Goal: Transaction & Acquisition: Purchase product/service

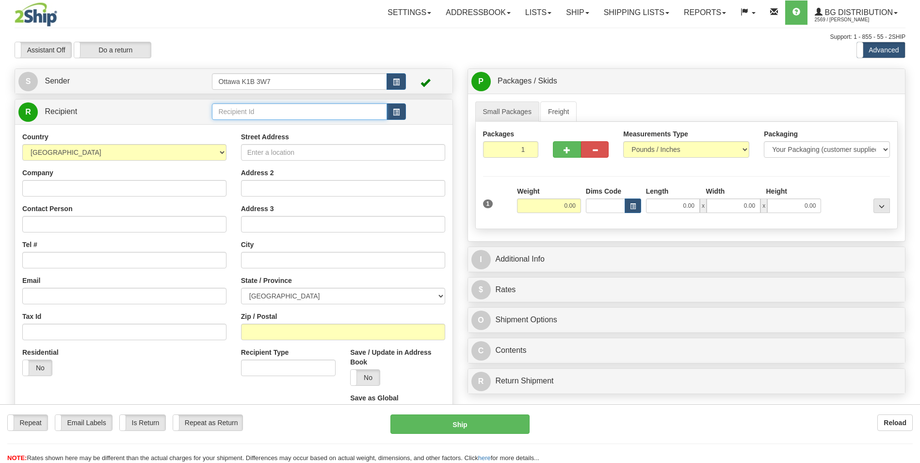
click at [272, 112] on input "text" at bounding box center [299, 111] width 175 height 16
click at [276, 122] on div "60176" at bounding box center [297, 127] width 164 height 10
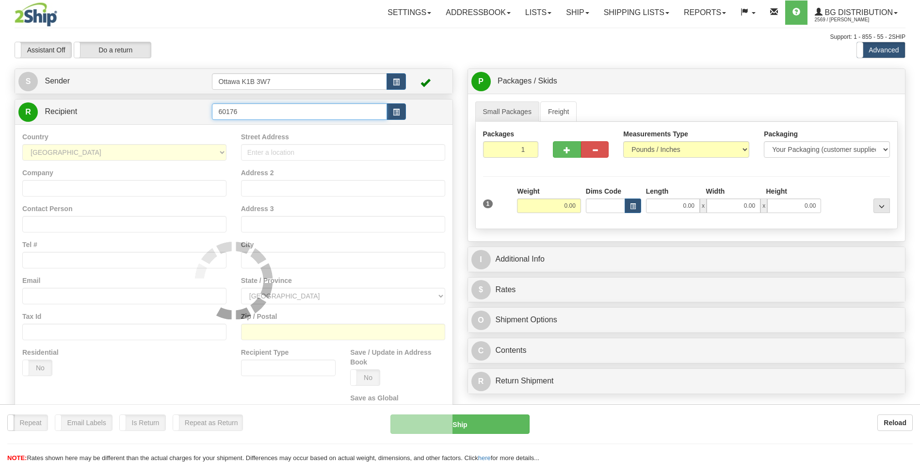
type input "60176"
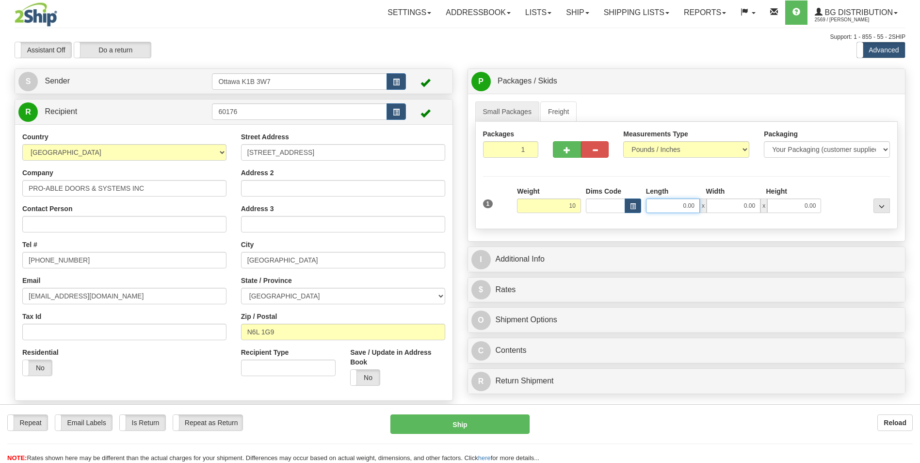
type input "10.00"
drag, startPoint x: 680, startPoint y: 209, endPoint x: 688, endPoint y: 225, distance: 17.6
click at [681, 209] on input "0.00" at bounding box center [673, 205] width 54 height 15
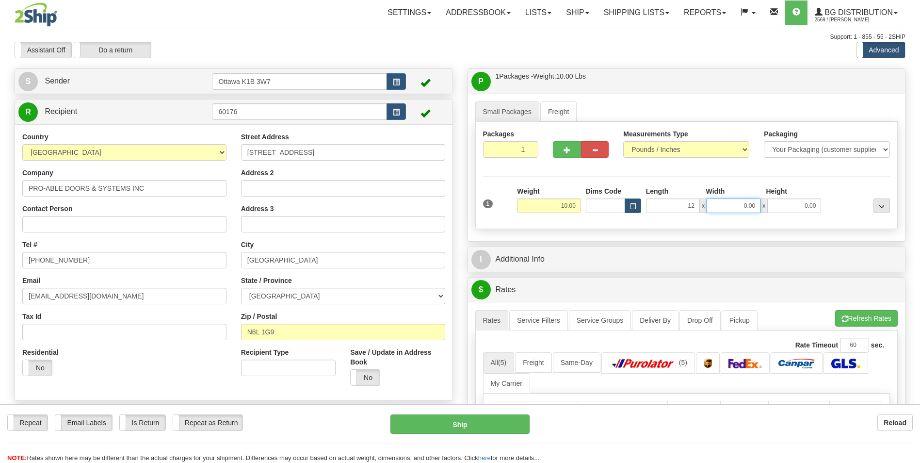
type input "12.00"
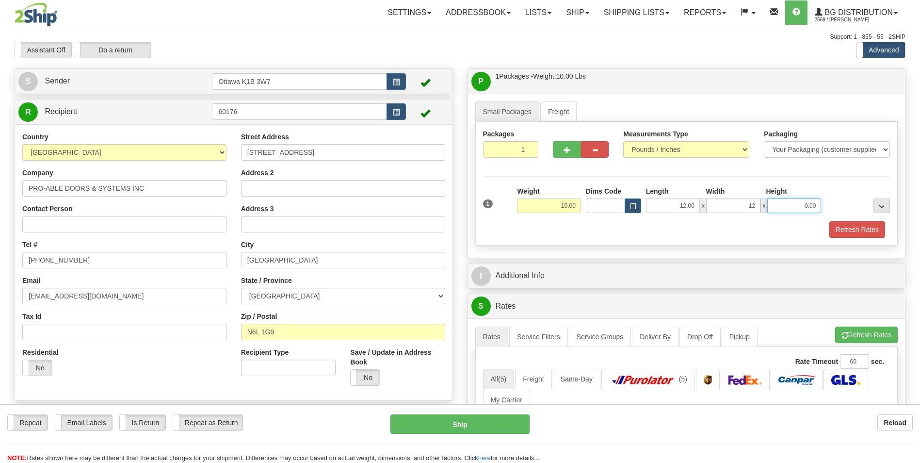
type input "12.00"
click at [574, 236] on div "Refresh Rates" at bounding box center [687, 229] width 412 height 16
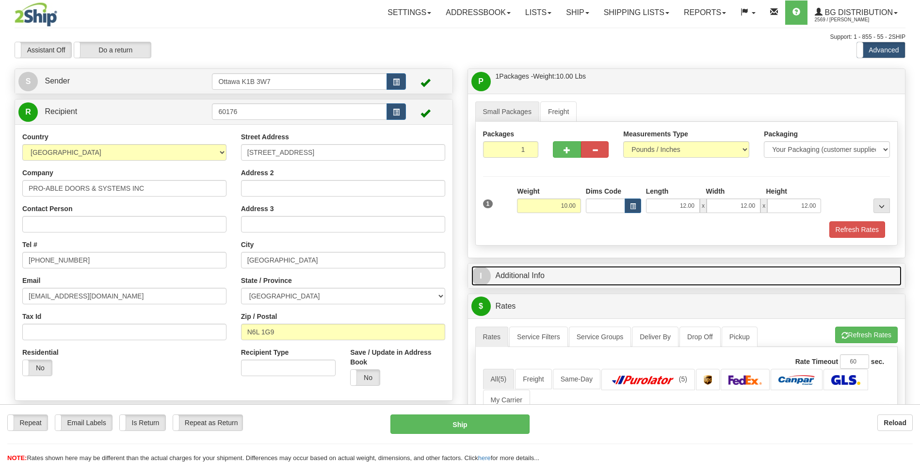
click at [537, 277] on link "I Additional Info" at bounding box center [687, 276] width 431 height 20
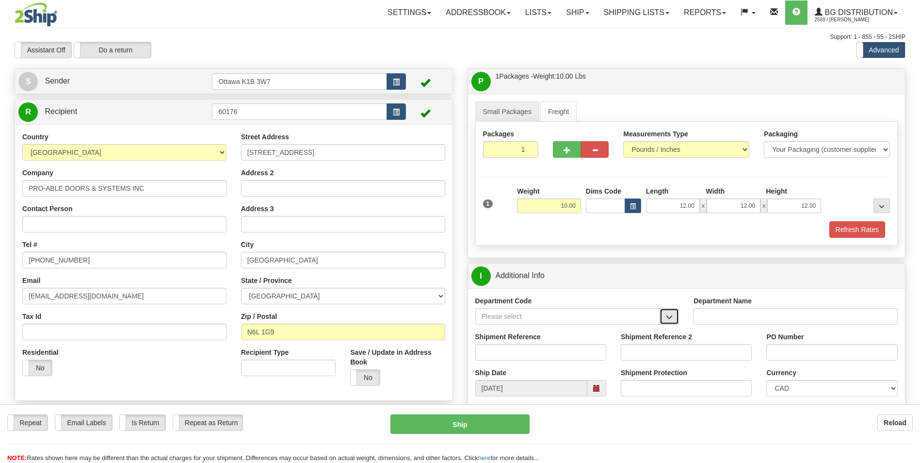
click at [673, 314] on button "button" at bounding box center [669, 316] width 19 height 16
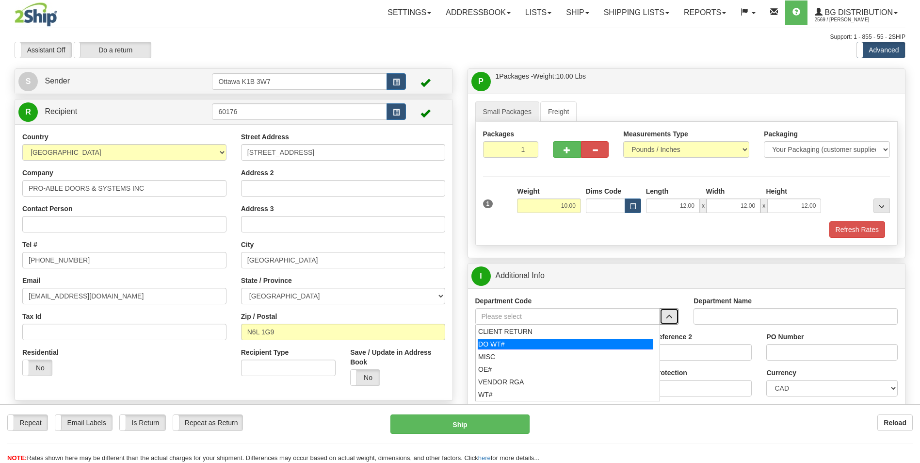
click at [507, 342] on div "DO WT#" at bounding box center [566, 344] width 176 height 11
type input "DO WT#"
type input "DIRECT ORDERS"
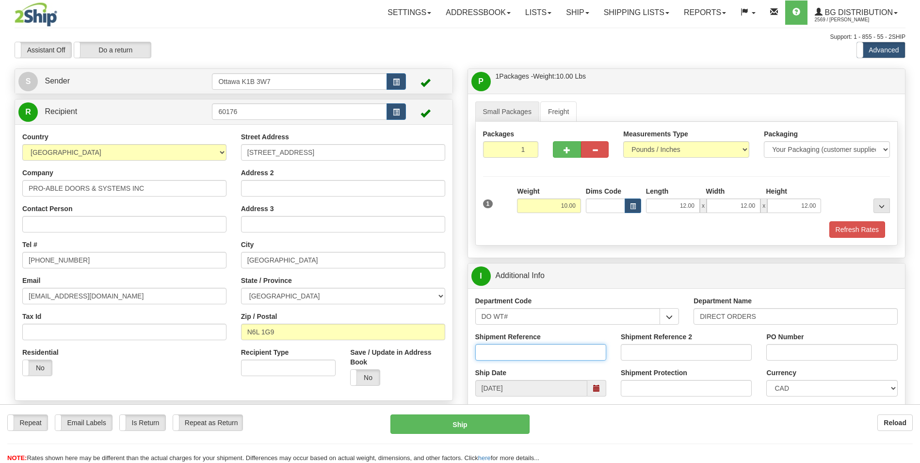
click at [508, 355] on input "Shipment Reference" at bounding box center [540, 352] width 131 height 16
type input "165097-00"
click at [841, 353] on input "PO Number" at bounding box center [831, 352] width 131 height 16
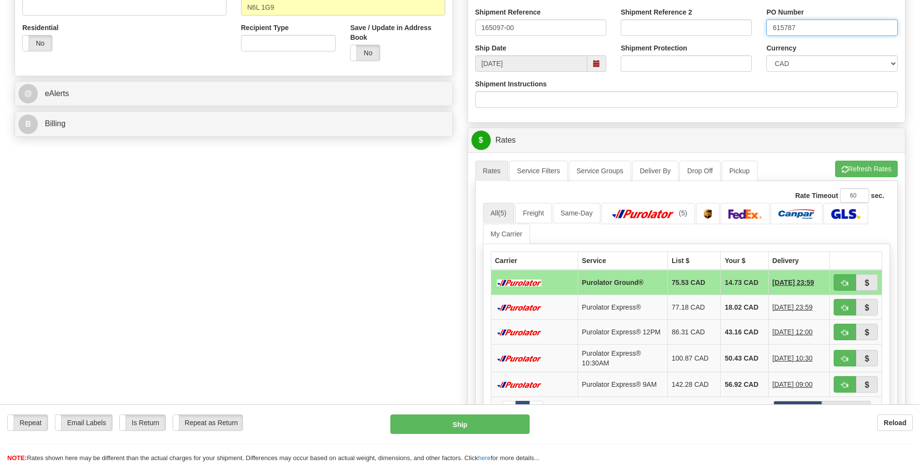
scroll to position [340, 0]
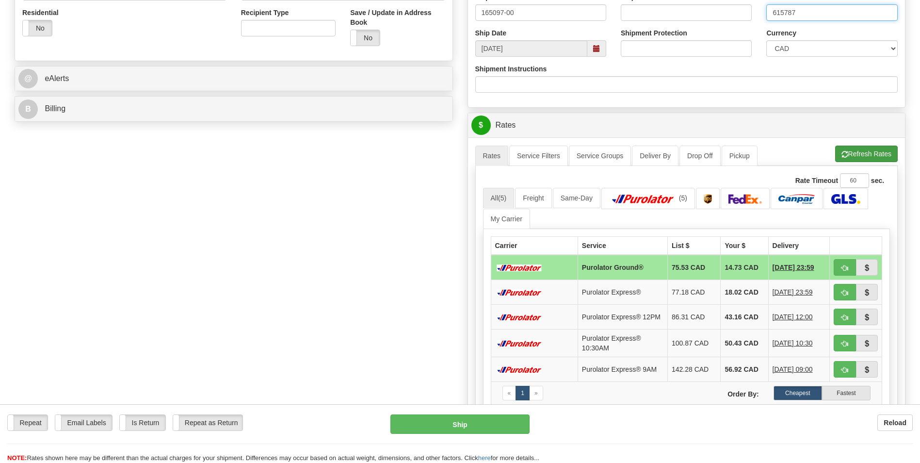
type input "615787"
click at [870, 146] on button "Refresh Rates" at bounding box center [866, 154] width 63 height 16
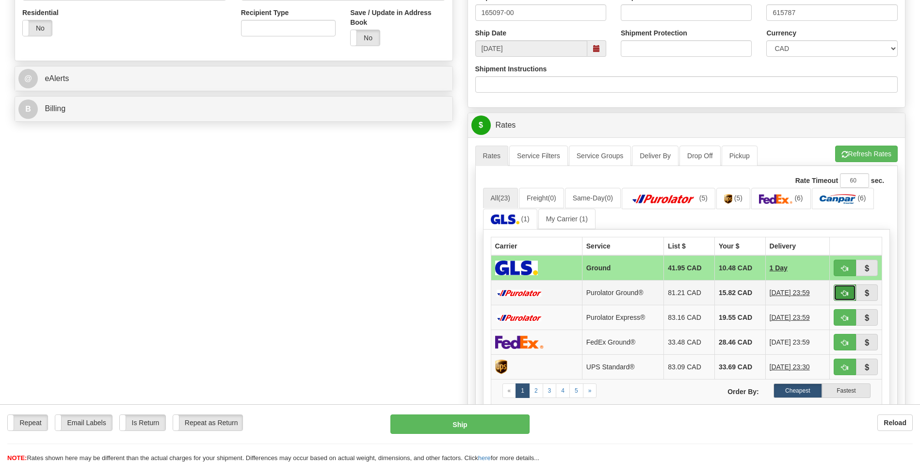
click at [844, 294] on span "button" at bounding box center [845, 293] width 7 height 6
type input "260"
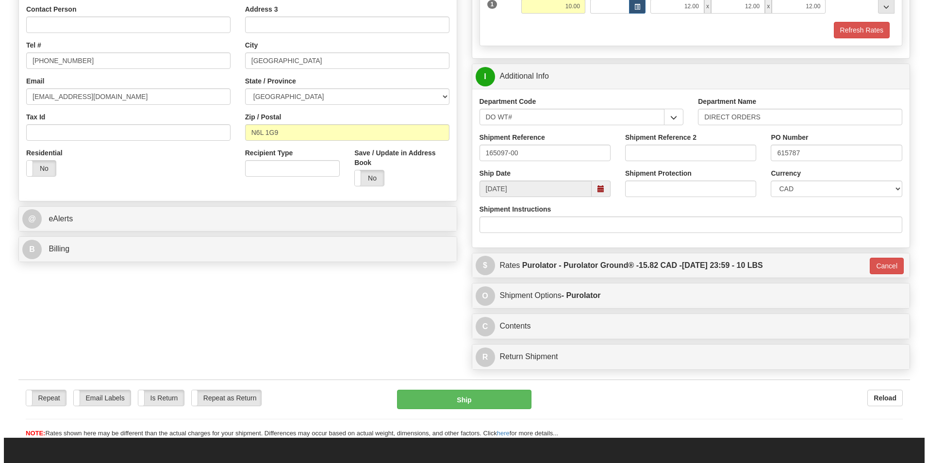
scroll to position [194, 0]
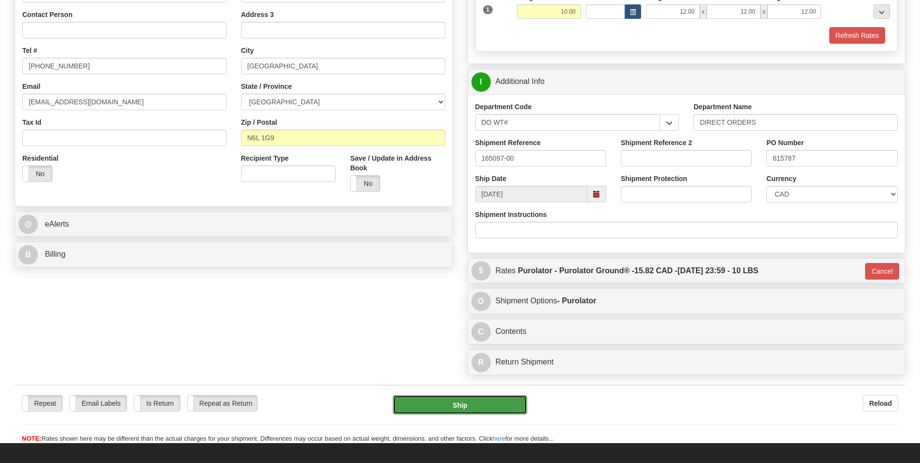
click at [460, 405] on button "Ship" at bounding box center [460, 404] width 134 height 19
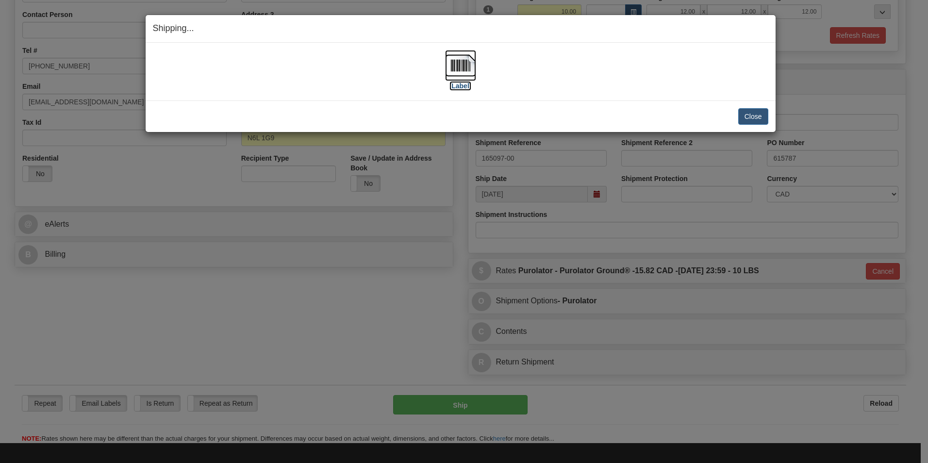
click at [466, 85] on label "[Label]" at bounding box center [460, 86] width 22 height 10
click at [756, 115] on button "Close" at bounding box center [753, 116] width 30 height 16
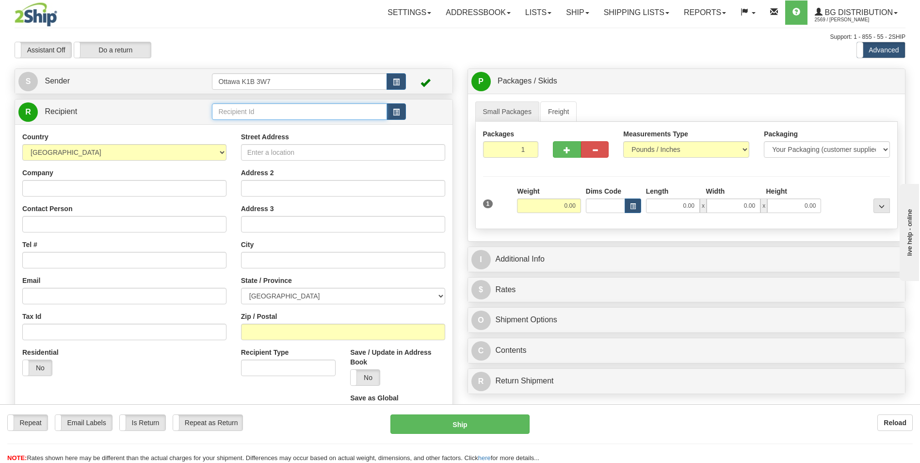
click at [278, 109] on input "text" at bounding box center [299, 111] width 175 height 16
type input "6"
click button "Delete" at bounding box center [0, 0] width 0 height 0
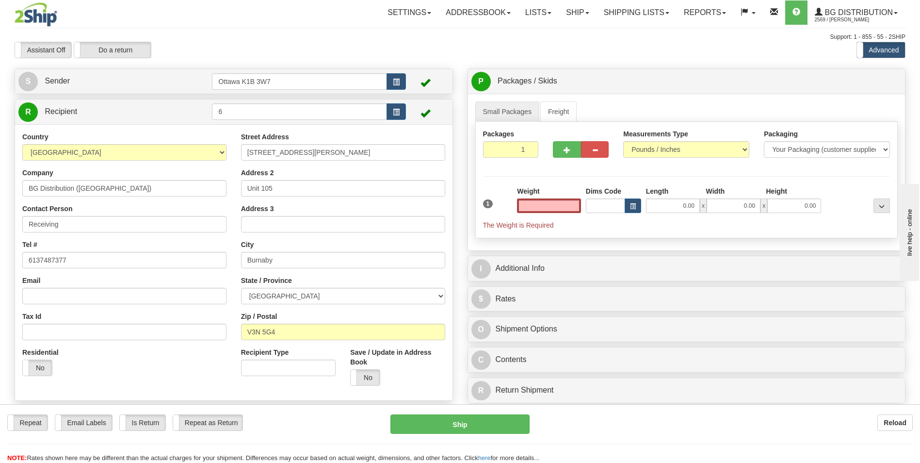
type input "0.00"
click at [566, 146] on button "button" at bounding box center [567, 149] width 28 height 16
click at [566, 151] on span "button" at bounding box center [567, 150] width 7 height 6
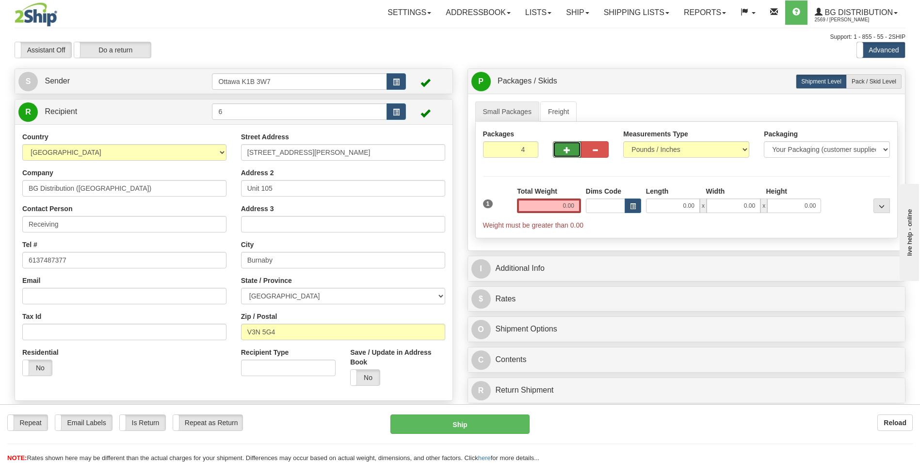
type input "5"
drag, startPoint x: 541, startPoint y: 208, endPoint x: 548, endPoint y: 203, distance: 8.3
click at [542, 208] on input "0.00" at bounding box center [549, 205] width 64 height 15
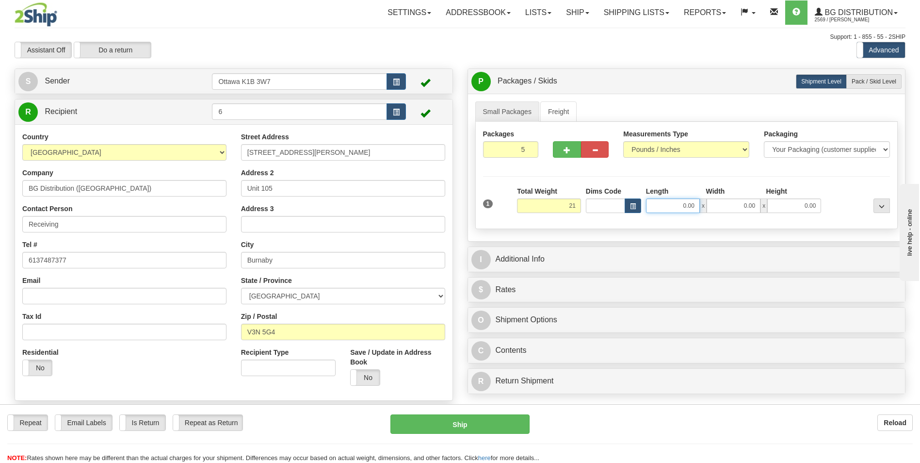
type input "21.00"
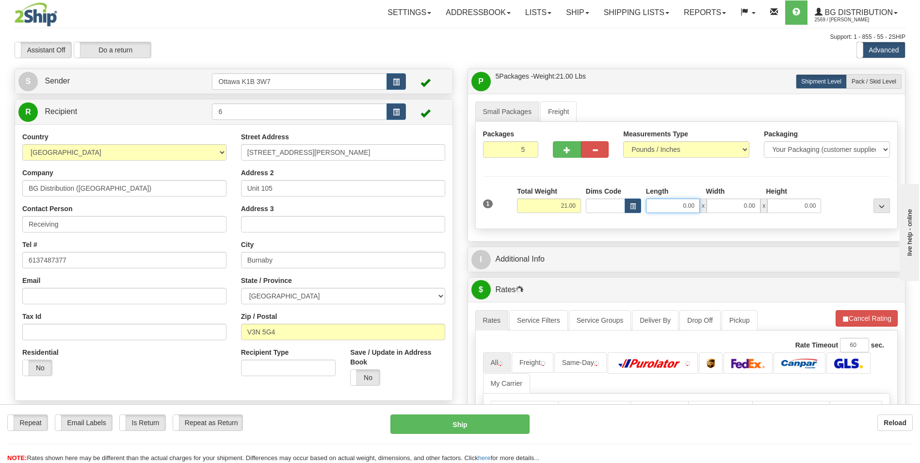
click at [679, 205] on input "0.00" at bounding box center [673, 205] width 54 height 15
type input "12.00"
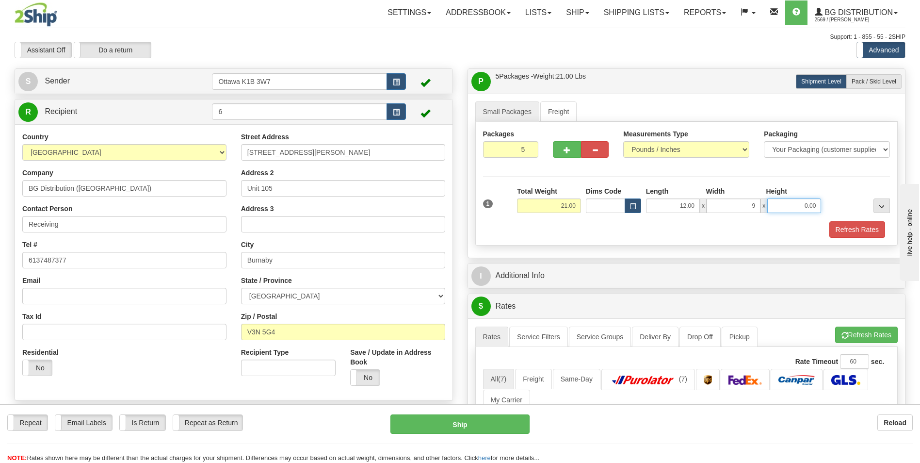
type input "9.00"
type input "6.00"
drag, startPoint x: 602, startPoint y: 230, endPoint x: 591, endPoint y: 232, distance: 10.8
click at [602, 230] on div "Refresh Rates" at bounding box center [687, 229] width 412 height 16
click at [888, 82] on span "Pack / Skid Level" at bounding box center [874, 81] width 45 height 7
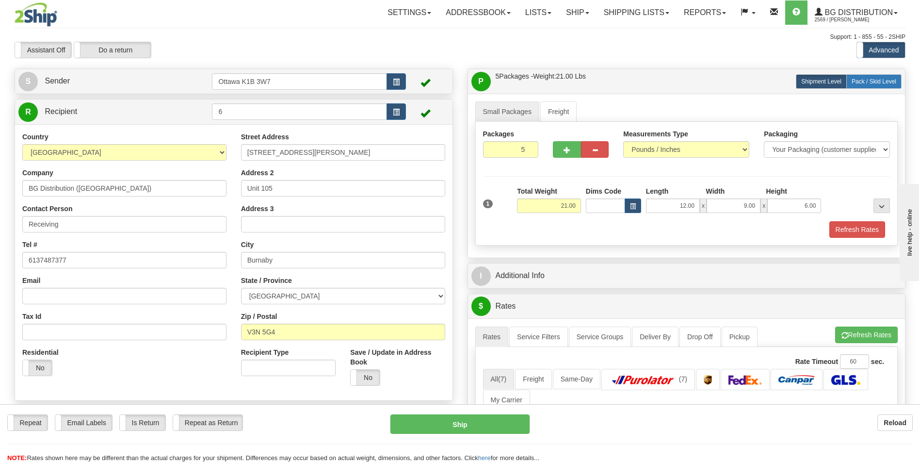
radio input "true"
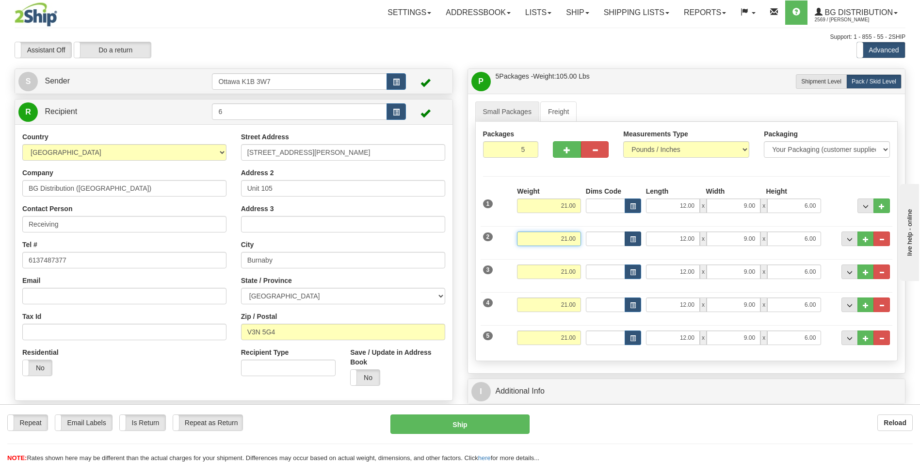
drag, startPoint x: 540, startPoint y: 239, endPoint x: 628, endPoint y: 240, distance: 87.8
click at [628, 240] on div "2 Weight 21.00 Dims Code Length Width Height" at bounding box center [687, 237] width 412 height 33
type input "27.00"
click at [673, 46] on div "Assistant On Assistant Off Do a return Do a return Previous Next Standard Advan…" at bounding box center [460, 50] width 906 height 16
drag, startPoint x: 552, startPoint y: 272, endPoint x: 603, endPoint y: 272, distance: 51.9
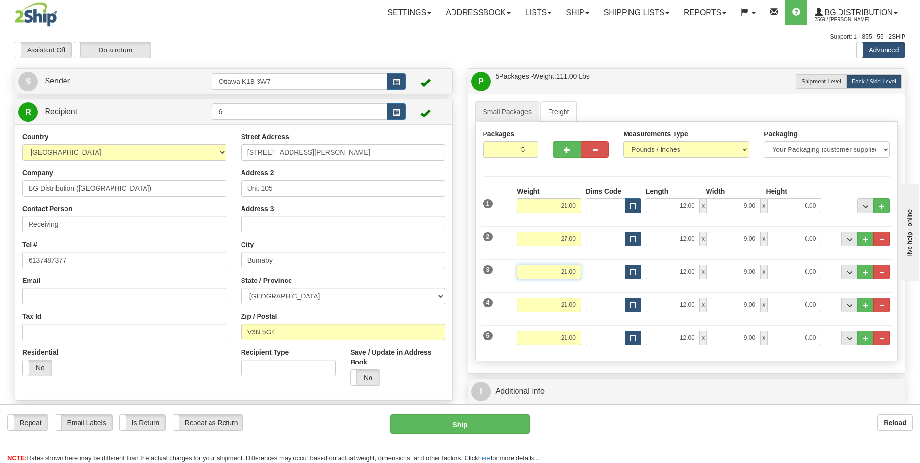
click at [603, 272] on div "3 Weight 21.00 Dims Code Length Width Height" at bounding box center [687, 270] width 412 height 33
click at [553, 303] on input "21.00" at bounding box center [549, 304] width 64 height 15
type input "22.00"
drag, startPoint x: 550, startPoint y: 309, endPoint x: 590, endPoint y: 309, distance: 39.8
click at [590, 309] on div "4 Weight 21.00 Dims Code Length Width Height" at bounding box center [687, 303] width 412 height 33
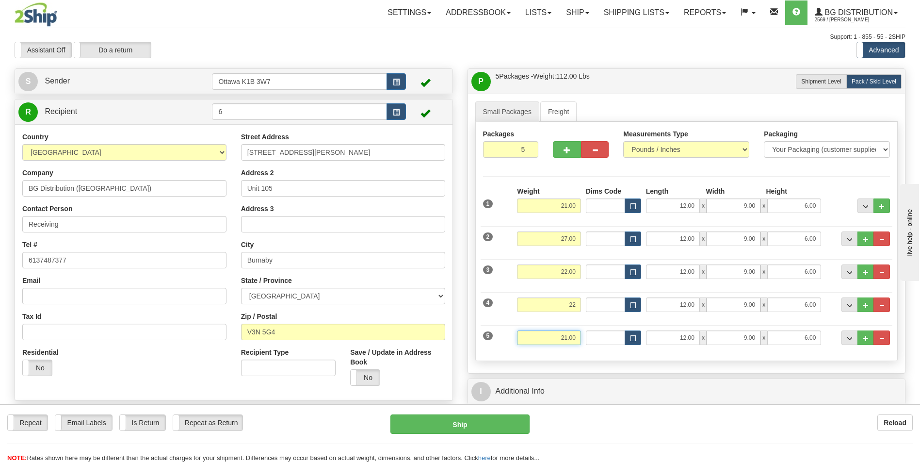
click at [556, 341] on input "21.00" at bounding box center [549, 337] width 64 height 15
type input "22.00"
drag, startPoint x: 548, startPoint y: 337, endPoint x: 668, endPoint y: 340, distance: 120.8
click at [668, 340] on div "5 Weight 21.00 Dims Code Length Width Height" at bounding box center [687, 336] width 412 height 33
click at [674, 336] on input "12.00" at bounding box center [673, 337] width 54 height 15
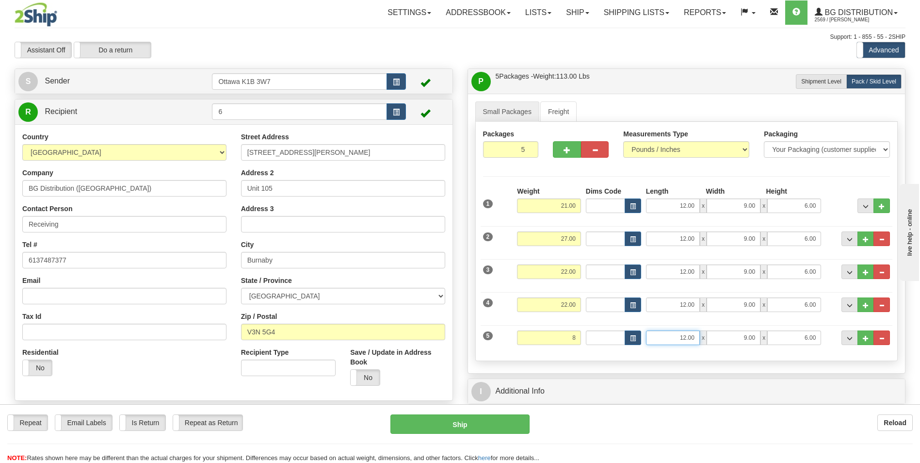
type input "8.00"
drag, startPoint x: 673, startPoint y: 340, endPoint x: 710, endPoint y: 335, distance: 37.7
click at [710, 335] on div "12.00 x 9.00 x 6.00" at bounding box center [734, 337] width 176 height 15
type input "13.00"
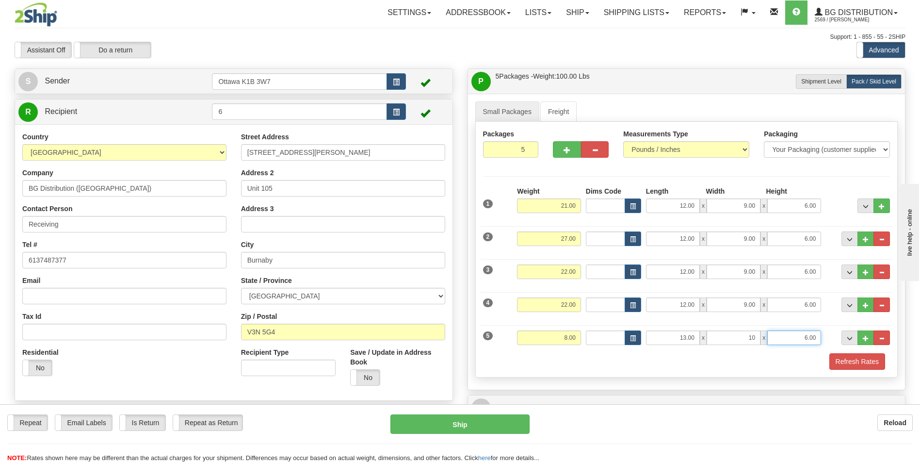
type input "10.00"
type input "7.00"
click at [634, 367] on div "Refresh Rates" at bounding box center [687, 361] width 412 height 16
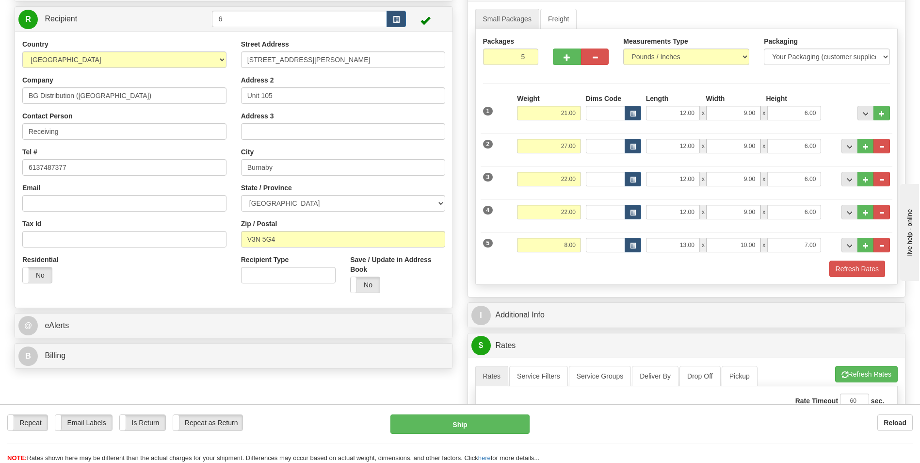
scroll to position [97, 0]
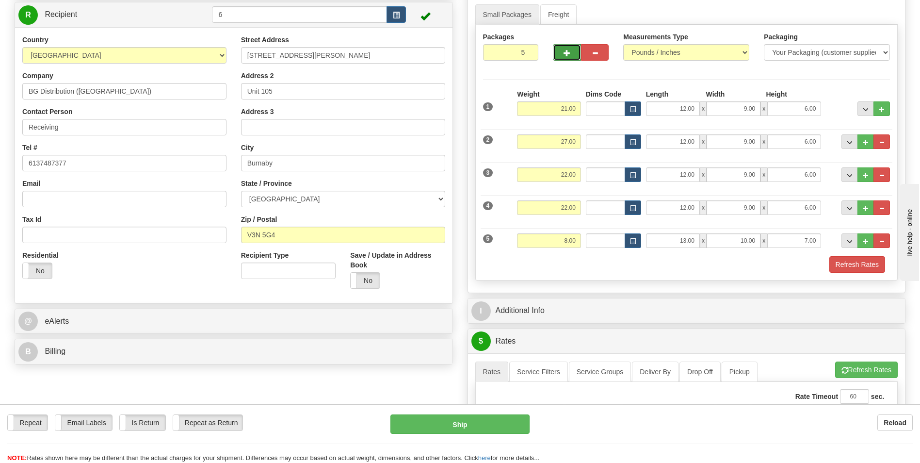
click at [569, 51] on span "button" at bounding box center [567, 53] width 7 height 6
type input "6"
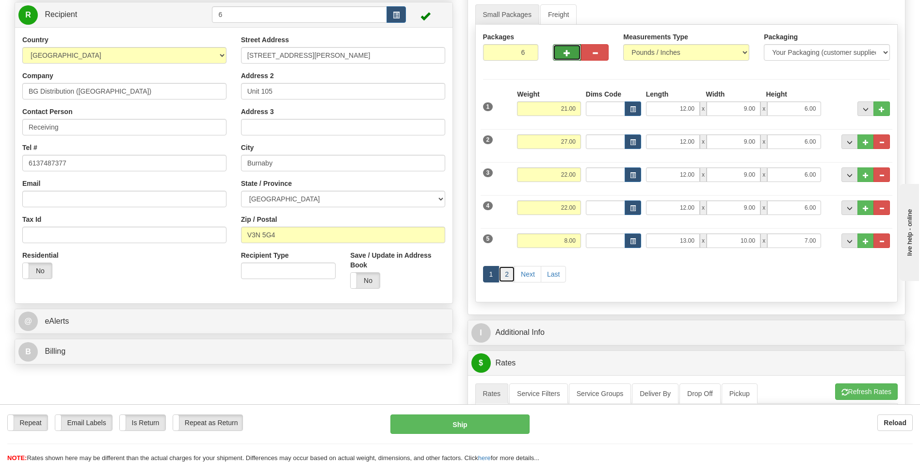
click at [506, 277] on link "2" at bounding box center [507, 274] width 16 height 16
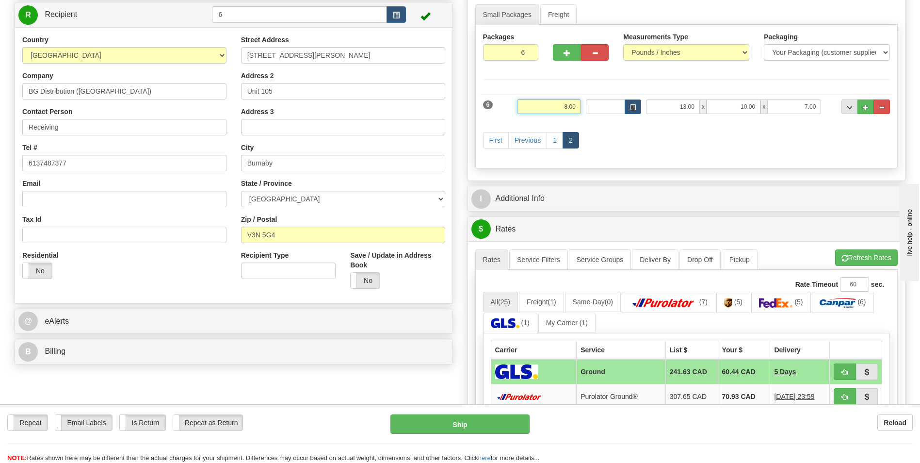
drag, startPoint x: 554, startPoint y: 105, endPoint x: 619, endPoint y: 113, distance: 65.5
click at [619, 113] on div "6 Weight 8.00 Dims Code Length Width Height" at bounding box center [687, 105] width 412 height 33
type input "17.00"
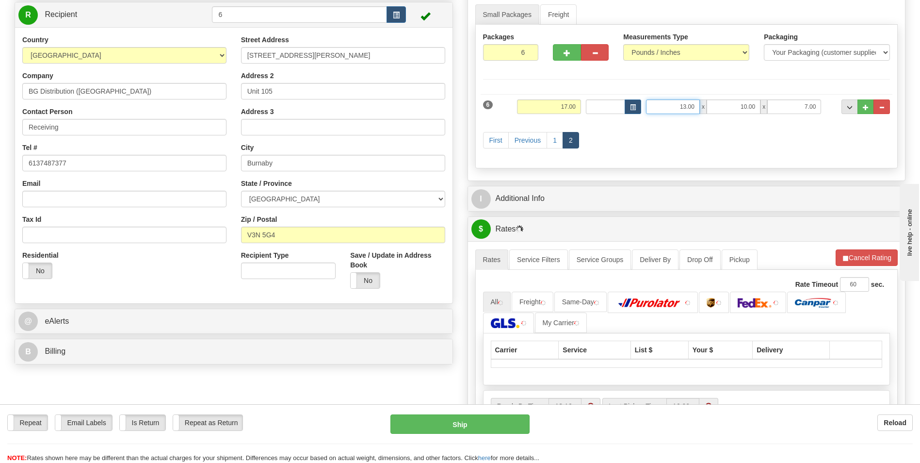
click at [673, 102] on input "13.00" at bounding box center [673, 106] width 54 height 15
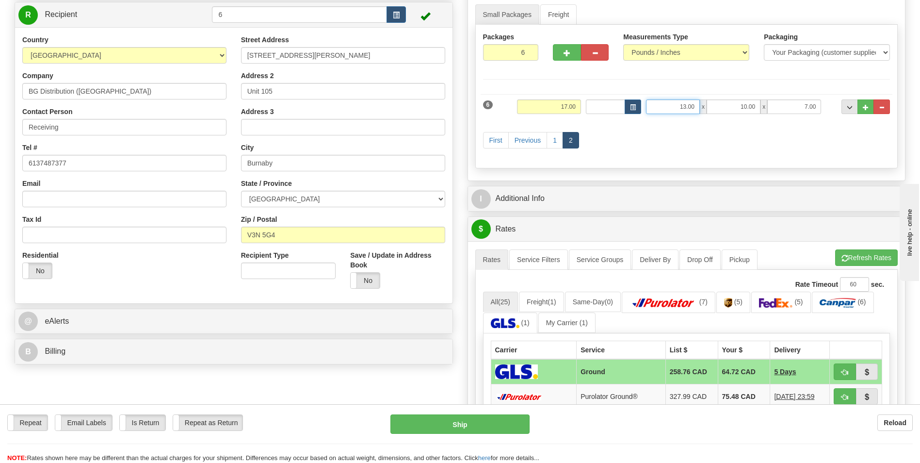
drag, startPoint x: 675, startPoint y: 105, endPoint x: 743, endPoint y: 98, distance: 68.3
click at [743, 98] on div "6 Weight 17.00 Dims Code Length Width Height" at bounding box center [687, 105] width 412 height 33
type input "17.00"
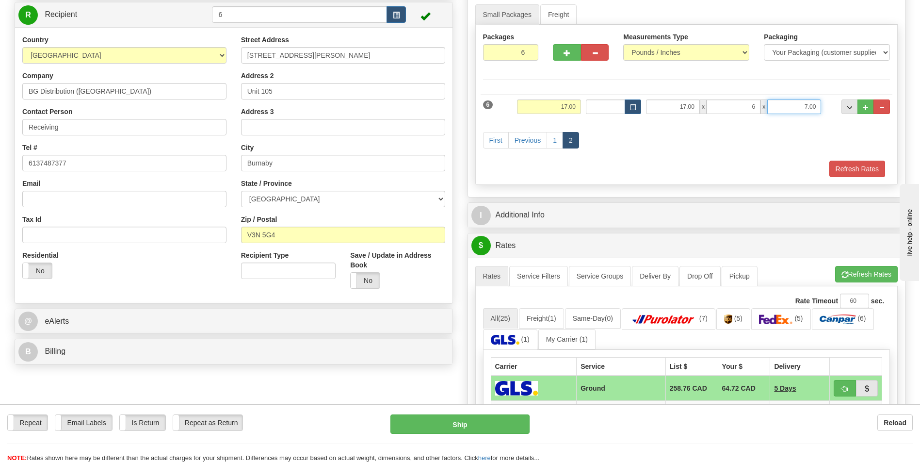
type input "6.00"
type input "5.50"
click at [730, 150] on div "First Previous 1 2" at bounding box center [687, 141] width 412 height 38
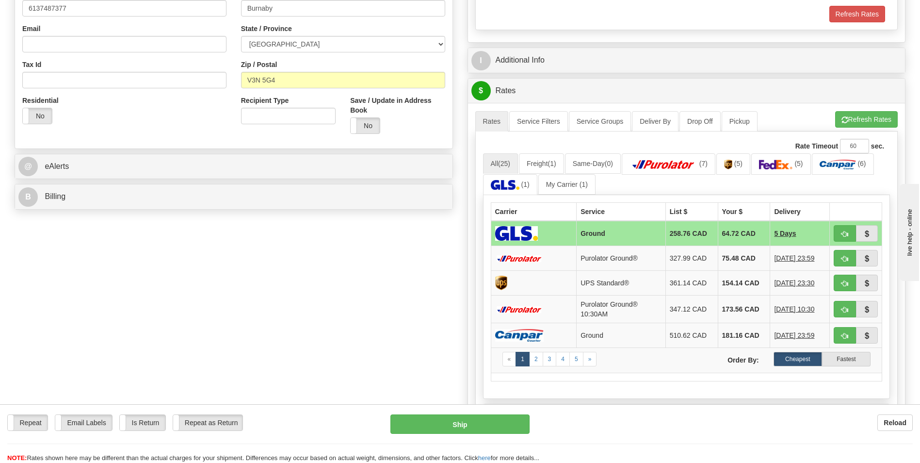
scroll to position [291, 0]
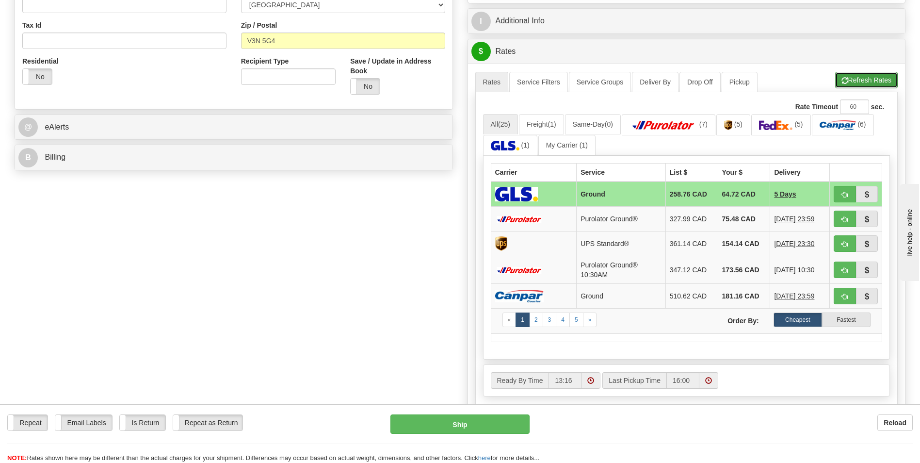
click at [876, 75] on button "Refresh Rates" at bounding box center [866, 80] width 63 height 16
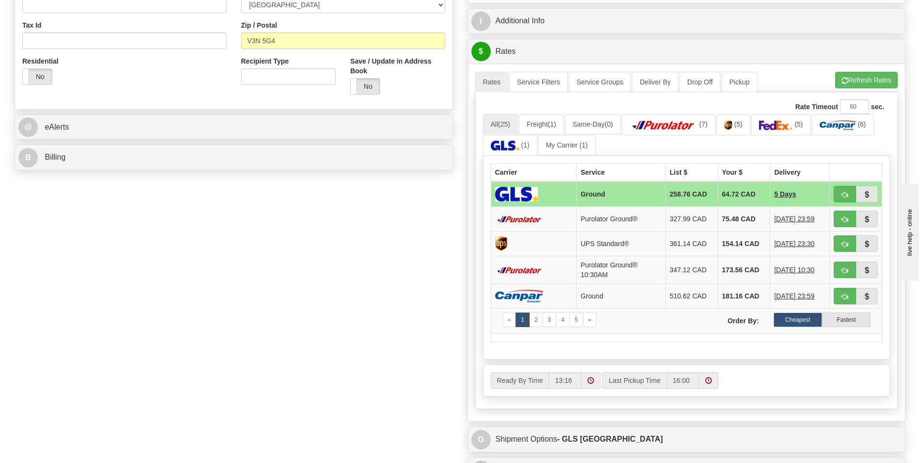
click at [175, 328] on div "Create a label for the return Create Pickup Without Label S" at bounding box center [460, 147] width 906 height 740
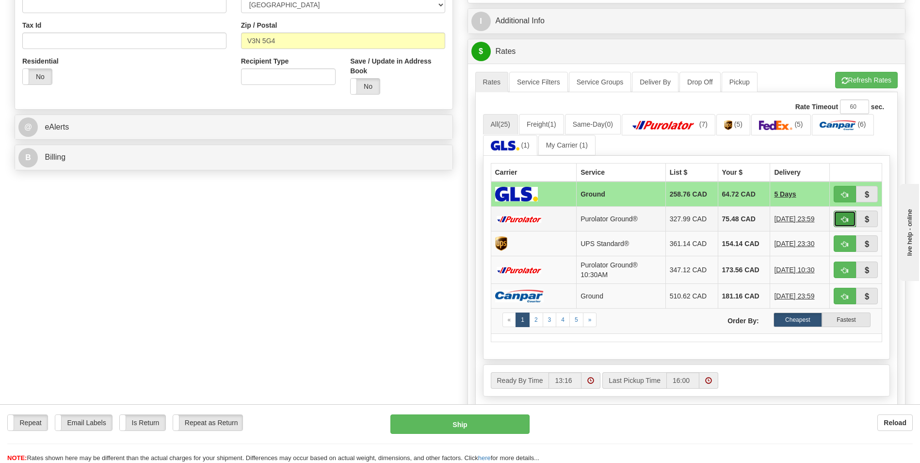
click at [847, 219] on span "button" at bounding box center [845, 219] width 7 height 6
type input "260"
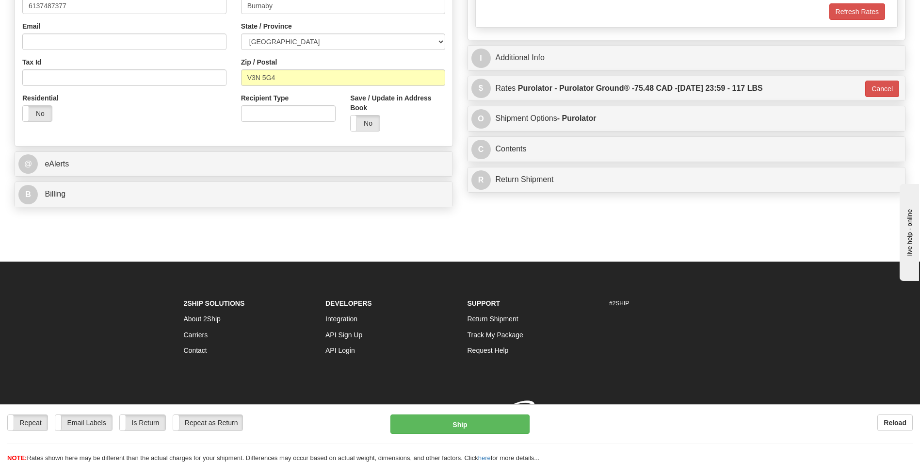
scroll to position [268, 0]
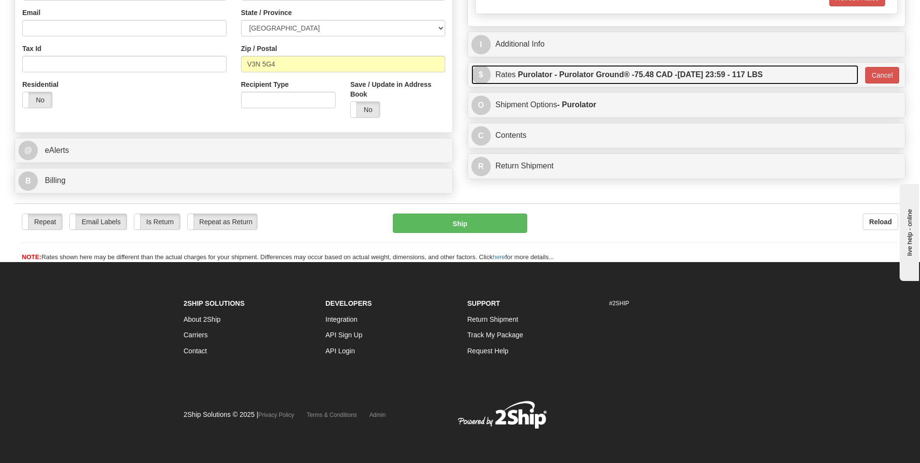
click at [678, 71] on span "75.48 CAD -" at bounding box center [656, 74] width 43 height 8
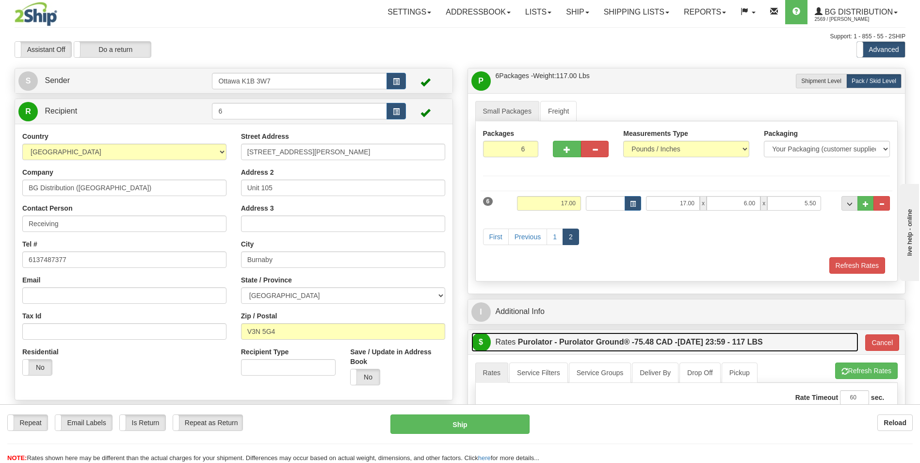
scroll to position [0, 0]
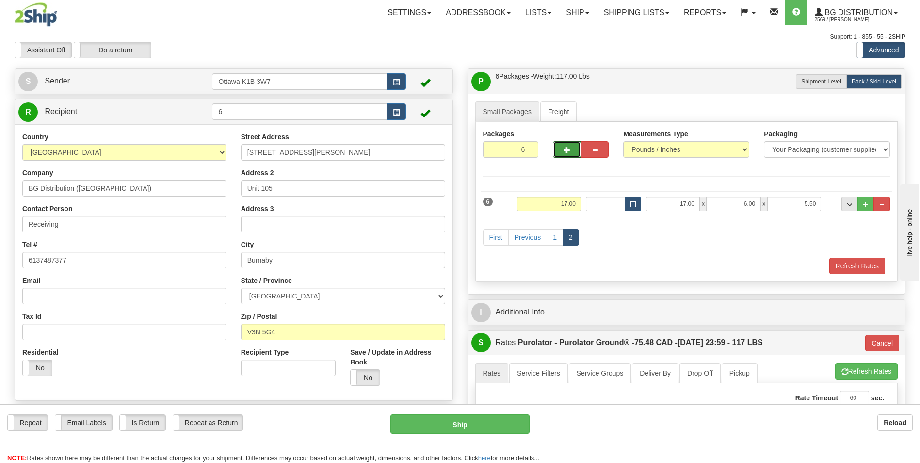
click at [564, 150] on button "button" at bounding box center [567, 149] width 28 height 16
type input "7"
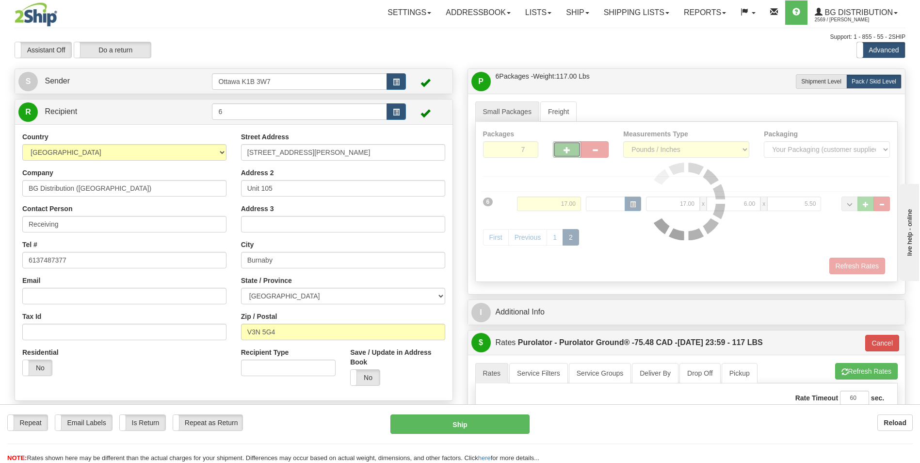
type input "260"
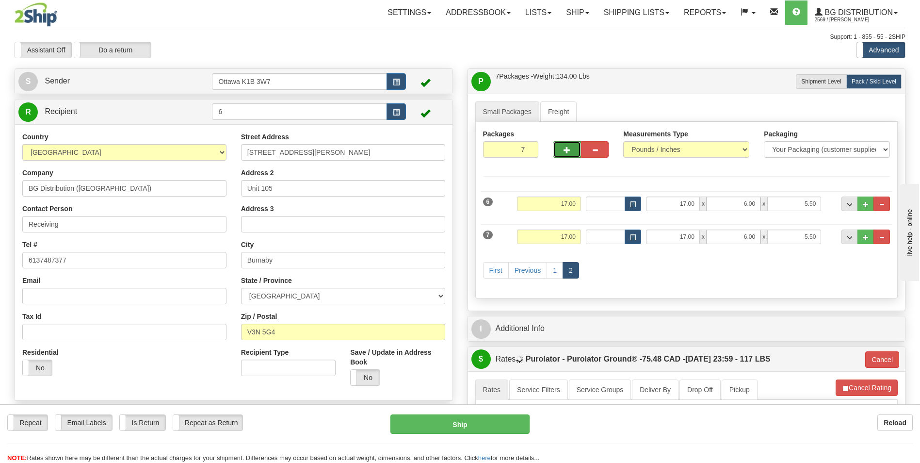
click at [566, 150] on span "button" at bounding box center [567, 150] width 7 height 6
type input "8"
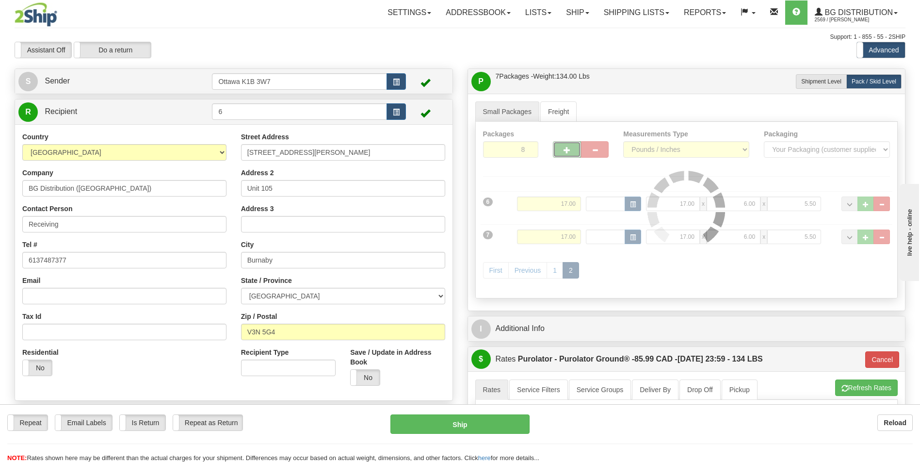
type input "260"
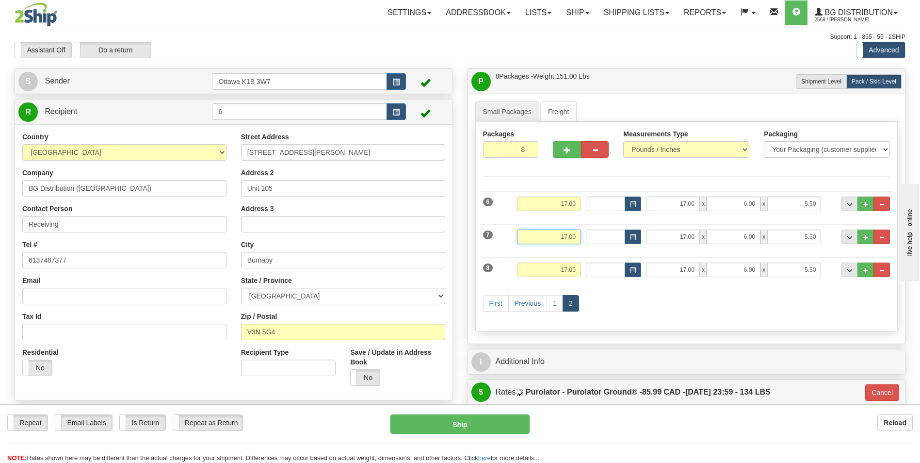
drag, startPoint x: 533, startPoint y: 238, endPoint x: 710, endPoint y: 236, distance: 177.1
click at [710, 236] on div "7 Weight 17.00 Dims Code Length Width Height" at bounding box center [687, 235] width 412 height 33
type input "42"
type input "260"
type input "42.00"
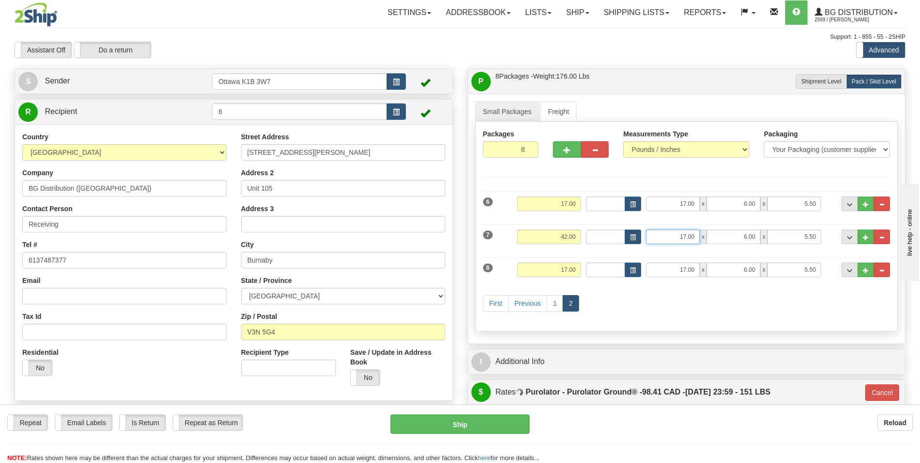
drag, startPoint x: 673, startPoint y: 234, endPoint x: 719, endPoint y: 233, distance: 46.1
click at [718, 235] on div "17.00 x 6.00 x 5.50" at bounding box center [734, 236] width 176 height 15
type input "20.00"
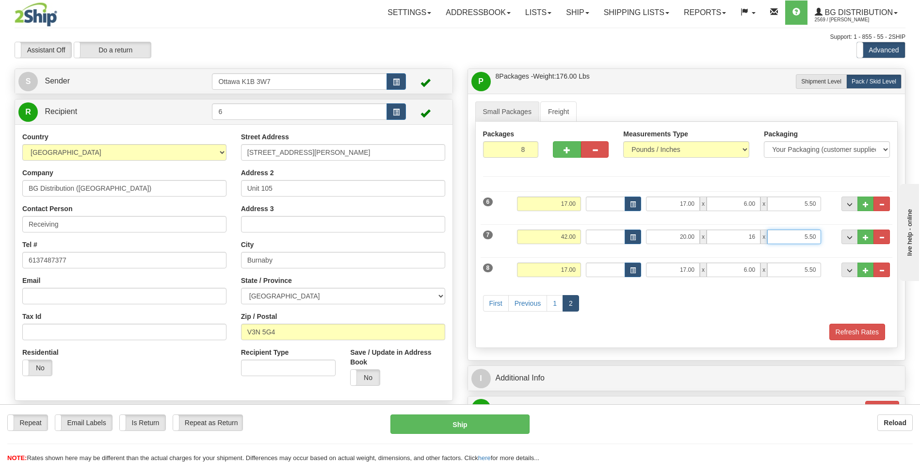
type input "16.00"
type input "15.00"
drag, startPoint x: 547, startPoint y: 268, endPoint x: 597, endPoint y: 267, distance: 49.5
click at [597, 267] on div "8 Weight 17.00 Dims Code Length Width Height" at bounding box center [687, 268] width 412 height 33
type input "20"
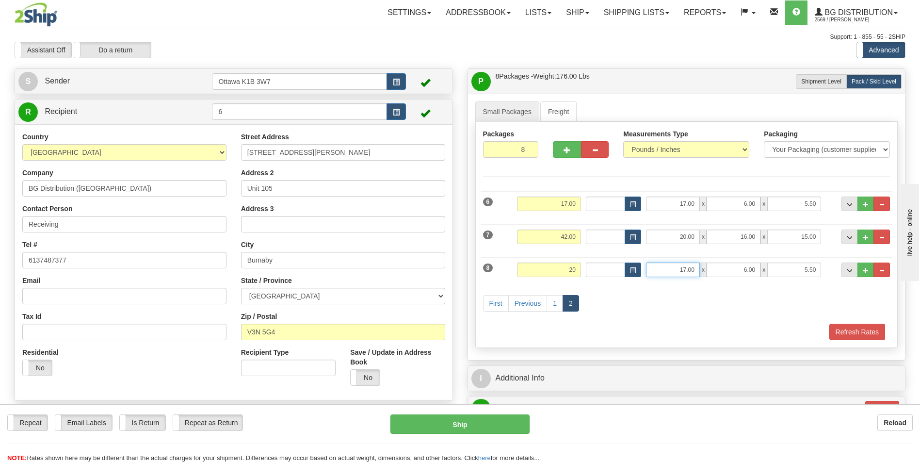
type input "260"
type input "20.00"
drag, startPoint x: 687, startPoint y: 266, endPoint x: 713, endPoint y: 266, distance: 25.2
click at [713, 266] on div "17.00 x 6.00 x 5.50" at bounding box center [734, 269] width 176 height 15
type input "12.00"
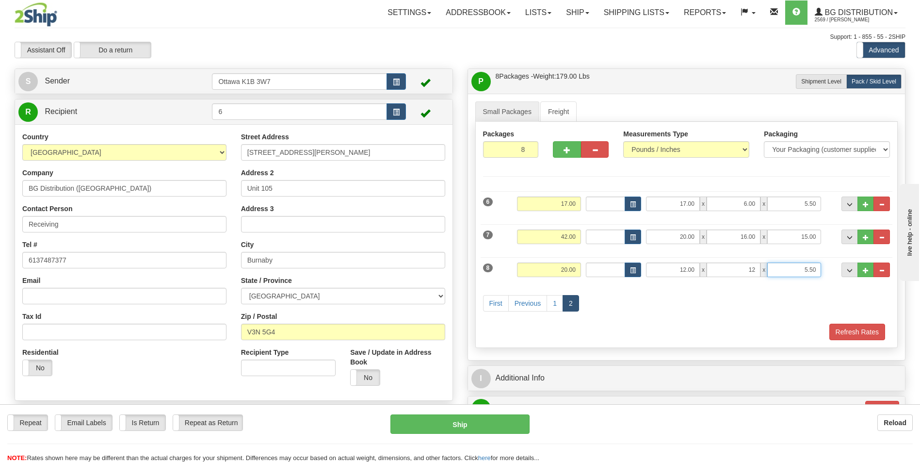
type input "12.00"
click at [736, 304] on div "First Previous 1 2" at bounding box center [687, 304] width 412 height 38
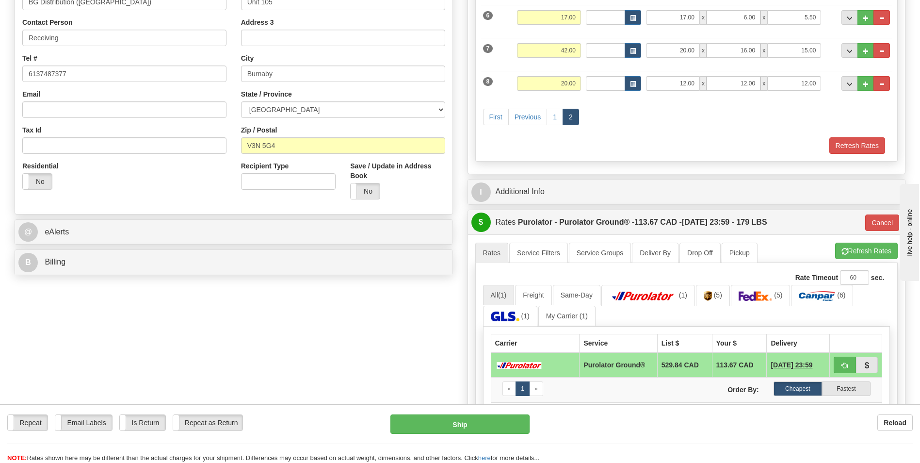
scroll to position [194, 0]
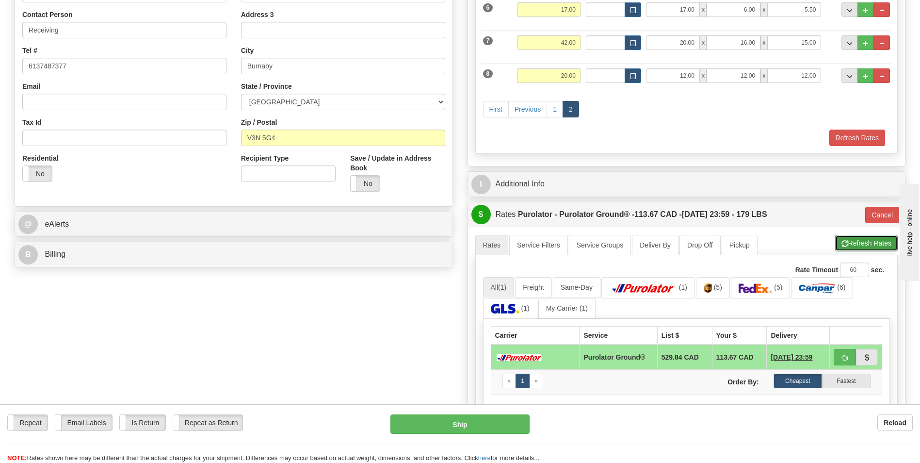
click at [880, 240] on button "Refresh Rates" at bounding box center [866, 243] width 63 height 16
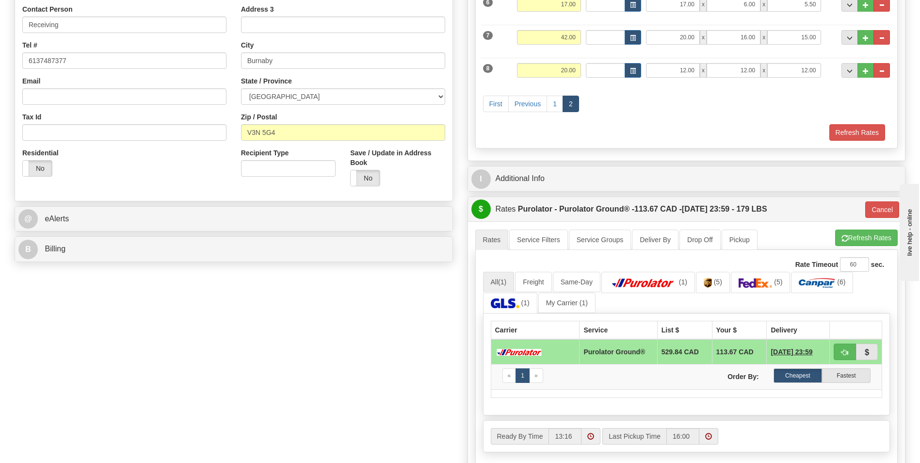
scroll to position [187, 0]
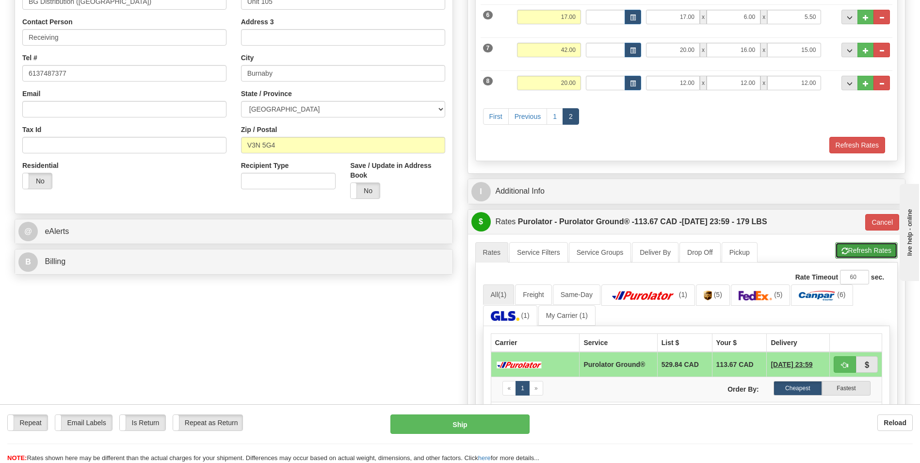
click at [869, 250] on button "Refresh Rates" at bounding box center [866, 250] width 63 height 16
type input "260"
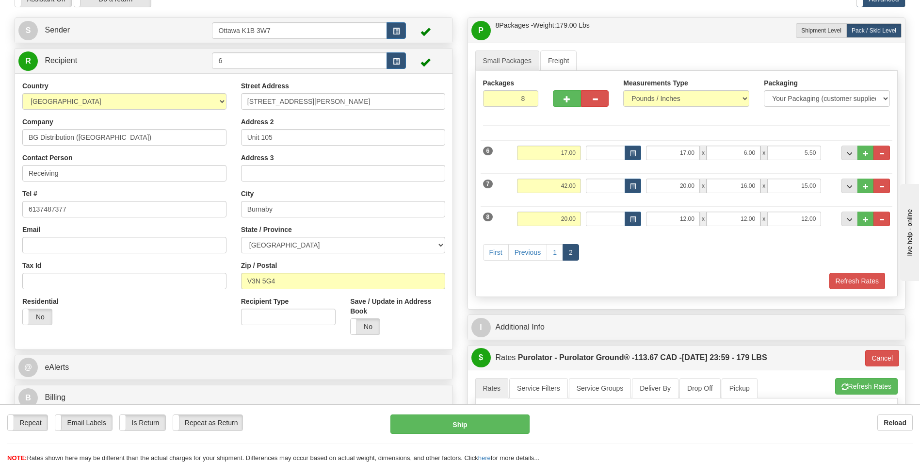
scroll to position [243, 0]
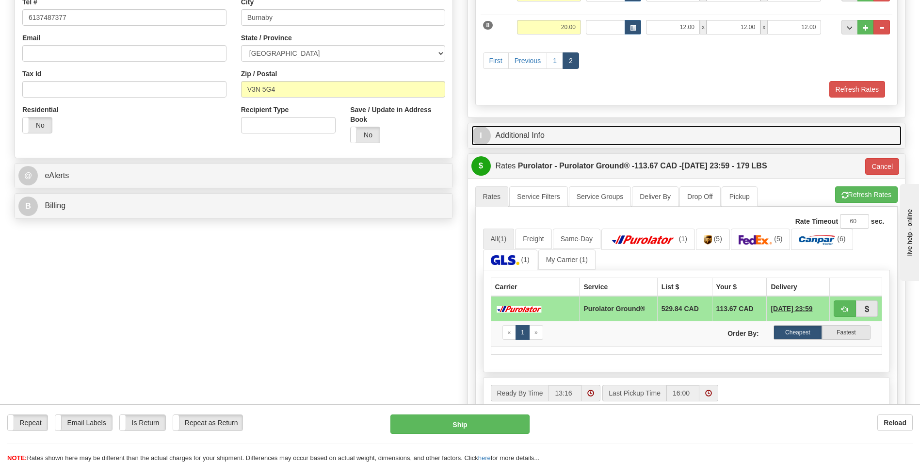
click at [518, 134] on link "I Additional Info" at bounding box center [687, 136] width 431 height 20
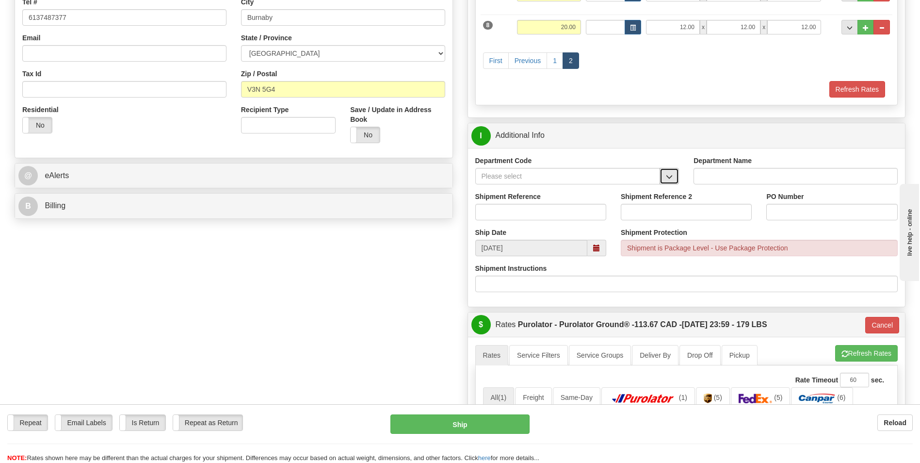
click at [675, 179] on button "button" at bounding box center [669, 176] width 19 height 16
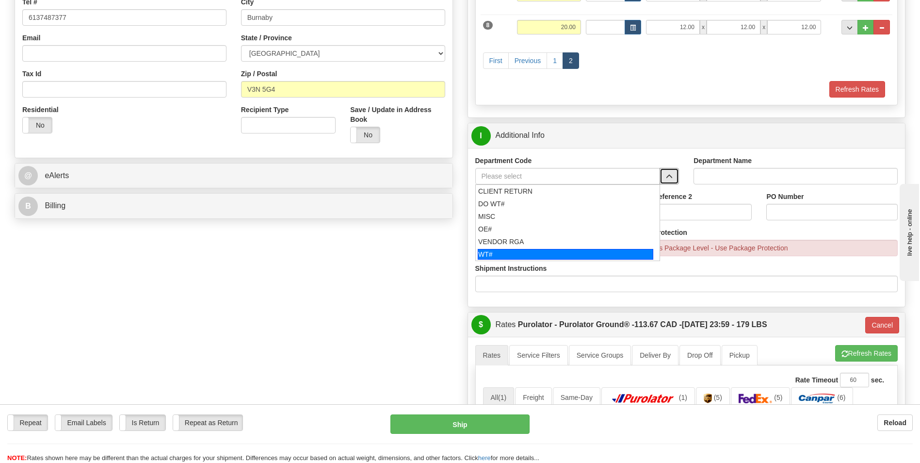
click at [512, 253] on div "WT#" at bounding box center [566, 254] width 176 height 11
type input "WT#"
type input "WAREHOUSE TRANSFERS"
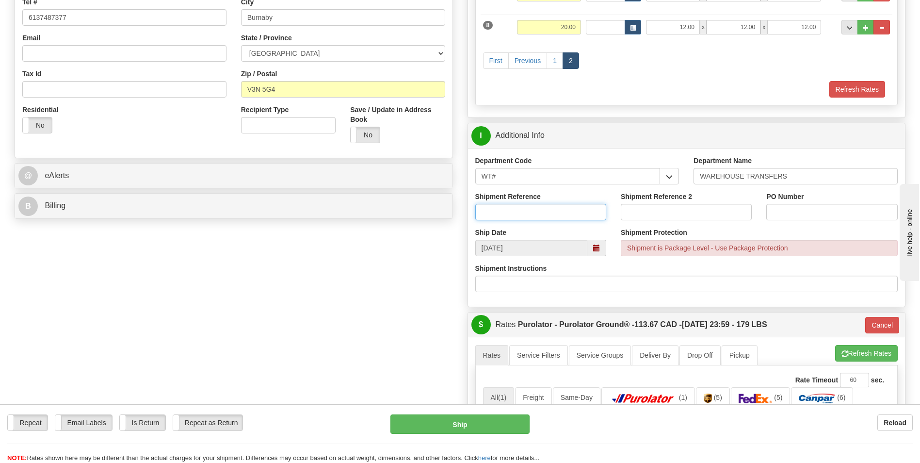
drag, startPoint x: 509, startPoint y: 213, endPoint x: 510, endPoint y: 197, distance: 15.6
click at [509, 212] on input "Shipment Reference" at bounding box center [540, 212] width 131 height 16
type input "161863-00"
click at [851, 206] on input "PO Number" at bounding box center [831, 212] width 131 height 16
type input "161863-00"
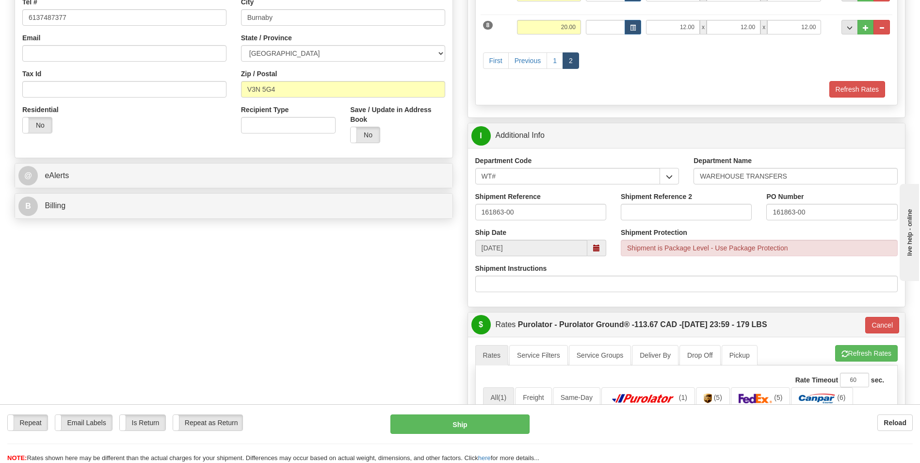
click at [218, 355] on div "Create a label for the return Create Pickup Without Label S" at bounding box center [460, 257] width 906 height 863
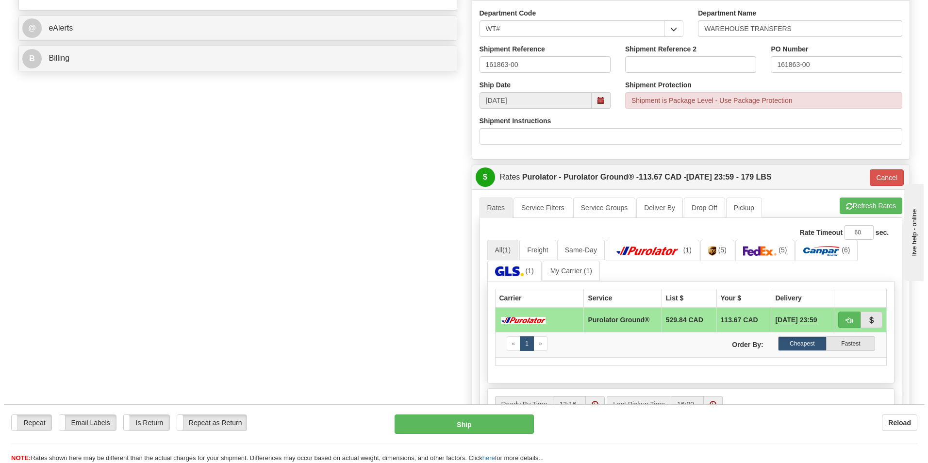
scroll to position [437, 0]
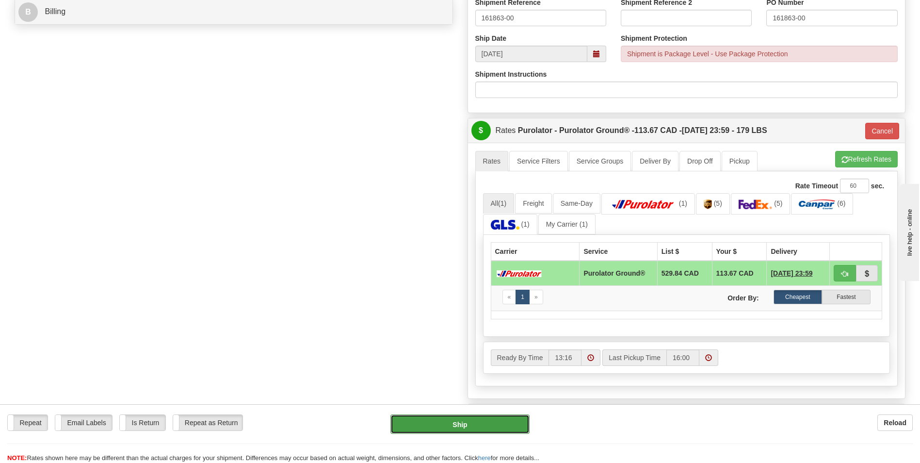
click at [486, 428] on button "Ship" at bounding box center [460, 423] width 139 height 19
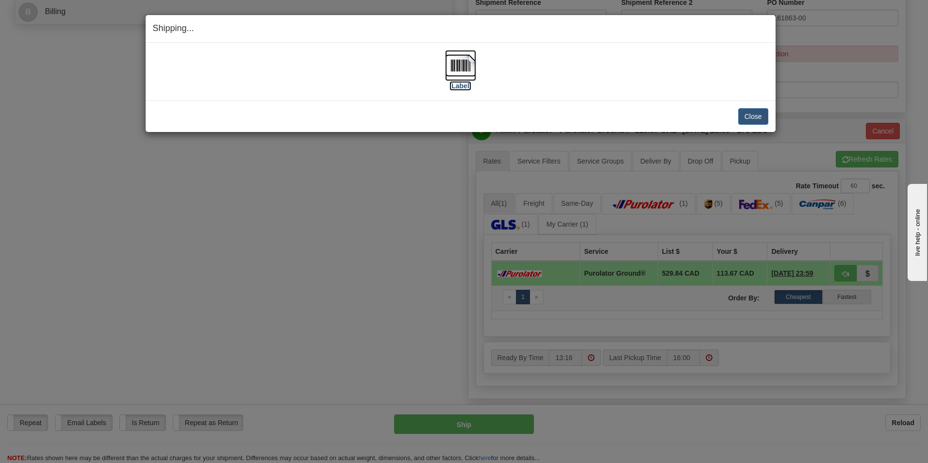
click at [458, 81] on label "[Label]" at bounding box center [460, 86] width 22 height 10
click at [759, 119] on button "Close" at bounding box center [753, 116] width 30 height 16
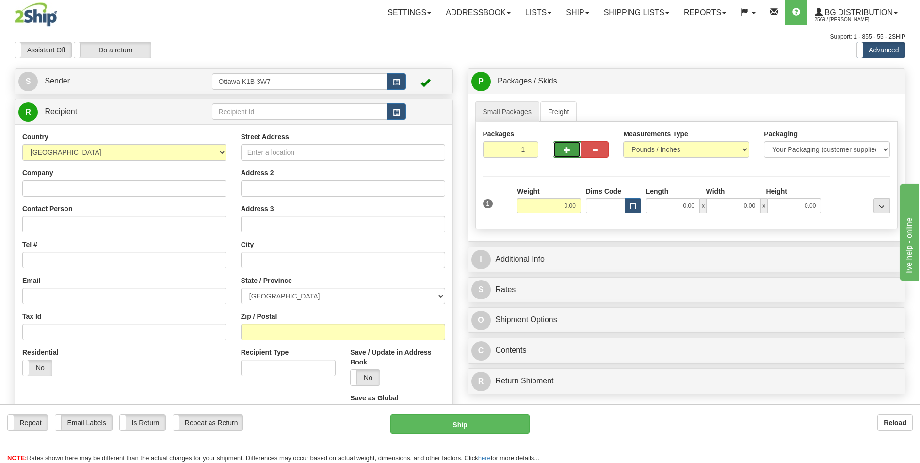
click at [570, 145] on button "button" at bounding box center [567, 149] width 28 height 16
type input "2"
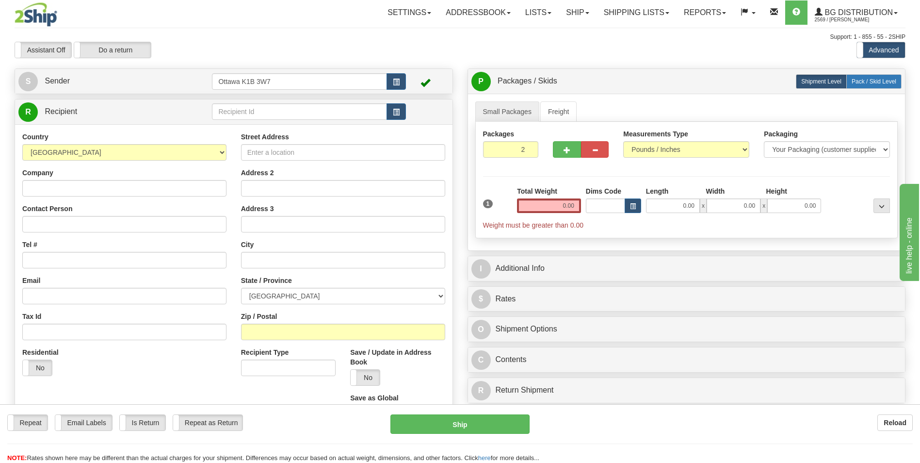
click at [885, 78] on span "Pack / Skid Level" at bounding box center [874, 81] width 45 height 7
radio input "true"
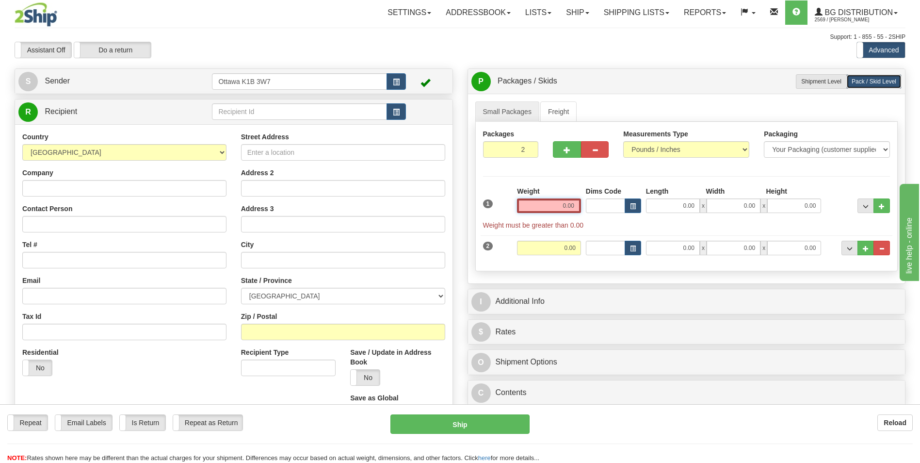
click at [549, 211] on input "0.00" at bounding box center [549, 205] width 64 height 15
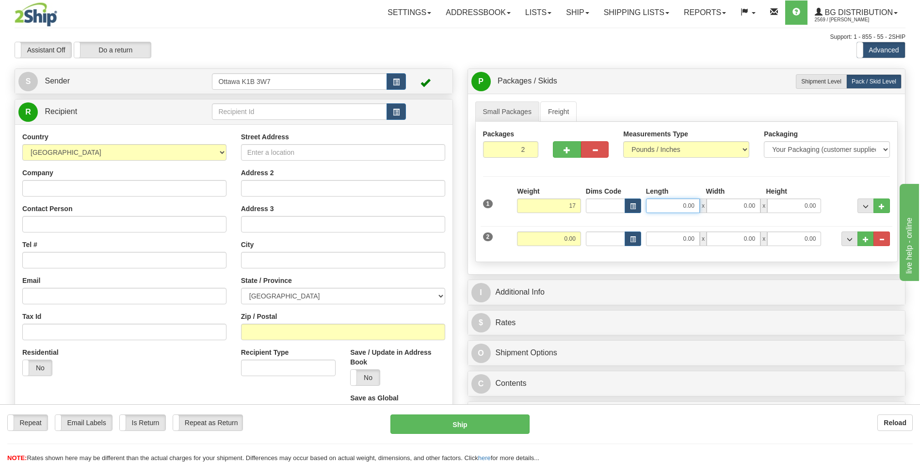
type input "17.00"
click at [669, 208] on input "0.00" at bounding box center [673, 205] width 54 height 15
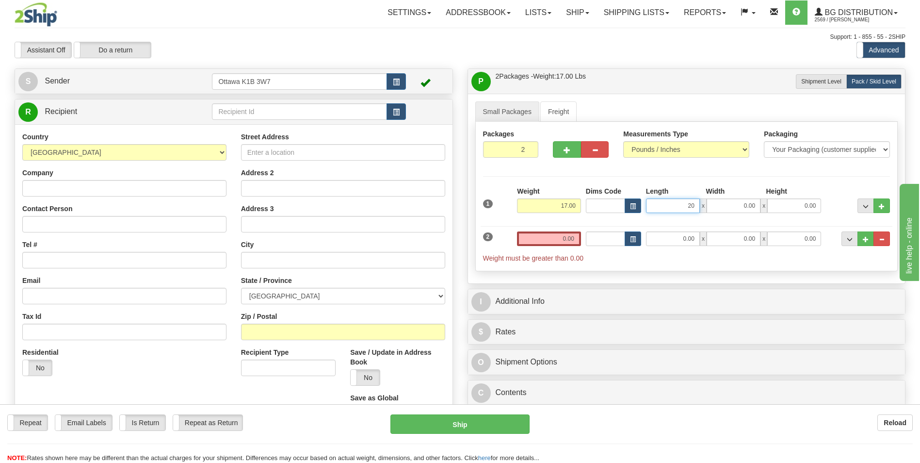
type input "20.00"
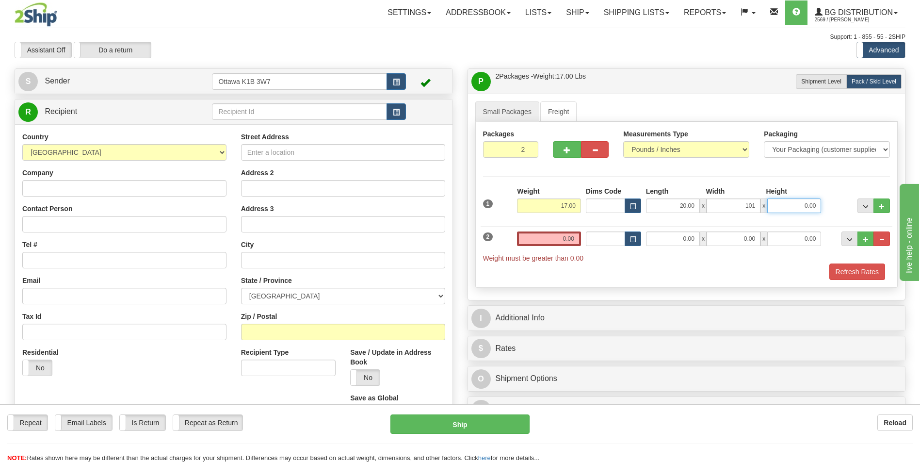
type input "101.00"
type input "2"
type input "12.00"
click at [763, 175] on div "Packages 2 2 Measurements Type" at bounding box center [686, 205] width 423 height 166
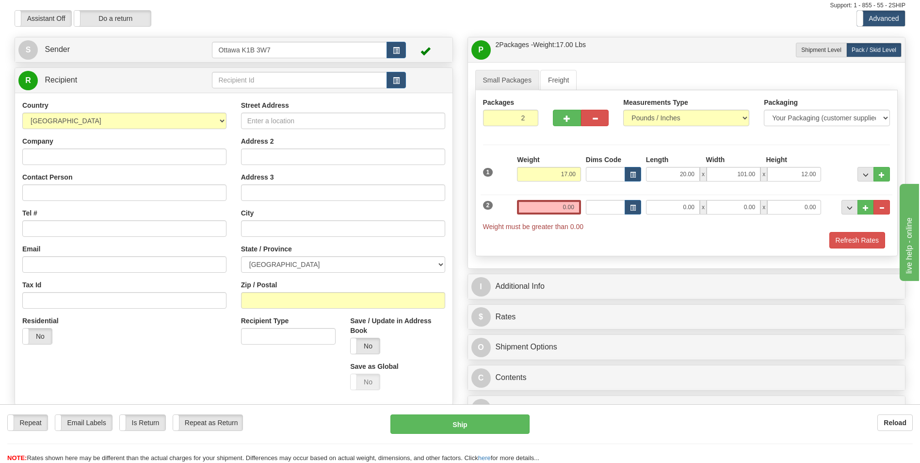
scroll to position [49, 0]
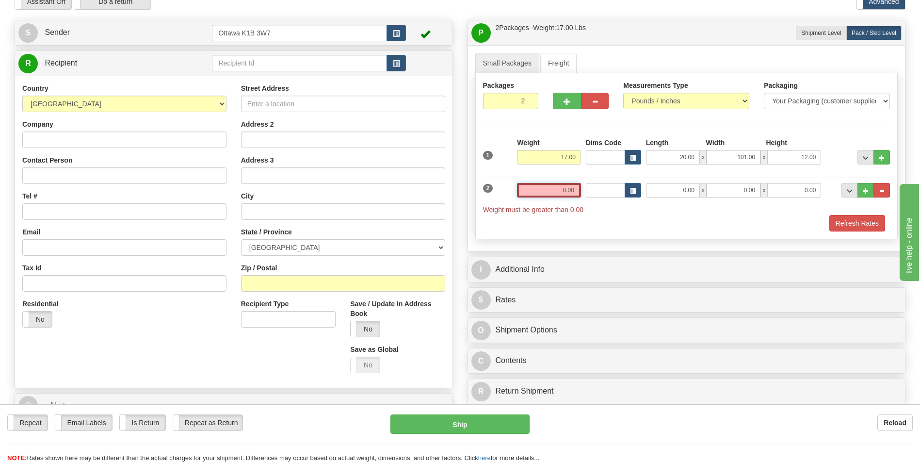
click at [564, 195] on input "0.00" at bounding box center [549, 190] width 64 height 15
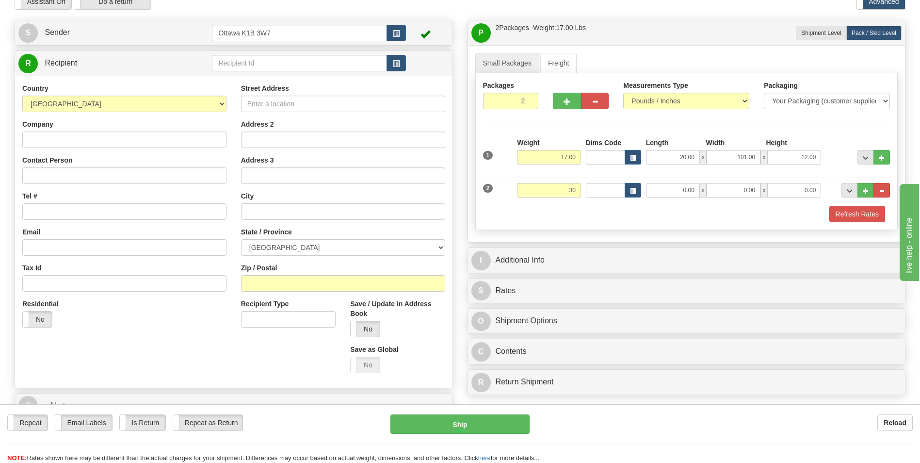
type input "30.00"
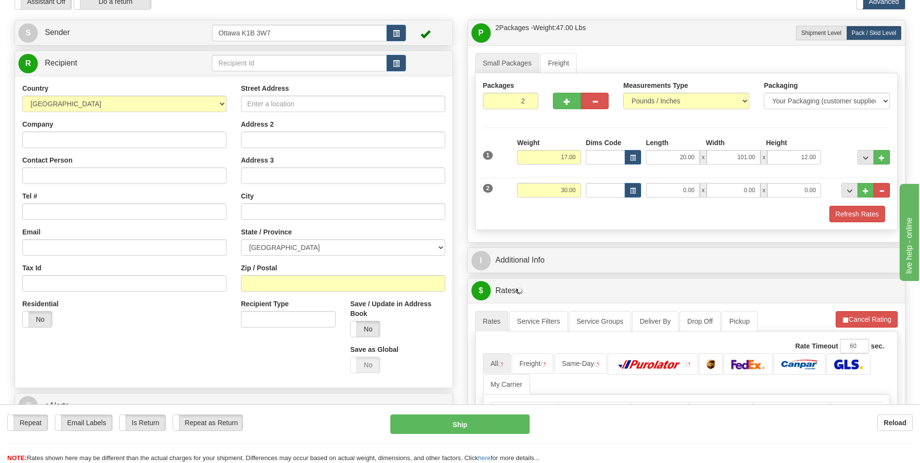
click at [664, 217] on div "Refresh Rates" at bounding box center [687, 214] width 412 height 16
click at [672, 191] on input "0.00" at bounding box center [673, 190] width 54 height 15
type input "0.00"
click at [677, 188] on input "0.00" at bounding box center [673, 190] width 54 height 15
click at [677, 188] on input "Length" at bounding box center [673, 190] width 54 height 15
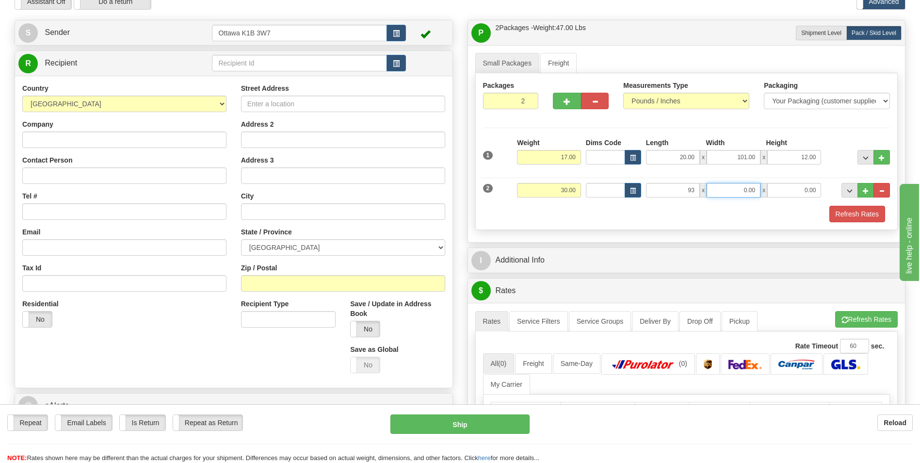
type input "93.00"
click at [725, 195] on input "0.00" at bounding box center [734, 190] width 54 height 15
type input "5.00"
type input "7.00"
click at [602, 222] on div "Refresh Rates" at bounding box center [687, 214] width 412 height 16
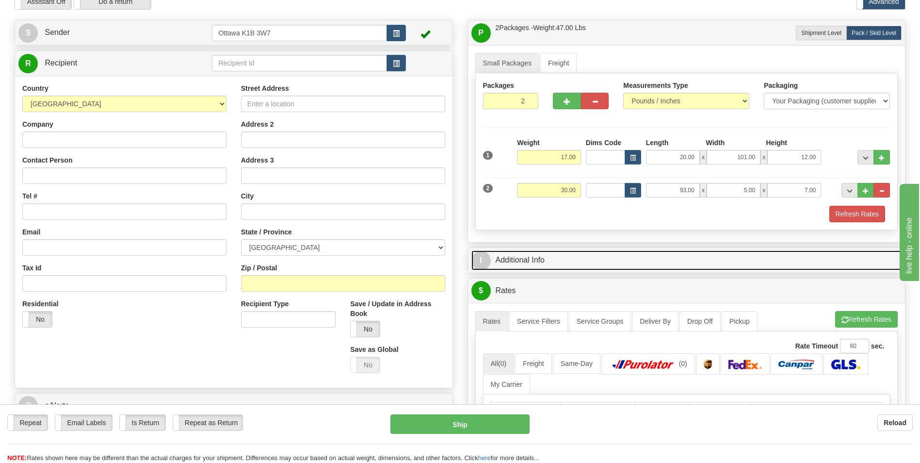
drag, startPoint x: 611, startPoint y: 261, endPoint x: 616, endPoint y: 262, distance: 4.9
click at [611, 262] on link "I Additional Info" at bounding box center [687, 260] width 431 height 20
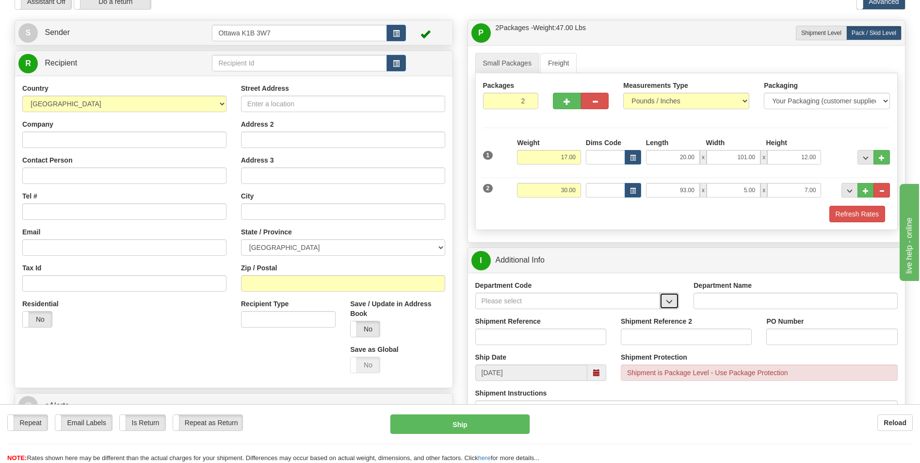
click at [668, 299] on span "button" at bounding box center [669, 301] width 7 height 6
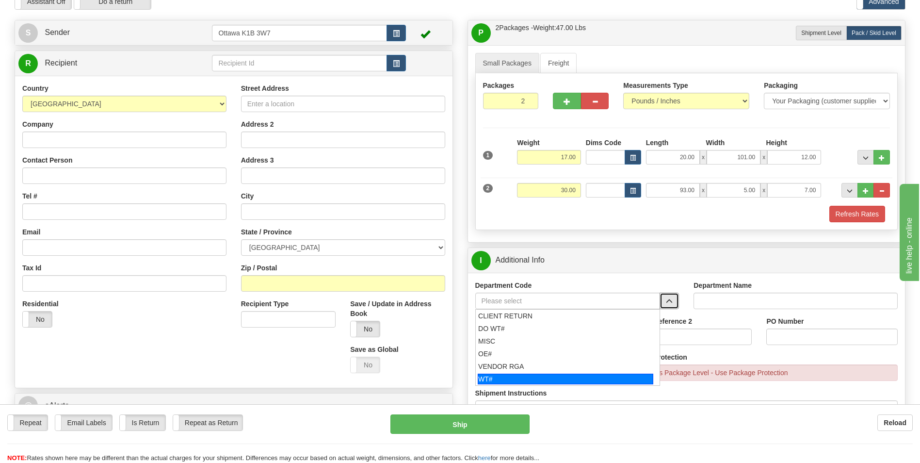
click at [550, 377] on div "WT#" at bounding box center [566, 379] width 176 height 11
type input "WT#"
type input "WAREHOUSE TRANSFERS"
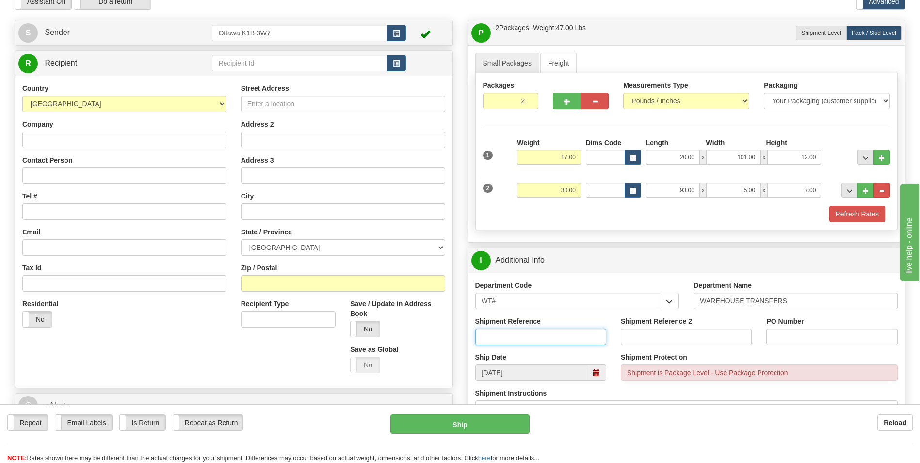
click at [526, 338] on input "Shipment Reference" at bounding box center [540, 336] width 131 height 16
type input "160723-01"
click at [814, 336] on input "PO Number" at bounding box center [831, 336] width 131 height 16
type input "[PERSON_NAME] TRANSFERS"
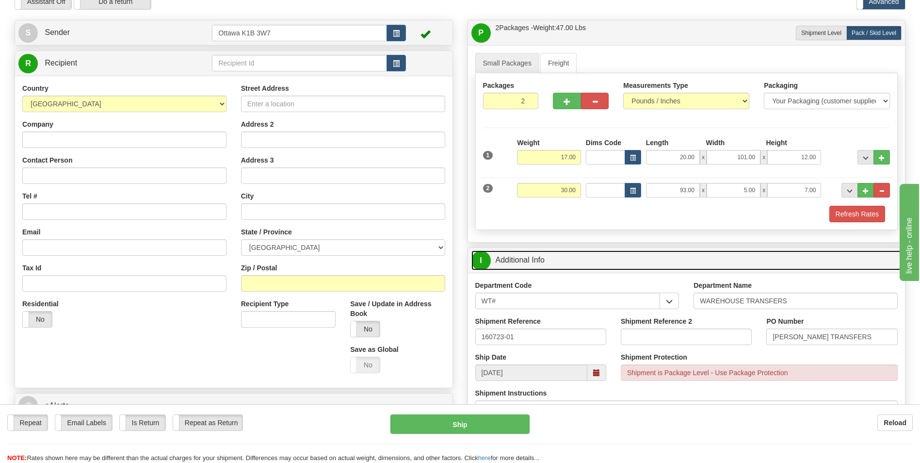
click at [665, 261] on link "I Additional Info" at bounding box center [687, 260] width 431 height 20
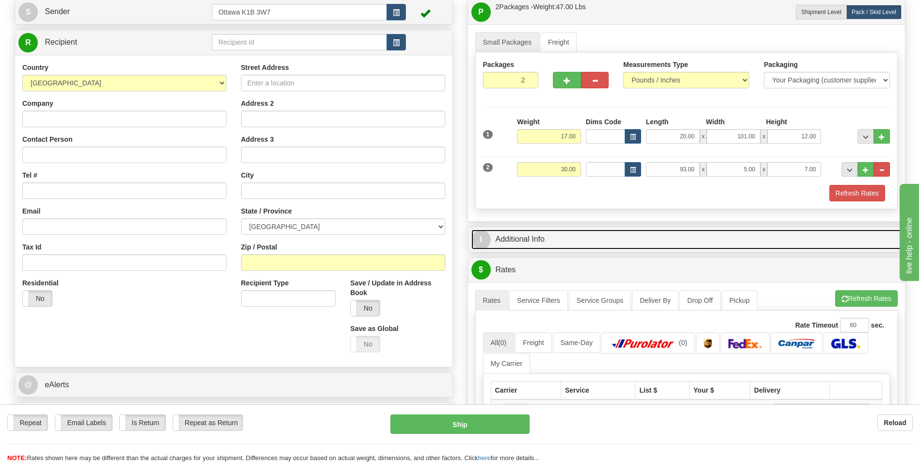
scroll to position [0, 0]
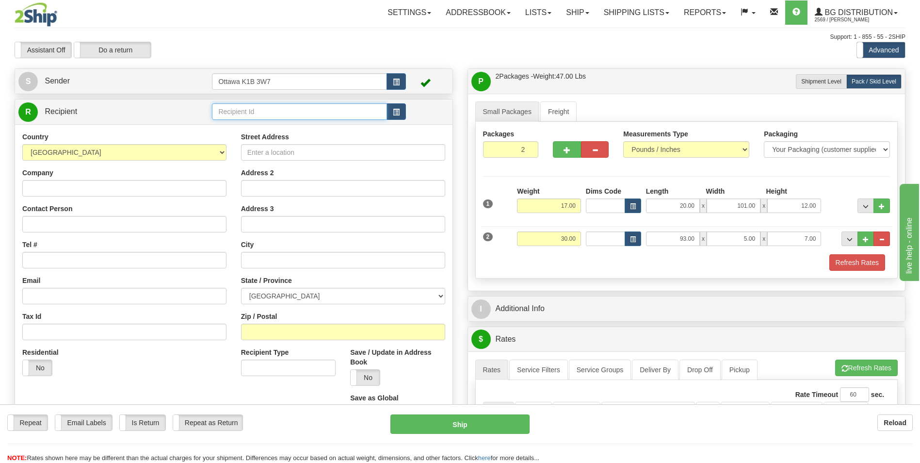
click at [289, 116] on input "text" at bounding box center [299, 111] width 175 height 16
type input "5"
click button "Delete" at bounding box center [0, 0] width 0 height 0
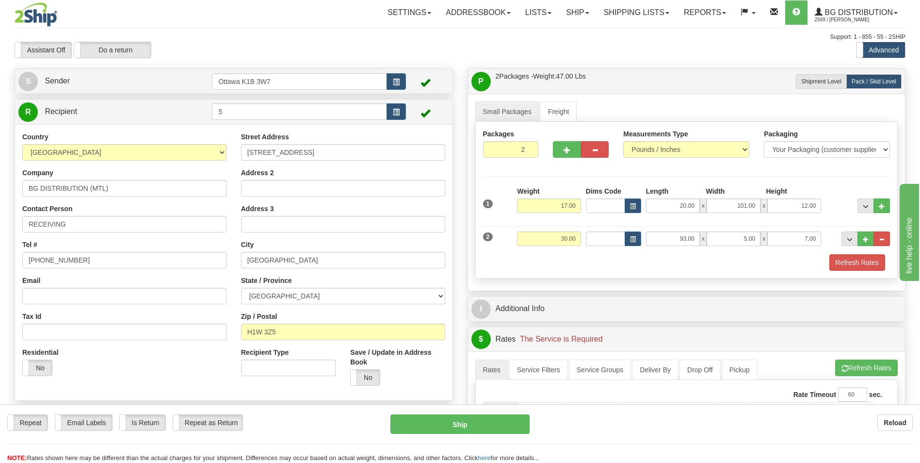
click at [679, 273] on div "Packages 2 2 Measurements Type" at bounding box center [686, 200] width 423 height 157
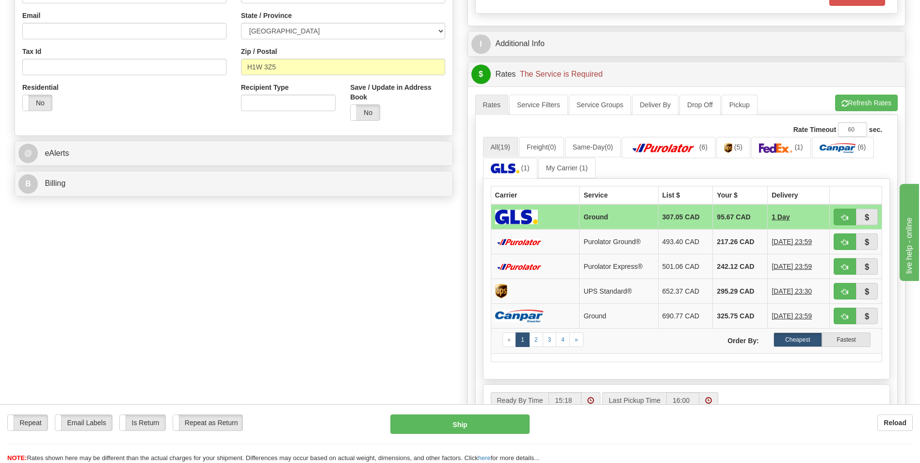
scroll to position [243, 0]
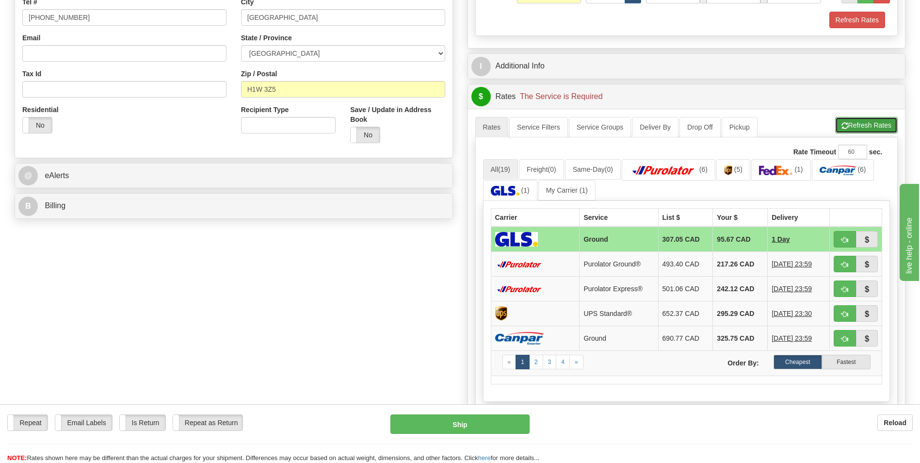
click at [858, 124] on button "Refresh Rates" at bounding box center [866, 125] width 63 height 16
click at [774, 191] on ul "All (18) Freight (0) Same-Day (0) (5) (5) (1) (6) (1) My Carrier (1)" at bounding box center [686, 180] width 407 height 42
click at [844, 241] on span "button" at bounding box center [845, 240] width 7 height 6
type input "1"
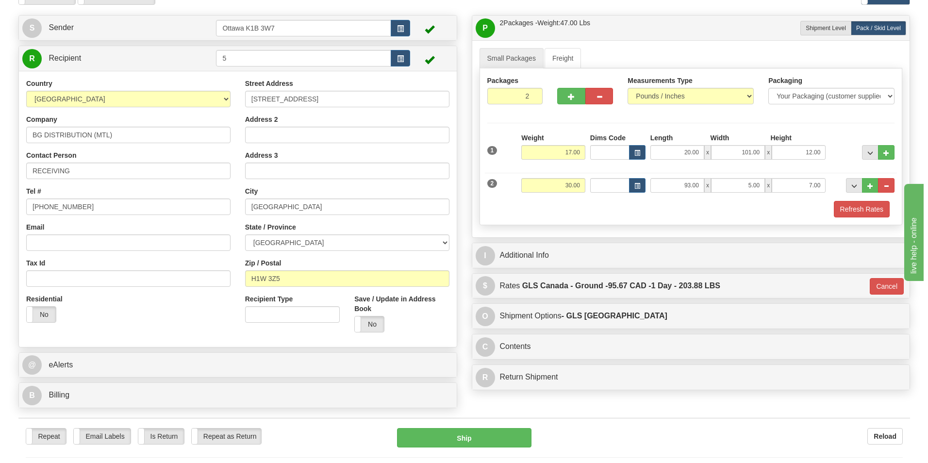
scroll to position [0, 0]
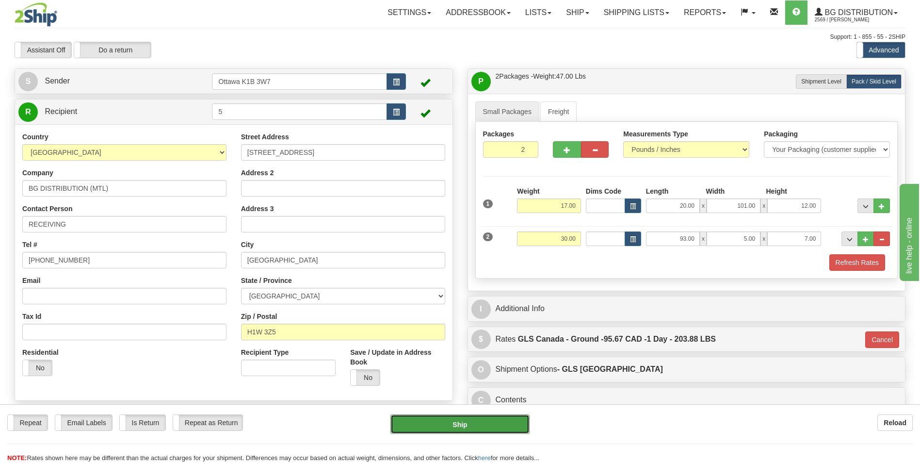
click at [465, 424] on button "Ship" at bounding box center [460, 423] width 139 height 19
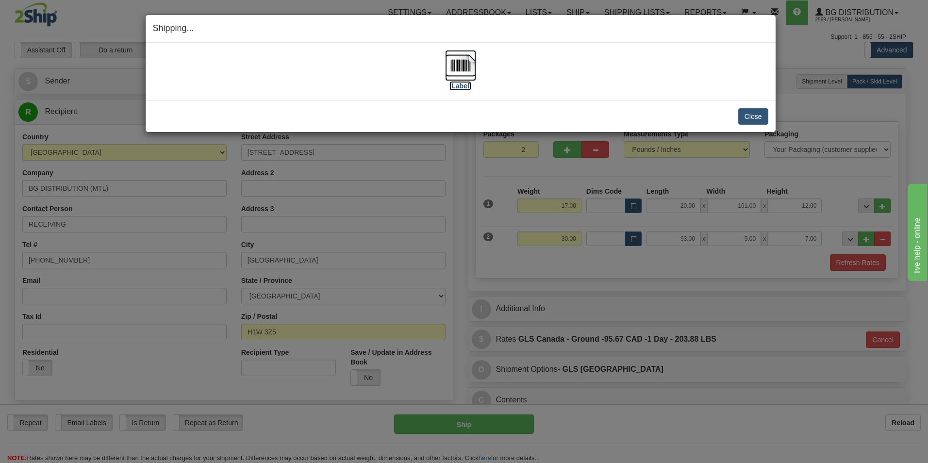
click at [456, 85] on label "[Label]" at bounding box center [460, 86] width 22 height 10
click at [750, 116] on button "Close" at bounding box center [753, 116] width 30 height 16
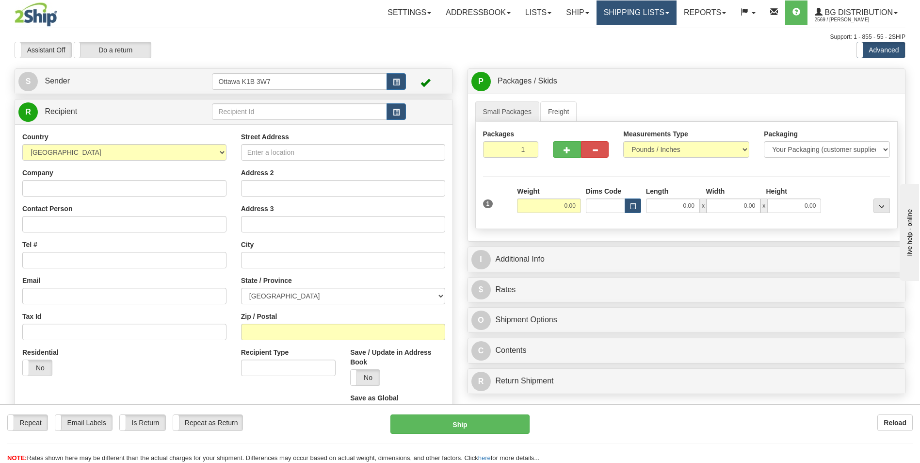
click at [643, 11] on link "Shipping lists" at bounding box center [637, 12] width 80 height 24
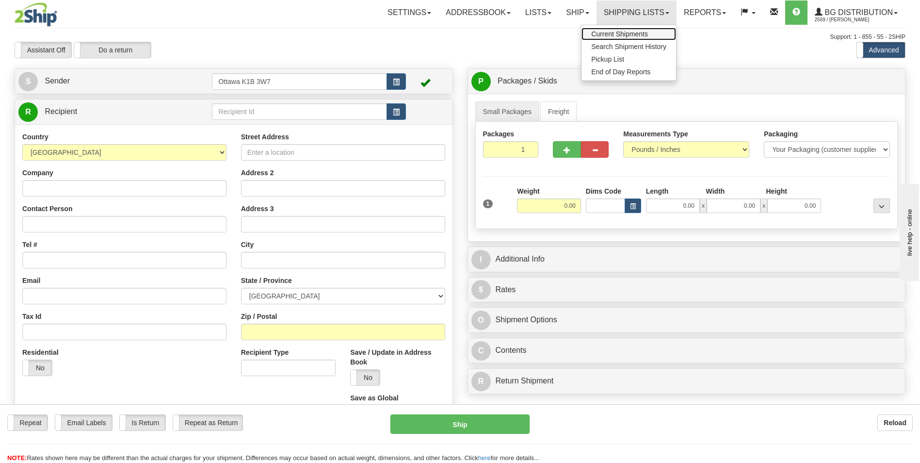
click at [629, 34] on span "Current Shipments" at bounding box center [619, 34] width 57 height 8
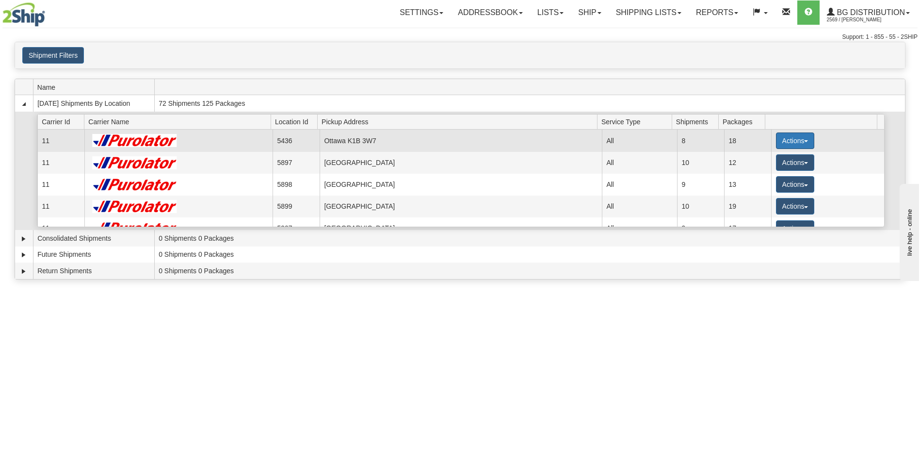
click at [779, 141] on button "Actions" at bounding box center [795, 140] width 39 height 16
click at [767, 156] on span "Details" at bounding box center [759, 158] width 26 height 7
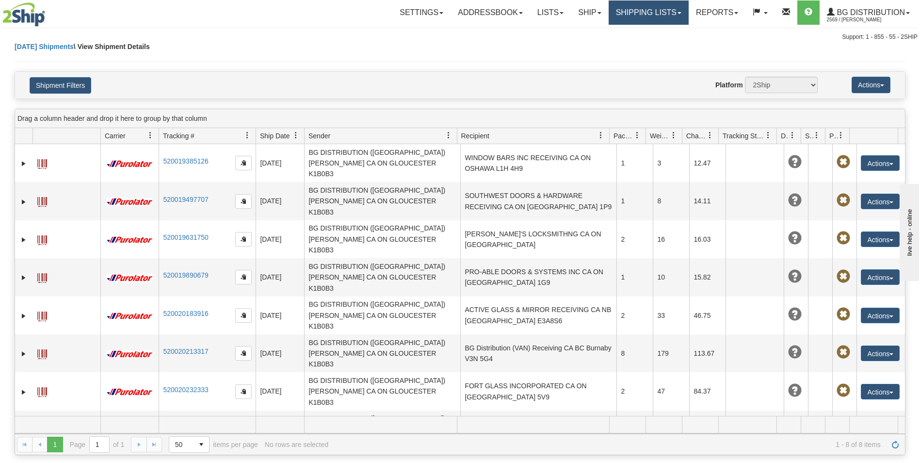
click at [649, 11] on link "Shipping lists" at bounding box center [649, 12] width 80 height 24
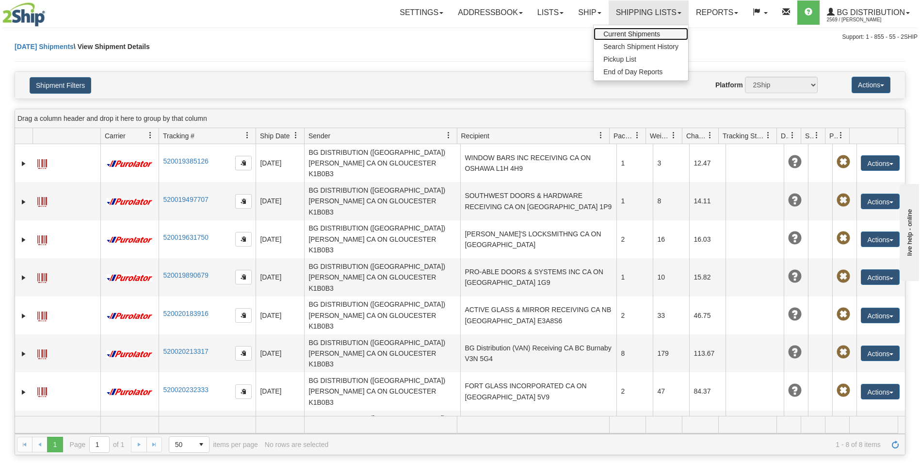
click at [639, 33] on span "Current Shipments" at bounding box center [631, 34] width 57 height 8
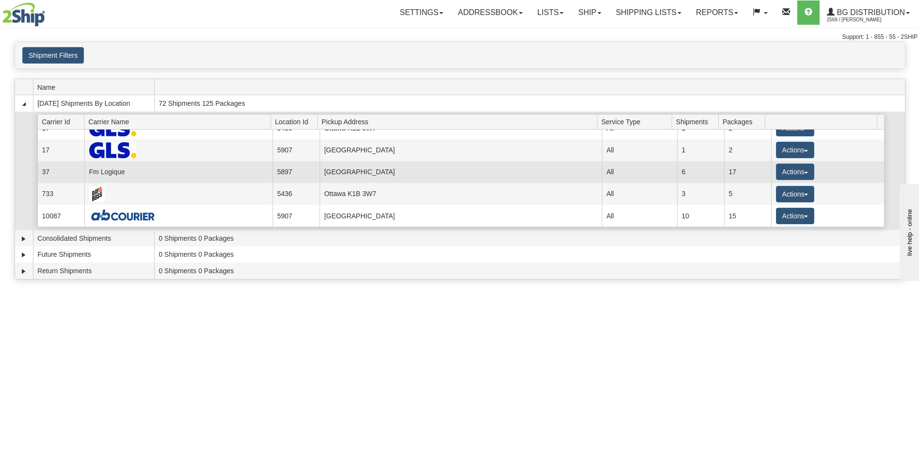
scroll to position [96, 0]
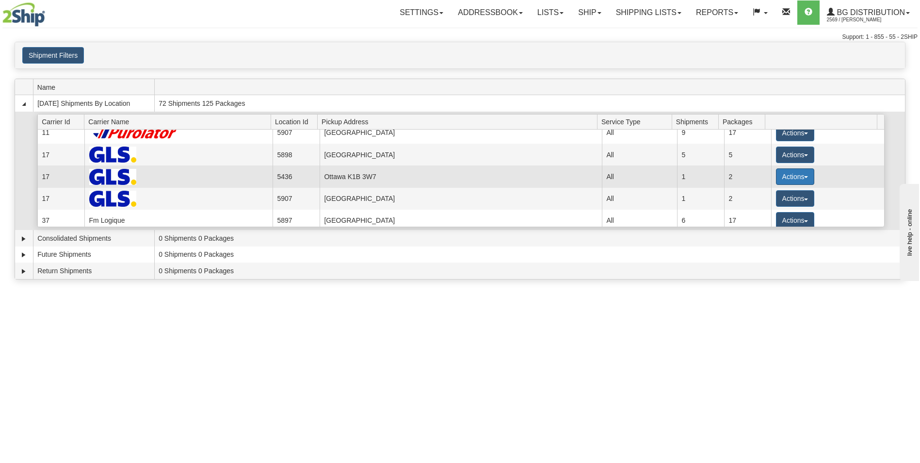
click at [786, 177] on button "Actions" at bounding box center [795, 176] width 39 height 16
click at [759, 194] on span "Details" at bounding box center [759, 194] width 26 height 7
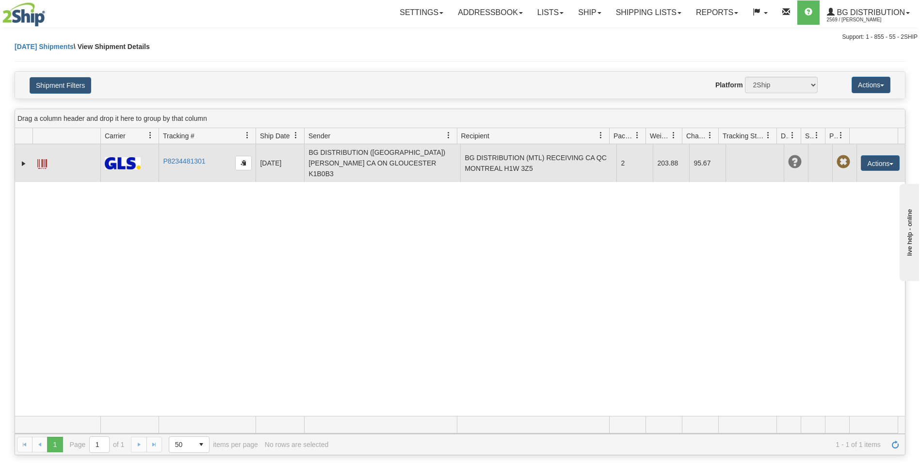
click at [544, 158] on td "BG DISTRIBUTION (MTL) RECEIVING CA QC MONTREAL H1W 3Z5" at bounding box center [538, 163] width 156 height 38
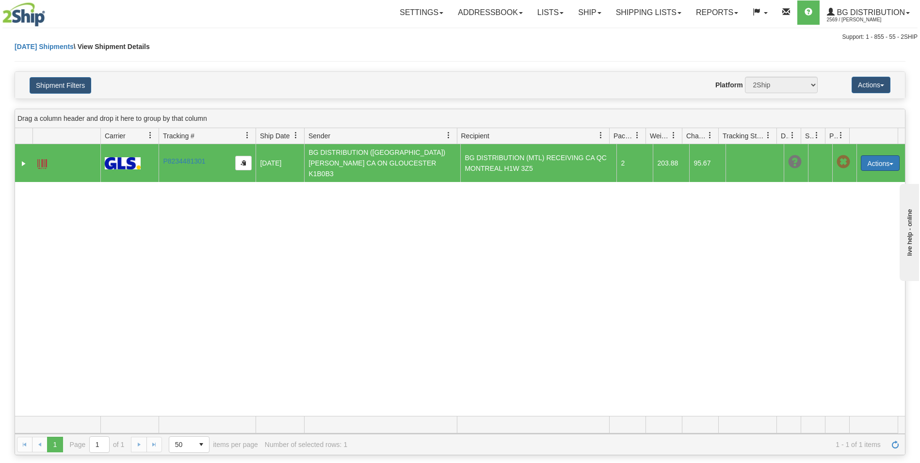
click at [867, 161] on button "Actions" at bounding box center [880, 163] width 39 height 16
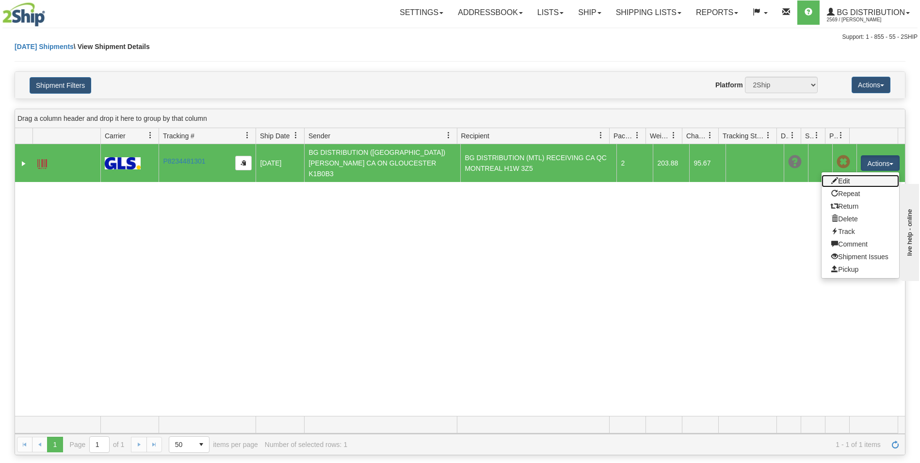
click at [835, 175] on link "Edit" at bounding box center [861, 181] width 78 height 13
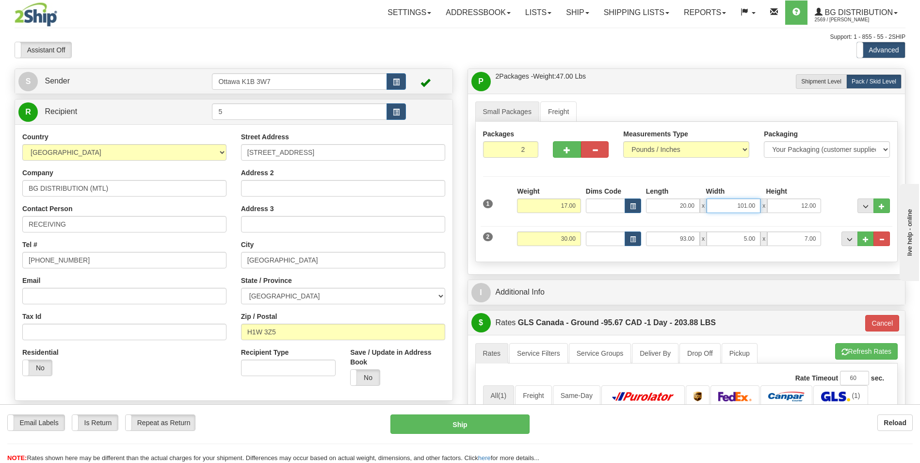
click at [739, 202] on input "101.00" at bounding box center [734, 205] width 54 height 15
type input "10.00"
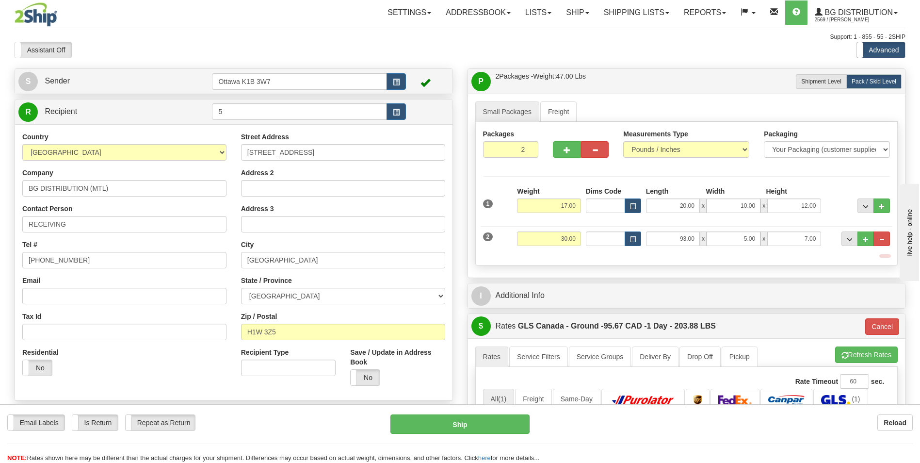
click at [779, 179] on div "Packages 2 2 Measurements Type" at bounding box center [686, 194] width 423 height 144
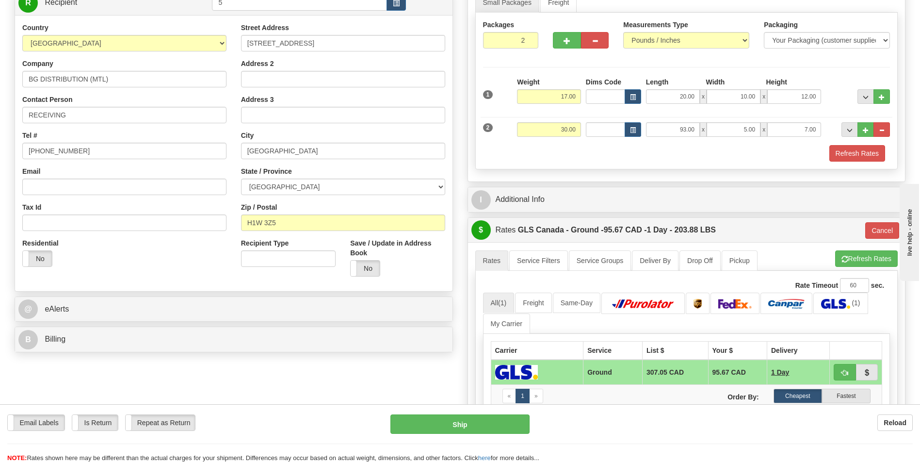
scroll to position [146, 0]
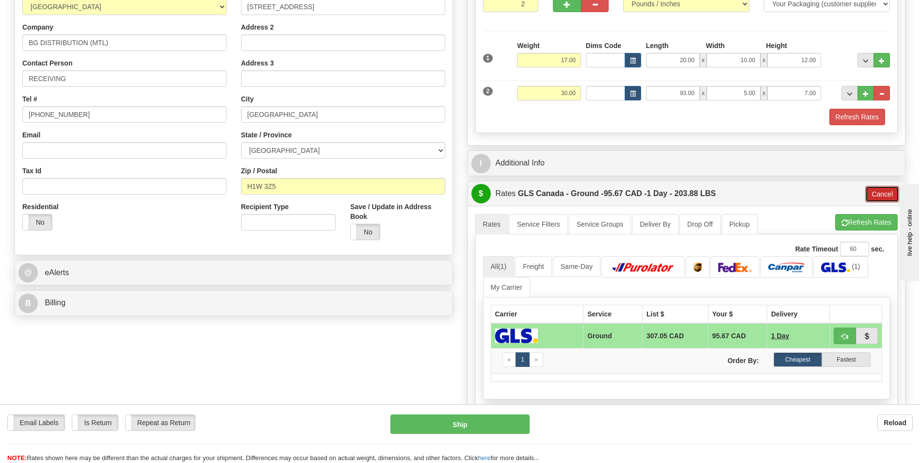
click at [885, 195] on button "Cancel" at bounding box center [882, 194] width 34 height 16
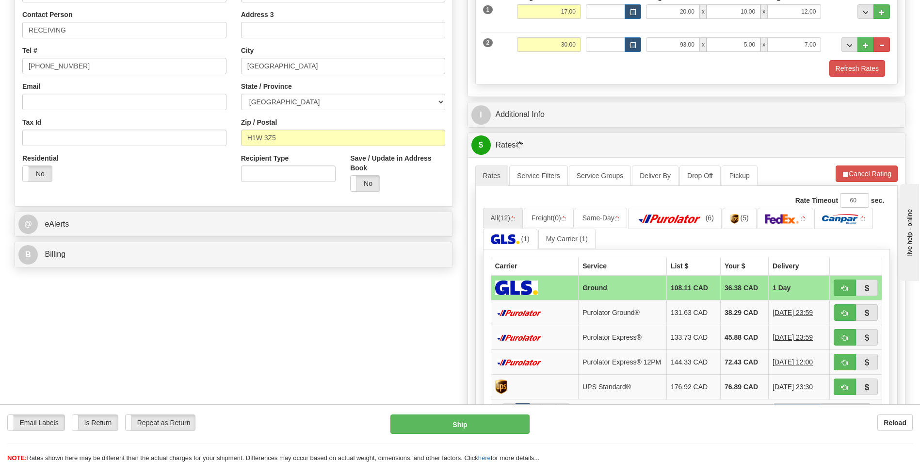
scroll to position [243, 0]
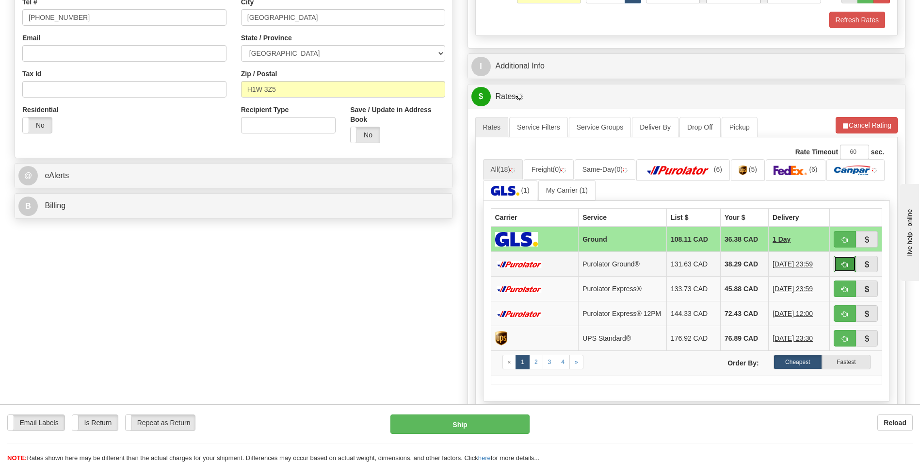
click at [849, 264] on button "button" at bounding box center [845, 264] width 22 height 16
click at [846, 264] on span "button" at bounding box center [845, 264] width 7 height 6
type input "260"
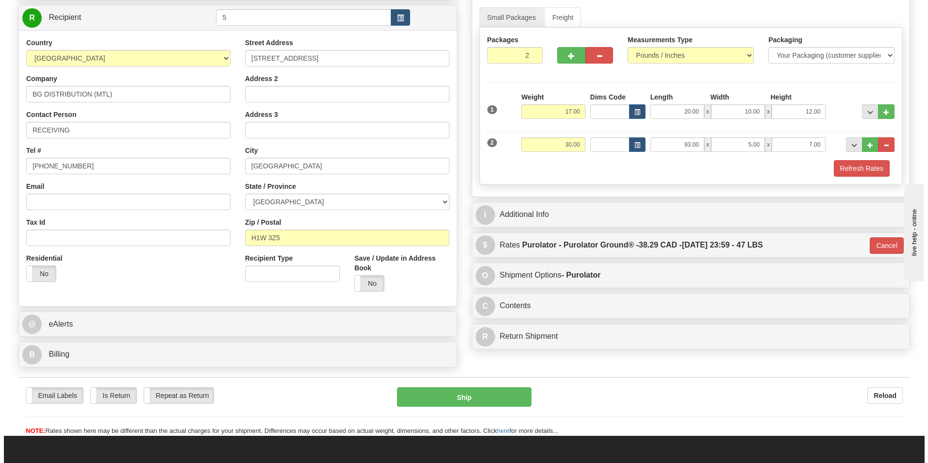
scroll to position [97, 0]
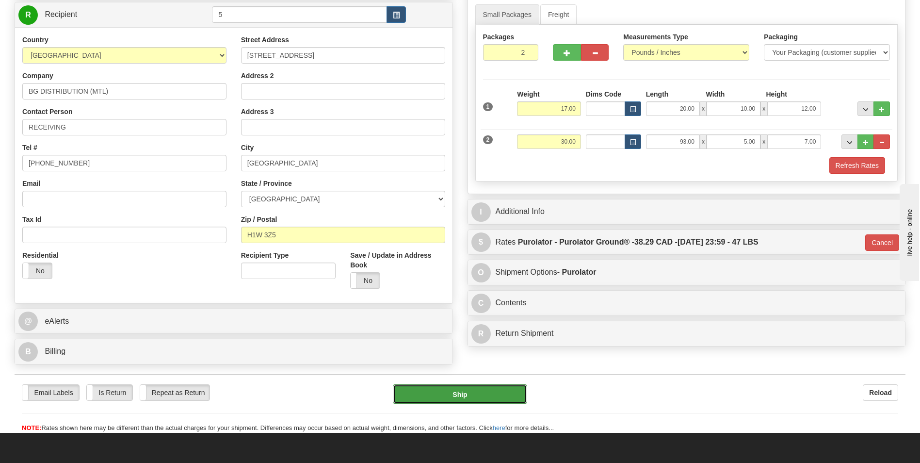
click at [462, 395] on button "Ship" at bounding box center [460, 393] width 134 height 19
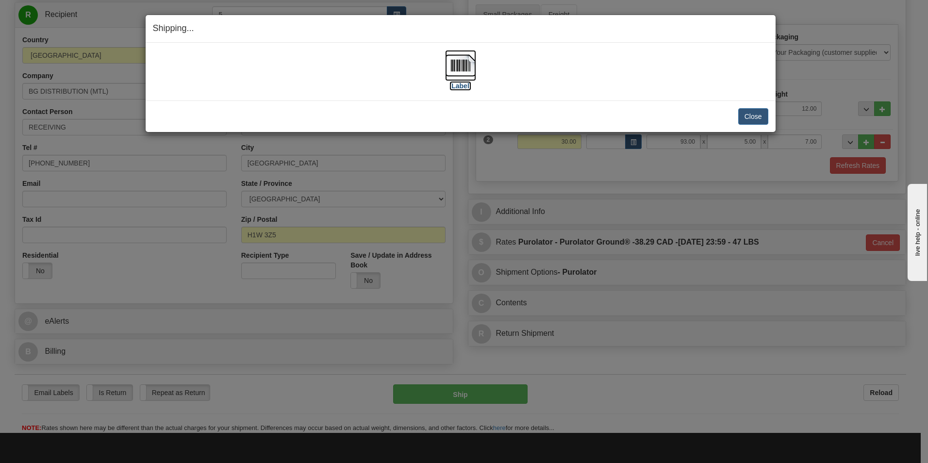
click at [468, 88] on label "[Label]" at bounding box center [460, 86] width 22 height 10
click at [751, 112] on button "Close" at bounding box center [753, 116] width 30 height 16
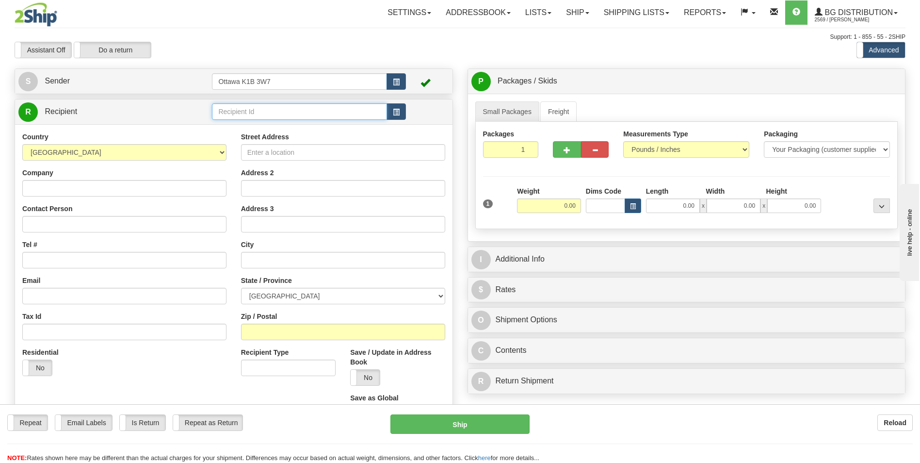
click at [260, 109] on input "text" at bounding box center [299, 111] width 175 height 16
type input "9"
click button "Delete" at bounding box center [0, 0] width 0 height 0
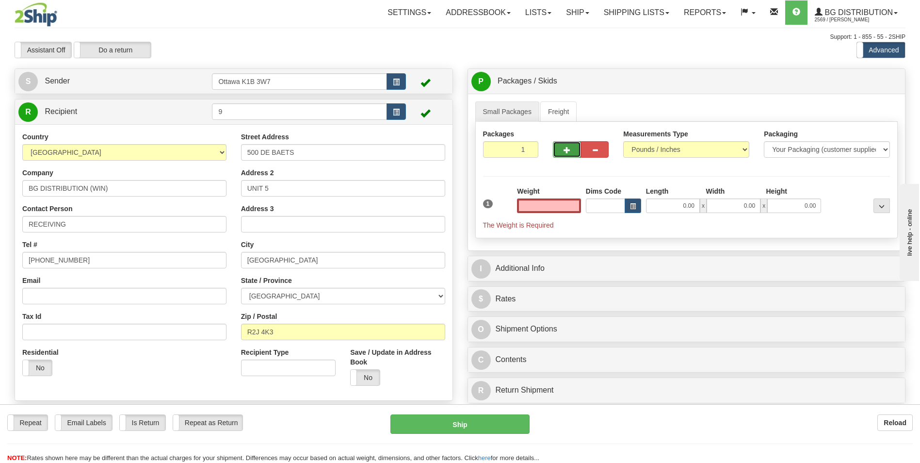
type input "0.00"
click at [561, 150] on button "button" at bounding box center [567, 149] width 28 height 16
click at [0, 0] on div at bounding box center [0, 0] width 0 height 0
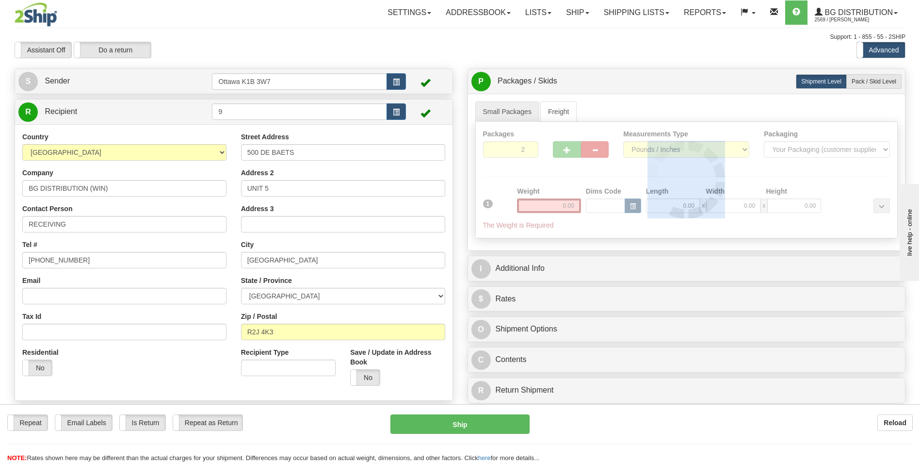
click at [561, 150] on div at bounding box center [687, 180] width 422 height 116
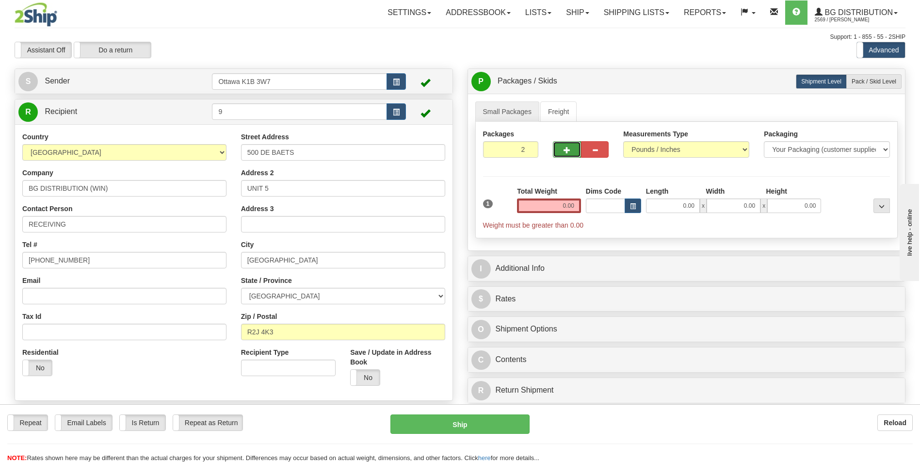
click at [561, 150] on button "button" at bounding box center [567, 149] width 28 height 16
type input "4"
click at [871, 86] on label "Pack / Skid Level Pack.." at bounding box center [874, 81] width 55 height 15
radio input "true"
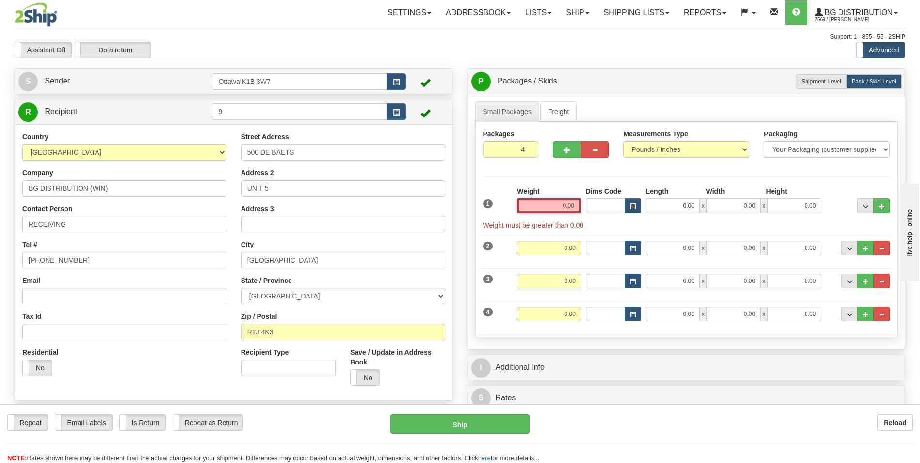
click at [529, 203] on input "0.00" at bounding box center [549, 205] width 64 height 15
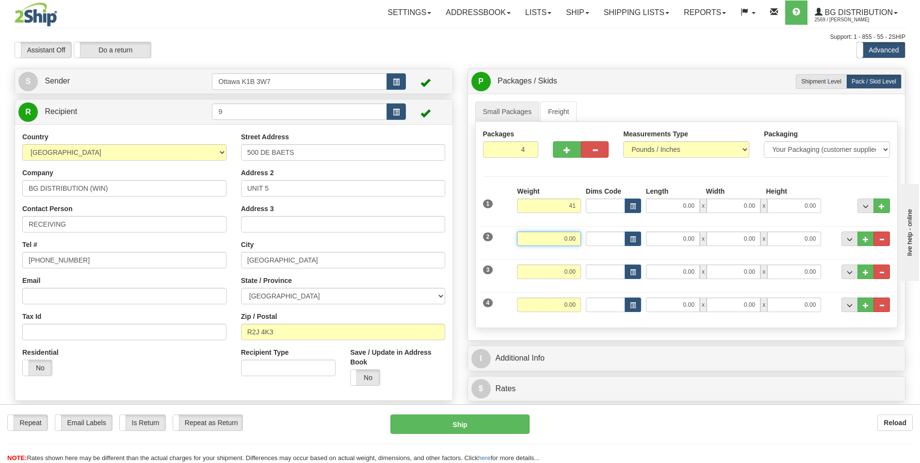
type input "41.00"
click at [546, 241] on input "0.00" at bounding box center [549, 238] width 64 height 15
type input "31.00"
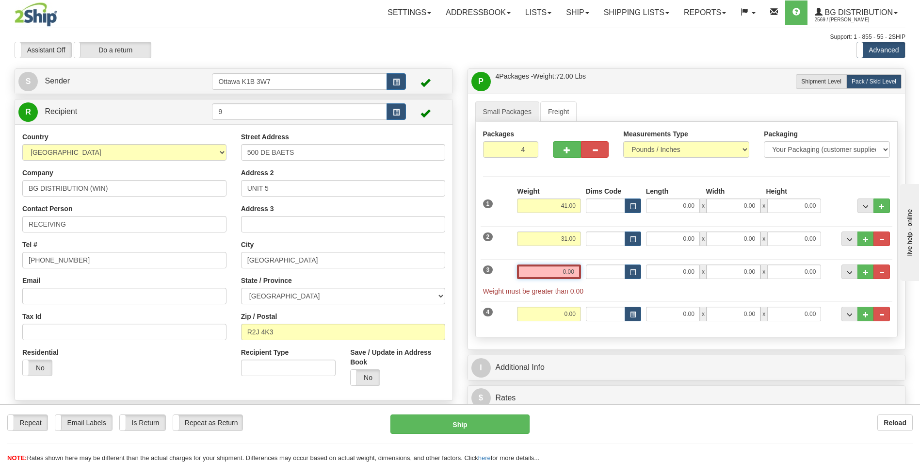
click at [568, 268] on input "0.00" at bounding box center [549, 271] width 64 height 15
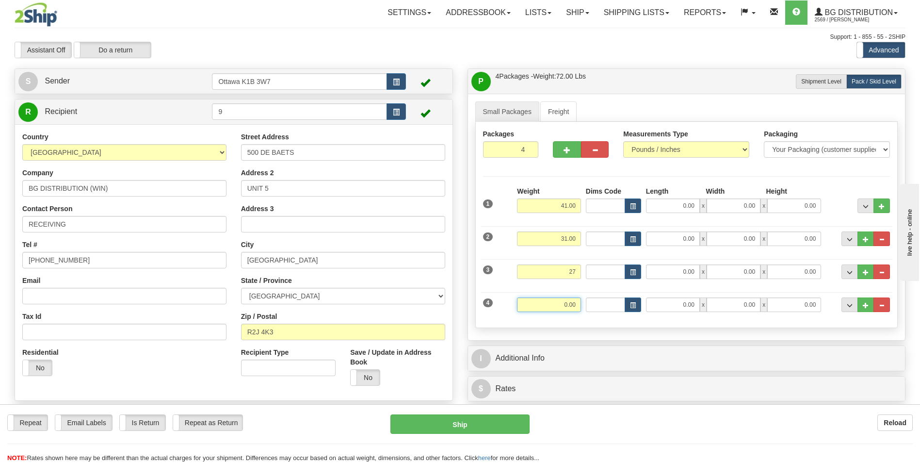
type input "27.00"
click at [563, 307] on input "0.00" at bounding box center [549, 304] width 64 height 15
type input "15.00"
click at [600, 284] on div "3 Weight 27.00 Dims Code Length Width Height" at bounding box center [687, 270] width 412 height 33
click at [755, 102] on ul "Small Packages Freight" at bounding box center [686, 111] width 423 height 20
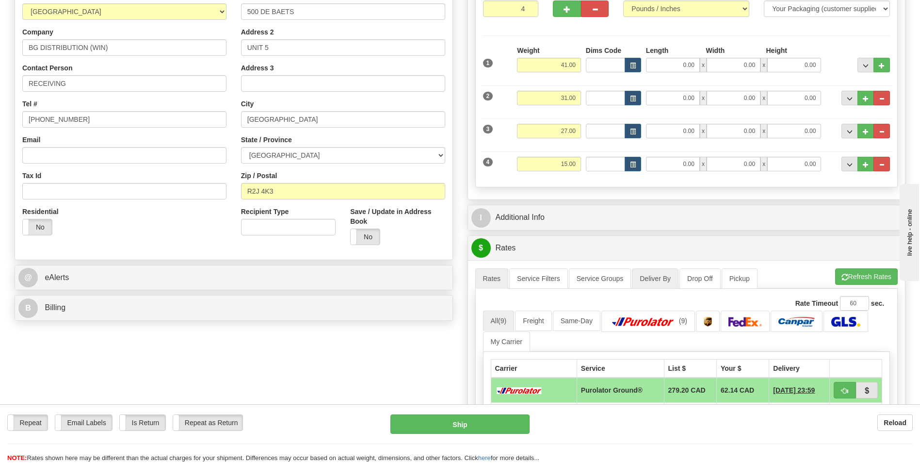
scroll to position [146, 0]
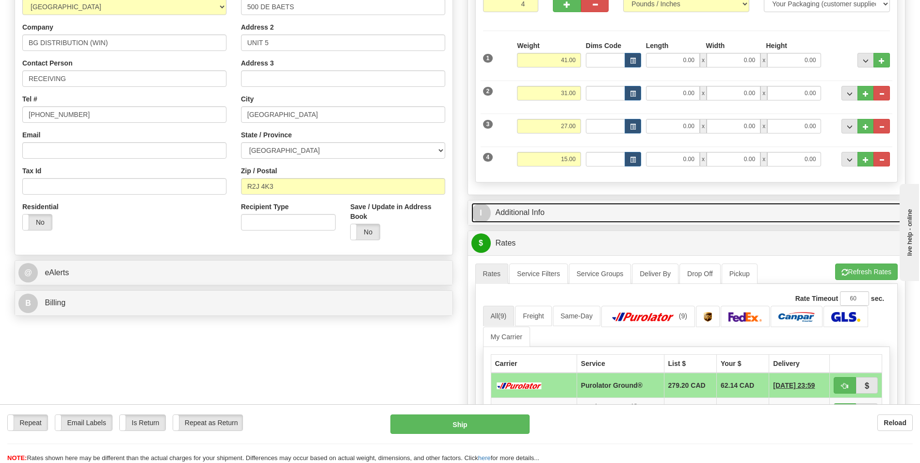
click at [638, 214] on link "I Additional Info" at bounding box center [687, 213] width 431 height 20
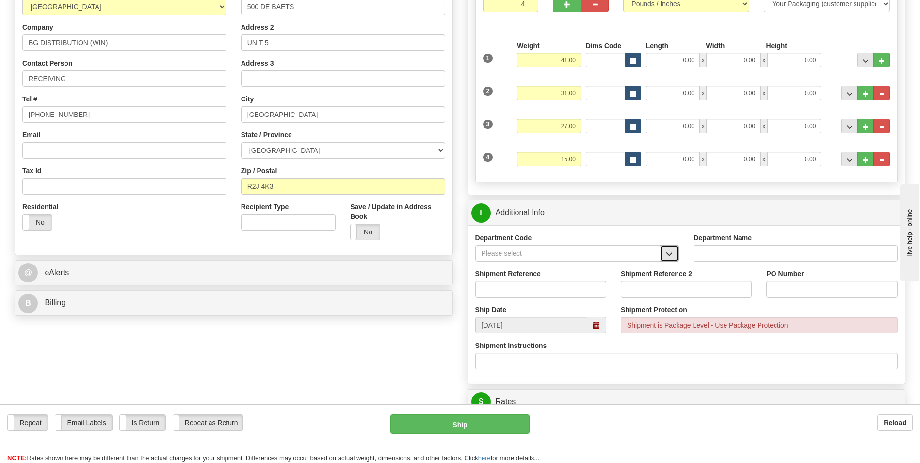
click at [674, 250] on button "button" at bounding box center [669, 253] width 19 height 16
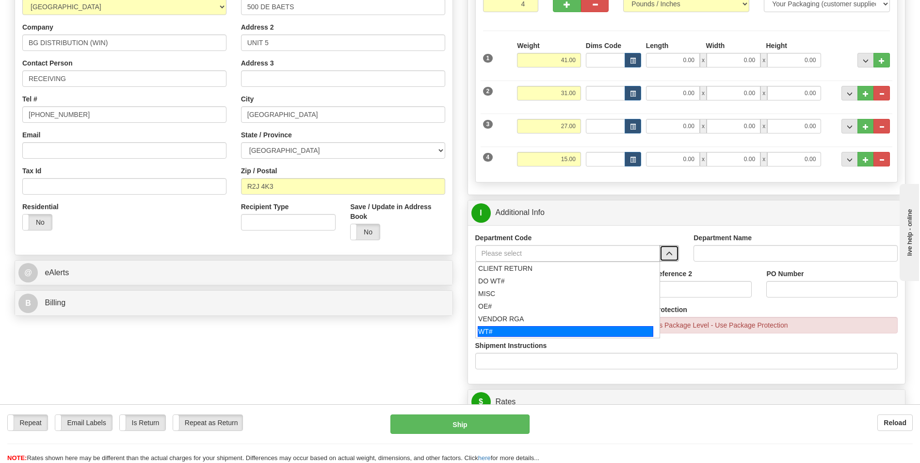
click at [495, 326] on div "WT#" at bounding box center [566, 331] width 176 height 11
type input "WT#"
type input "WAREHOUSE TRANSFERS"
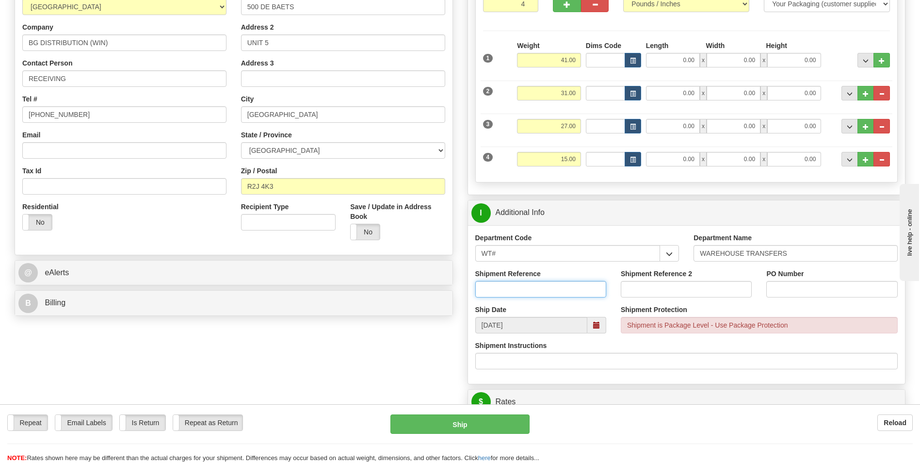
click at [494, 294] on input "Shipment Reference" at bounding box center [540, 289] width 131 height 16
type input "163788-02"
click at [842, 289] on input "PO Number" at bounding box center [831, 289] width 131 height 16
type input "OTT TRANSFERS"
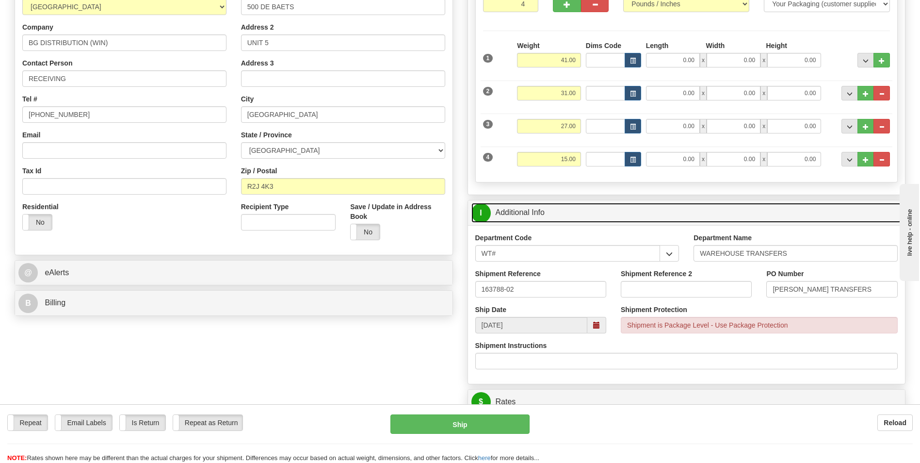
click at [752, 213] on link "I Additional Info" at bounding box center [687, 213] width 431 height 20
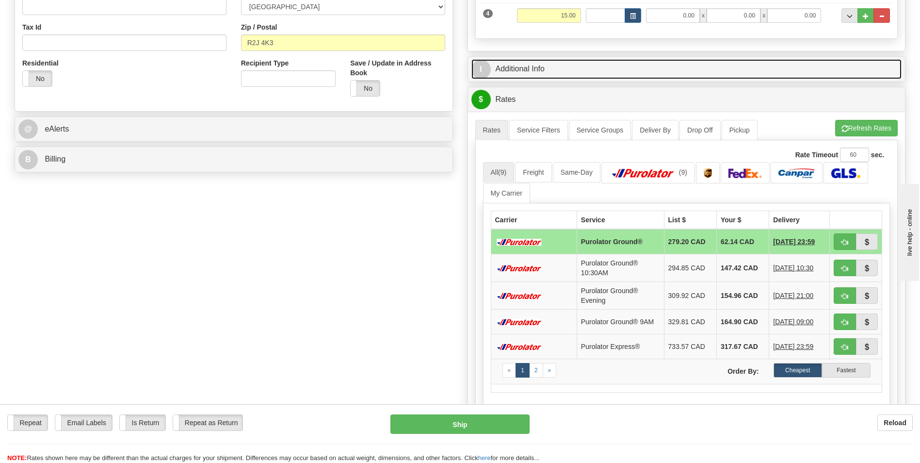
scroll to position [291, 0]
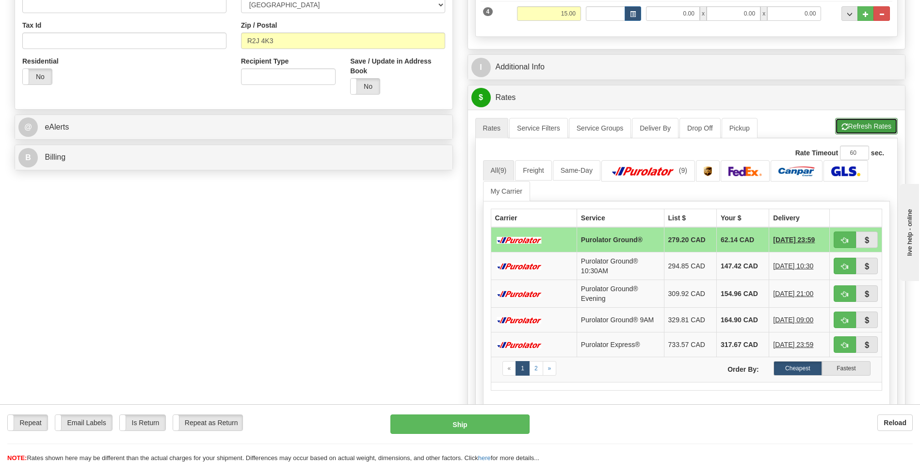
click at [855, 123] on button "Refresh Rates" at bounding box center [866, 126] width 63 height 16
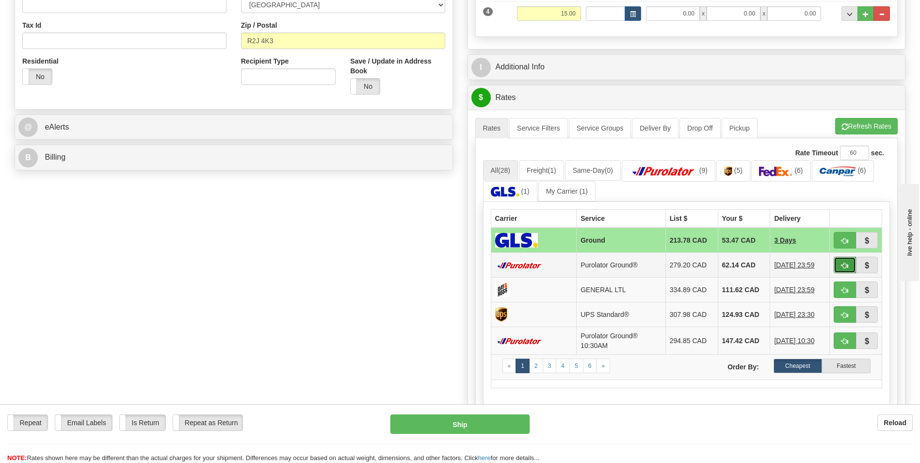
click at [839, 266] on button "button" at bounding box center [845, 265] width 22 height 16
type input "260"
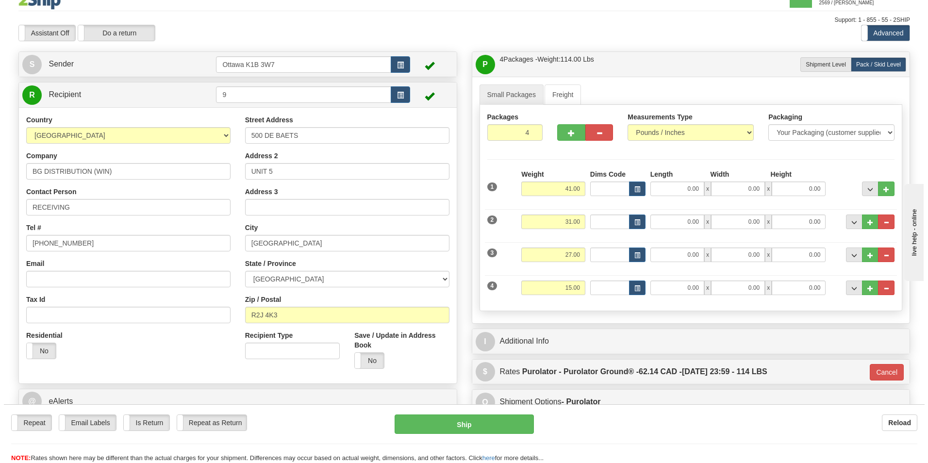
scroll to position [0, 0]
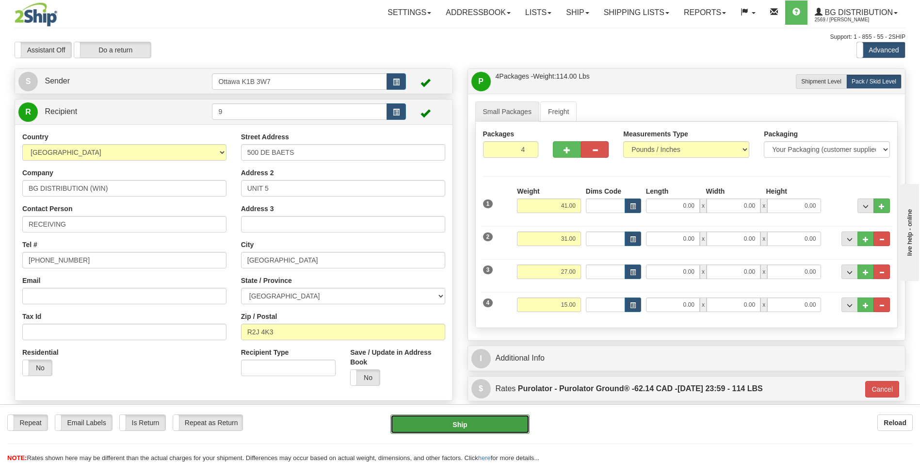
click at [472, 424] on button "Ship" at bounding box center [460, 423] width 139 height 19
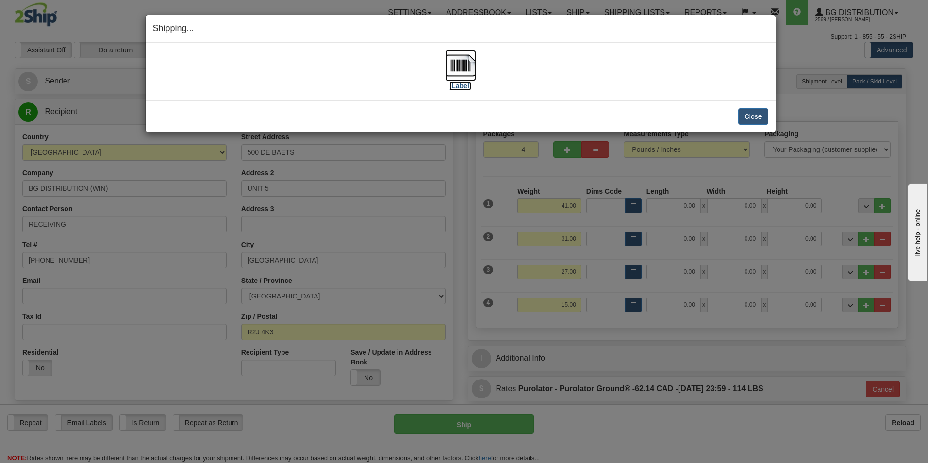
click at [461, 84] on label "[Label]" at bounding box center [460, 86] width 22 height 10
click at [755, 116] on button "Close" at bounding box center [753, 116] width 30 height 16
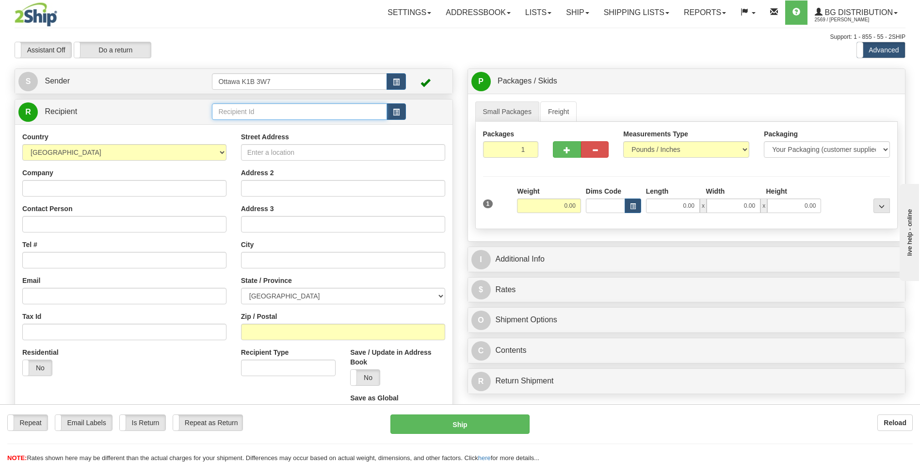
click at [298, 109] on input "text" at bounding box center [299, 111] width 175 height 16
type input "60117"
click button "Delete" at bounding box center [0, 0] width 0 height 0
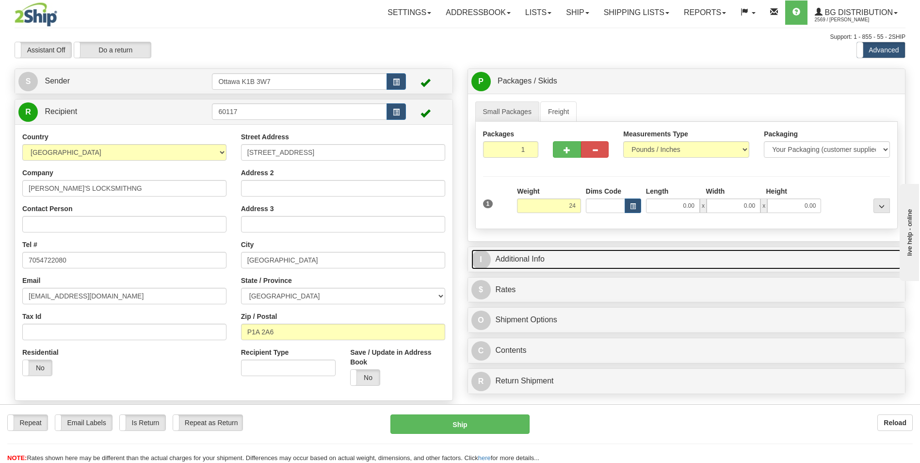
type input "24.00"
click at [602, 257] on link "I Additional Info" at bounding box center [687, 259] width 431 height 20
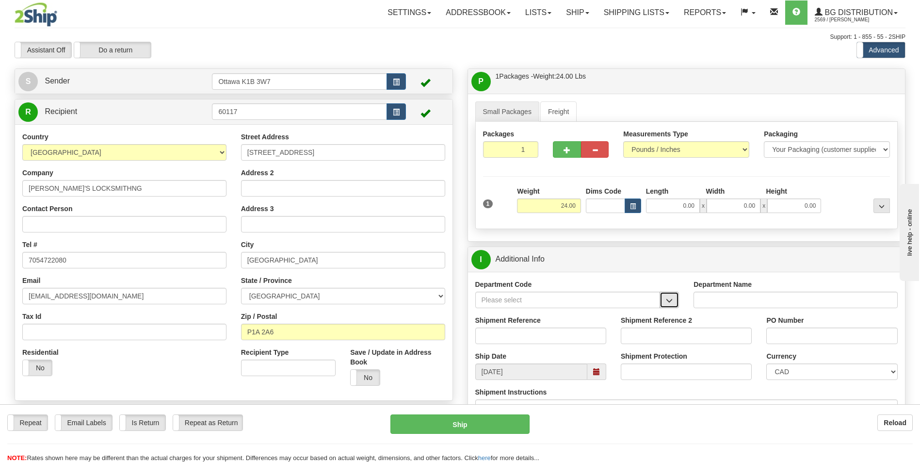
click at [671, 301] on span "button" at bounding box center [669, 300] width 7 height 6
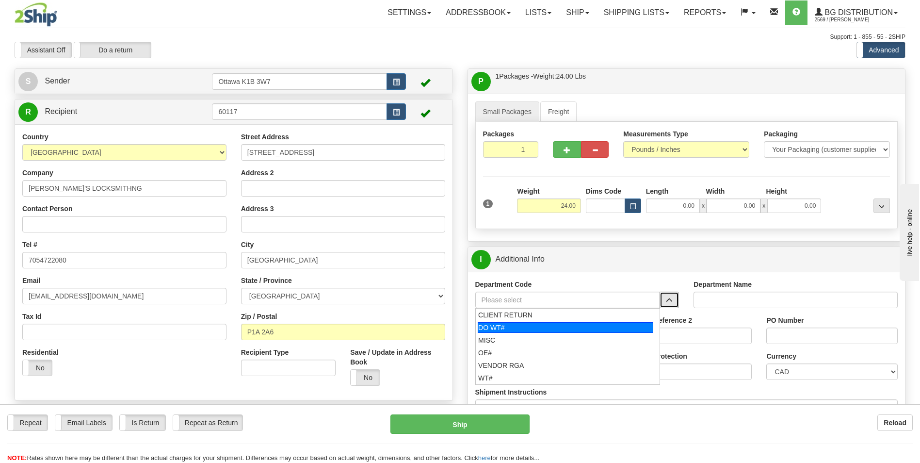
click at [514, 331] on div "DO WT#" at bounding box center [566, 327] width 176 height 11
type input "DO WT#"
type input "DIRECT ORDERS"
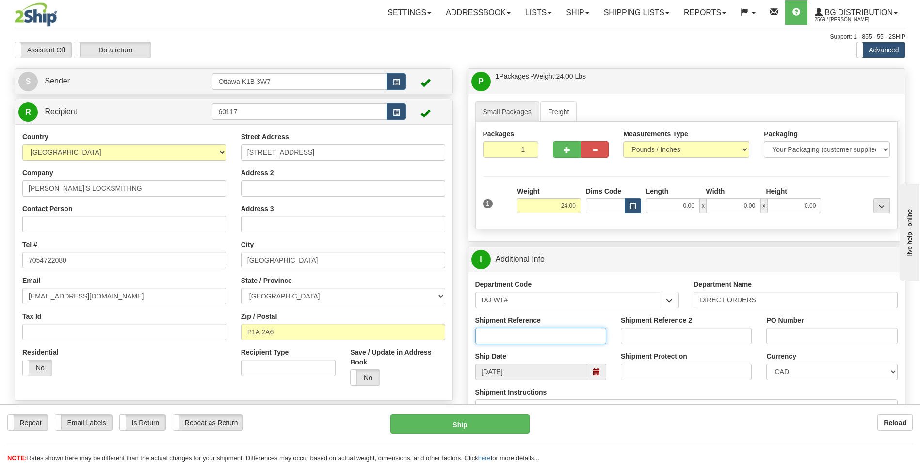
click at [516, 339] on input "Shipment Reference" at bounding box center [540, 335] width 131 height 16
type input "165096-00"
click at [803, 339] on input "PO Number" at bounding box center [831, 335] width 131 height 16
type input "p"
type input "PO002312"
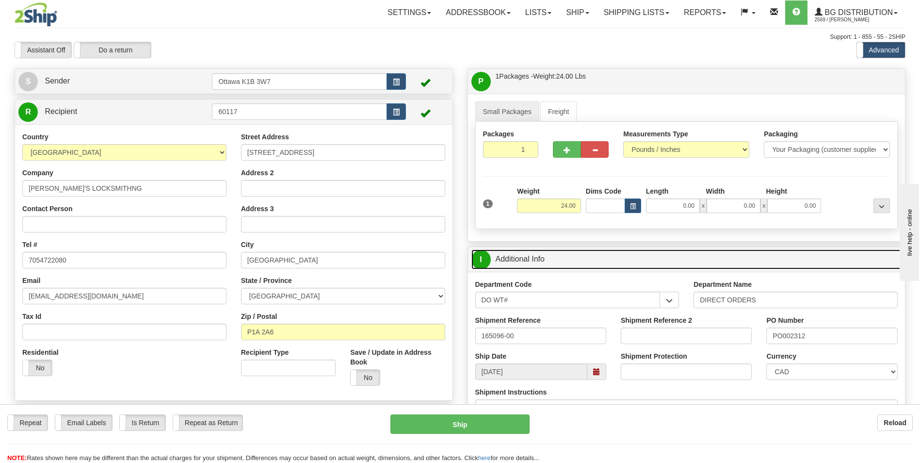
click at [792, 261] on link "I Additional Info" at bounding box center [687, 259] width 431 height 20
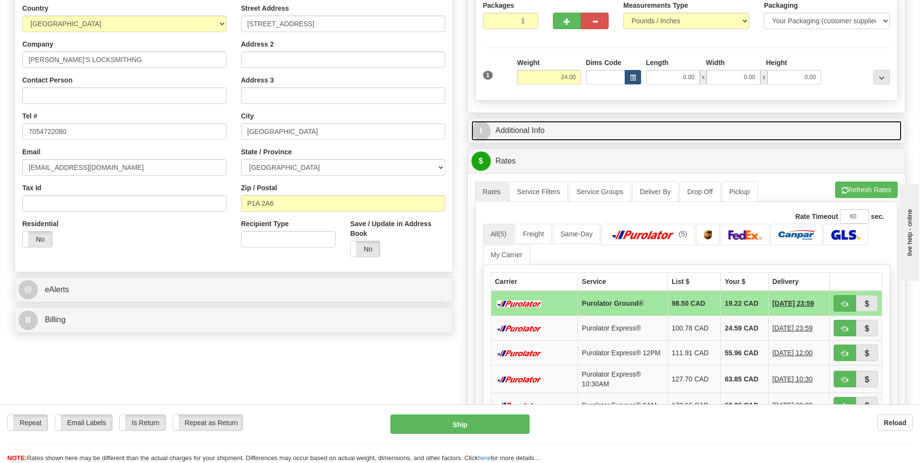
scroll to position [146, 0]
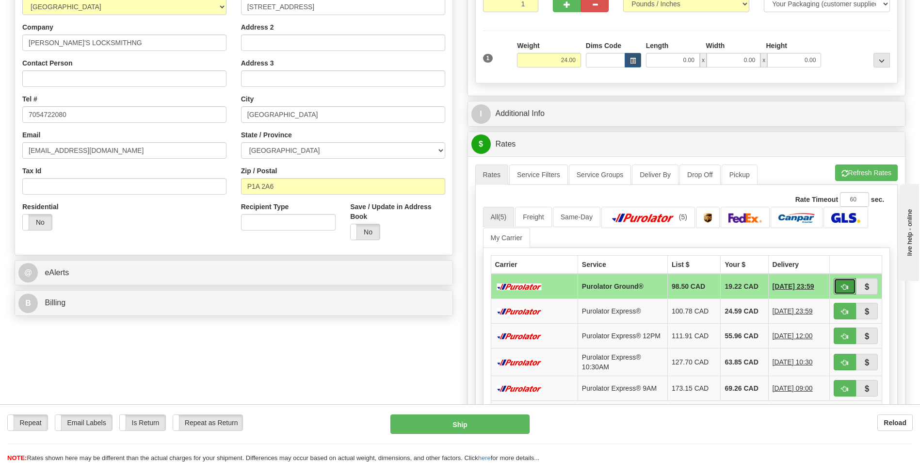
click at [846, 282] on button "button" at bounding box center [845, 286] width 22 height 16
type input "260"
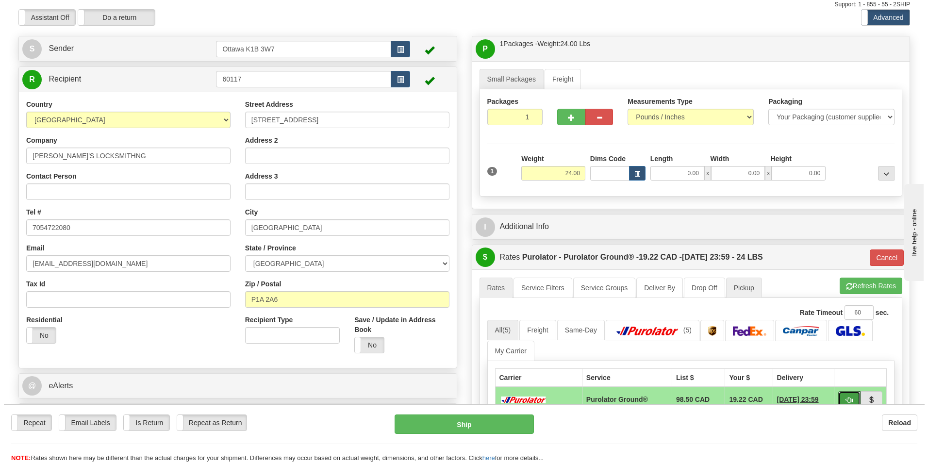
scroll to position [0, 0]
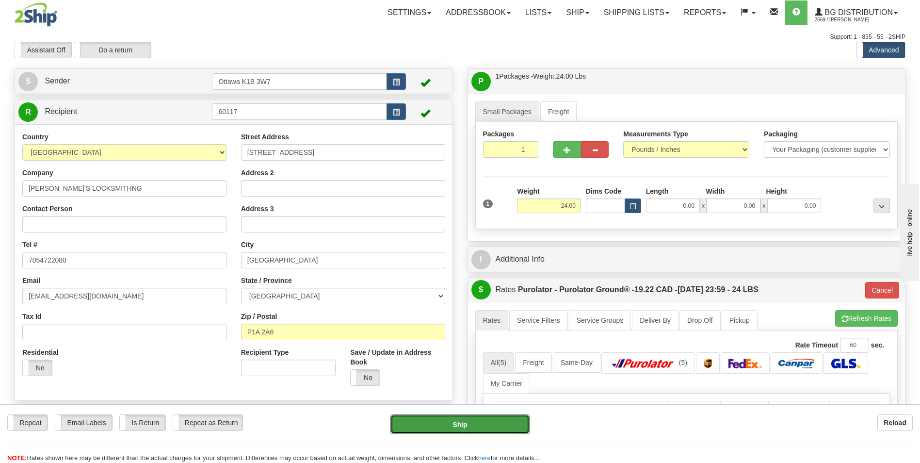
click at [468, 427] on button "Ship" at bounding box center [460, 423] width 139 height 19
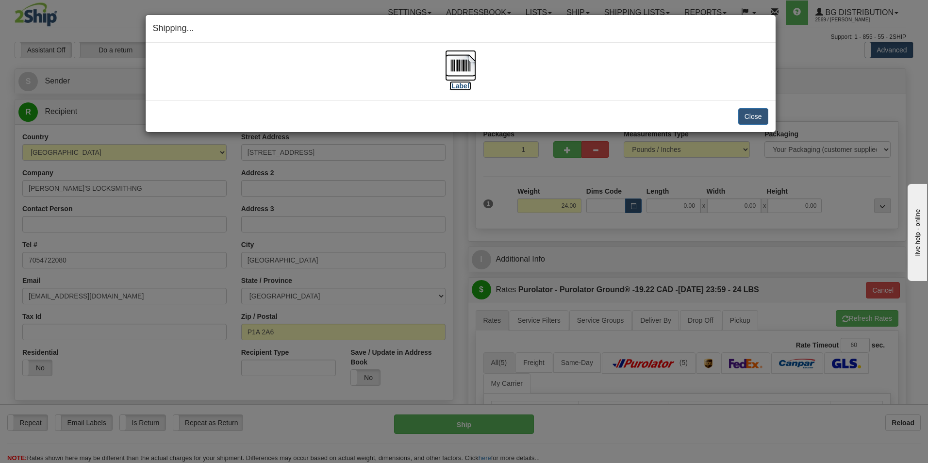
click at [458, 86] on label "[Label]" at bounding box center [460, 86] width 22 height 10
click at [743, 121] on button "Close" at bounding box center [753, 116] width 30 height 16
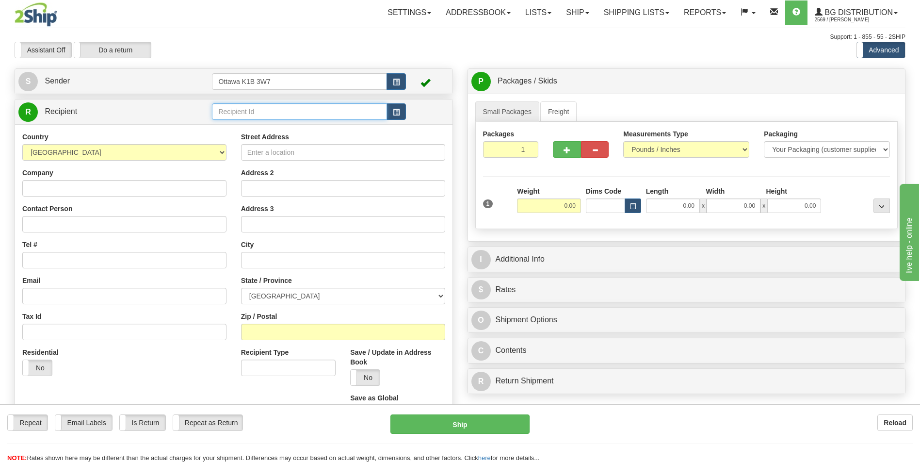
click at [252, 105] on input "text" at bounding box center [299, 111] width 175 height 16
type input "910992"
click button "Delete" at bounding box center [0, 0] width 0 height 0
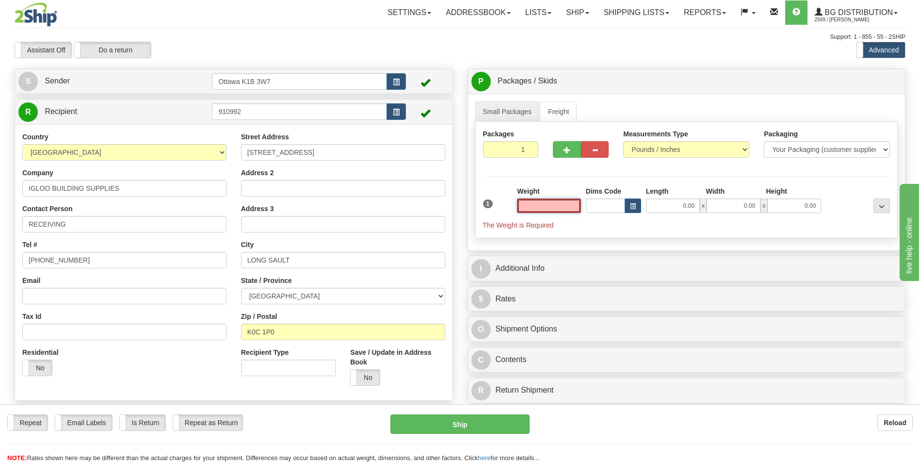
click at [536, 204] on input "text" at bounding box center [549, 205] width 64 height 15
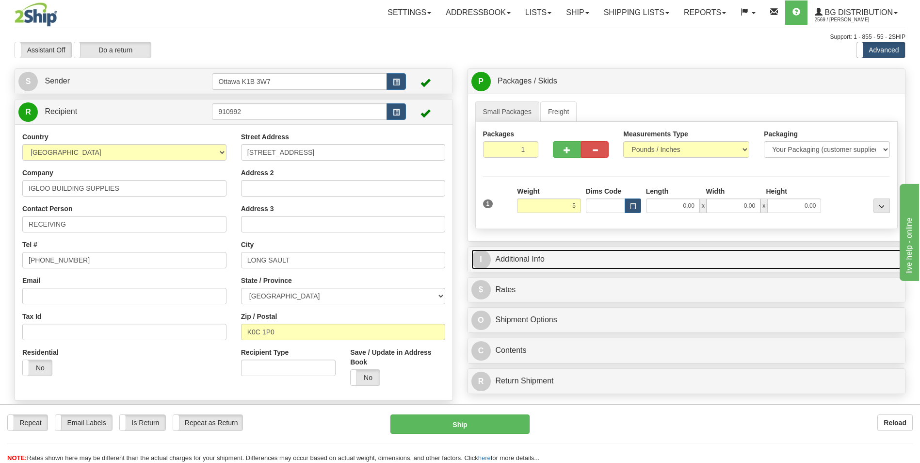
type input "5.00"
click at [627, 256] on link "I Additional Info" at bounding box center [687, 259] width 431 height 20
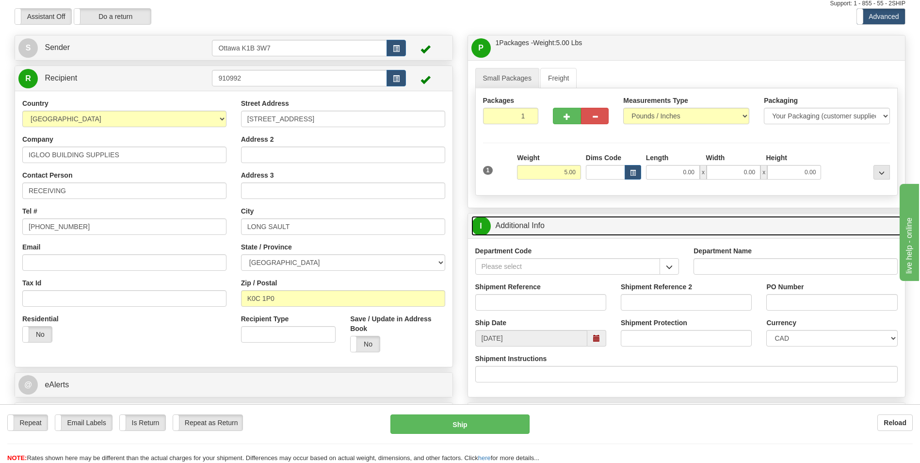
scroll to position [97, 0]
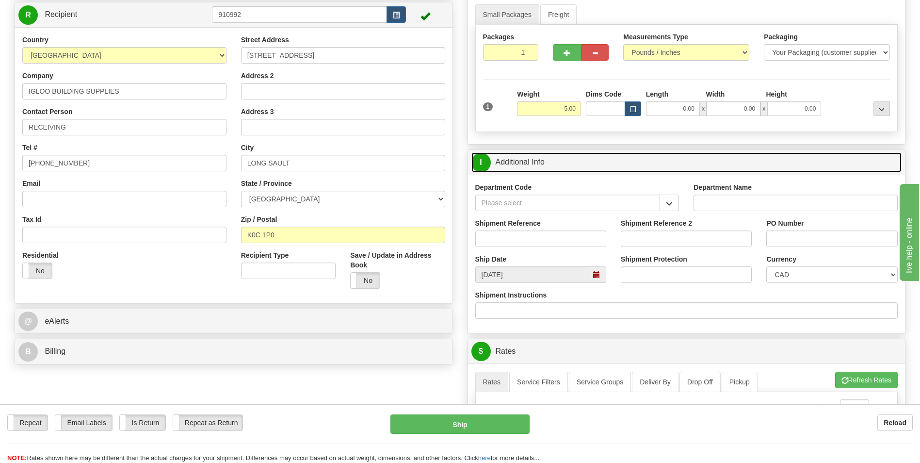
click at [686, 170] on link "I Additional Info" at bounding box center [687, 162] width 431 height 20
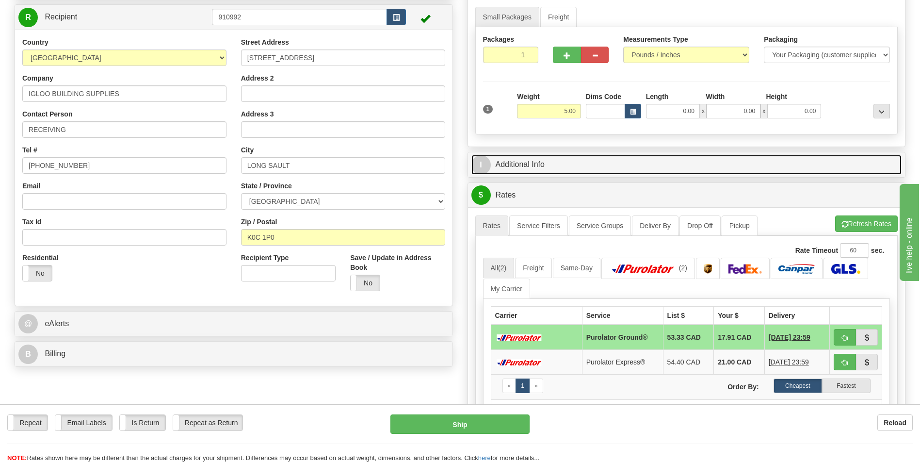
scroll to position [0, 0]
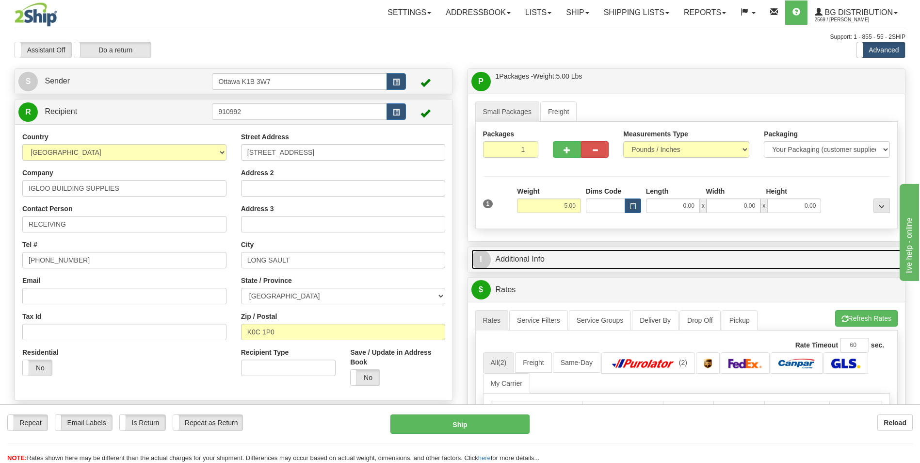
click at [619, 251] on link "I Additional Info" at bounding box center [687, 259] width 431 height 20
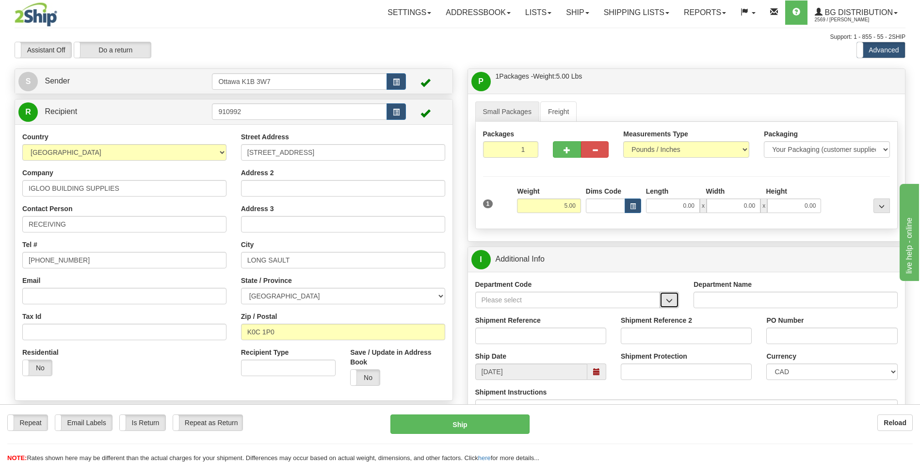
click at [667, 301] on span "button" at bounding box center [669, 300] width 7 height 6
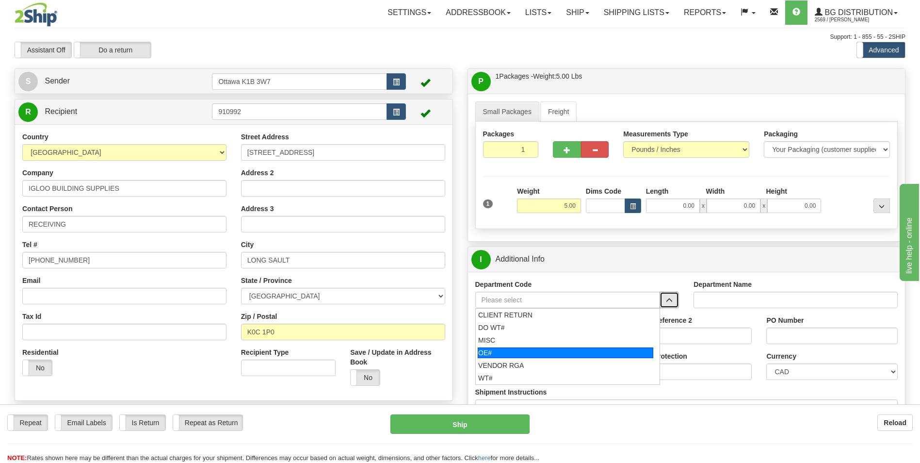
click at [500, 353] on div "OE#" at bounding box center [566, 352] width 176 height 11
type input "OE#"
type input "ORDERS"
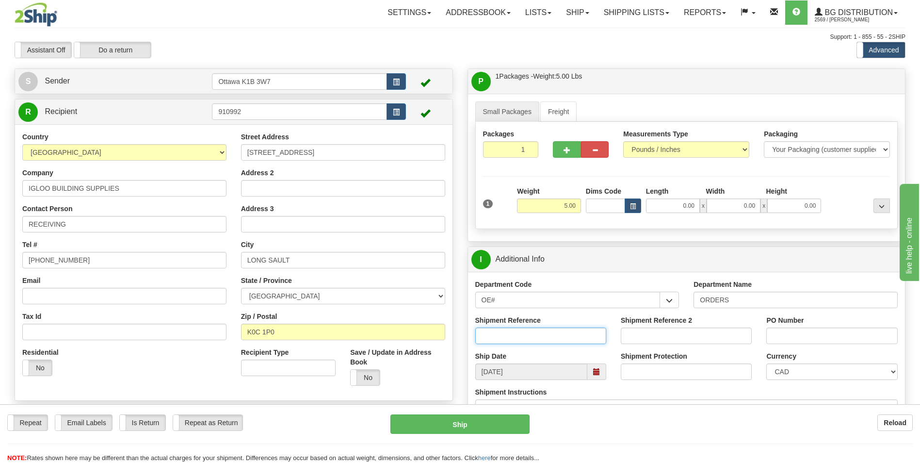
click at [514, 328] on input "Shipment Reference" at bounding box center [540, 335] width 131 height 16
type input "10201481-01"
click at [782, 332] on input "PO Number" at bounding box center [831, 335] width 131 height 16
type input "MT 186044"
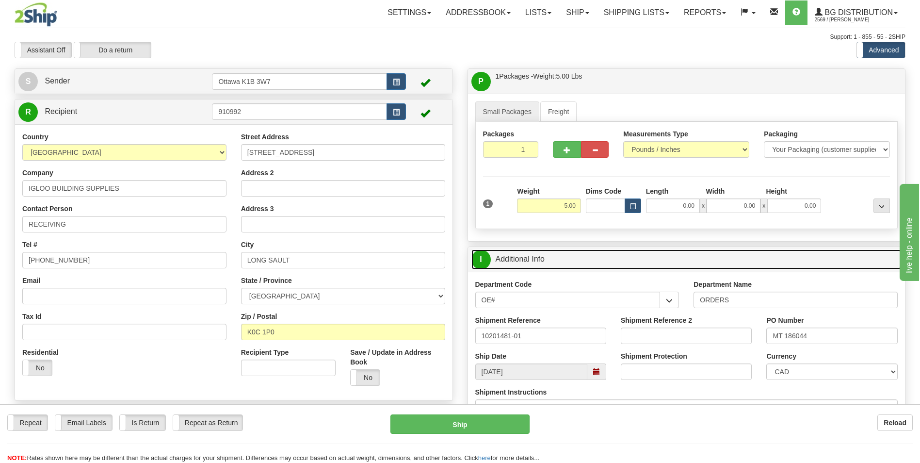
click at [776, 254] on link "I Additional Info" at bounding box center [687, 259] width 431 height 20
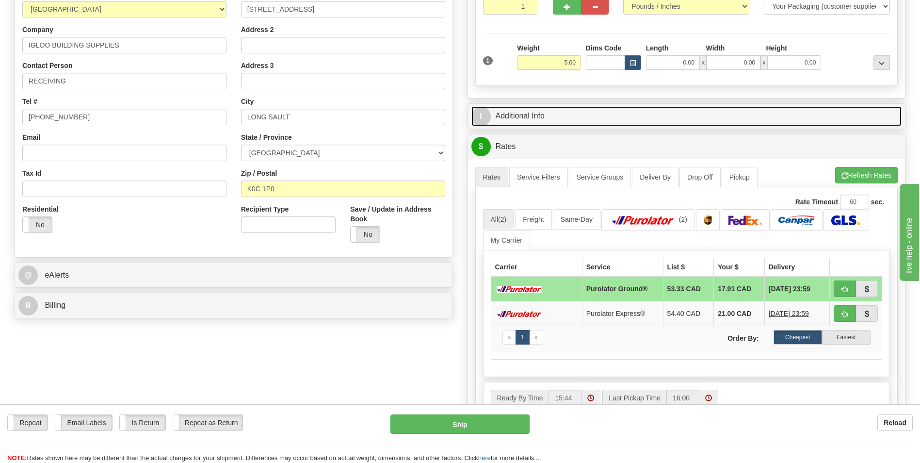
scroll to position [146, 0]
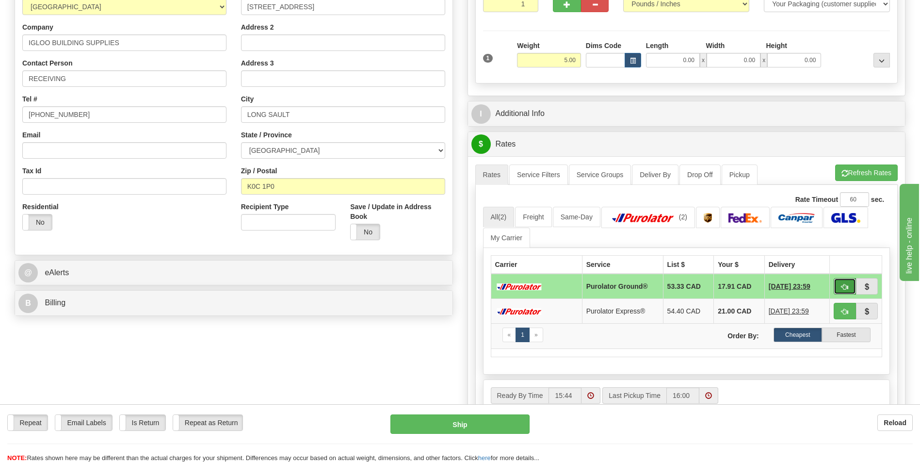
click at [837, 284] on button "button" at bounding box center [845, 286] width 22 height 16
type input "260"
click at [844, 287] on span "button" at bounding box center [845, 287] width 7 height 6
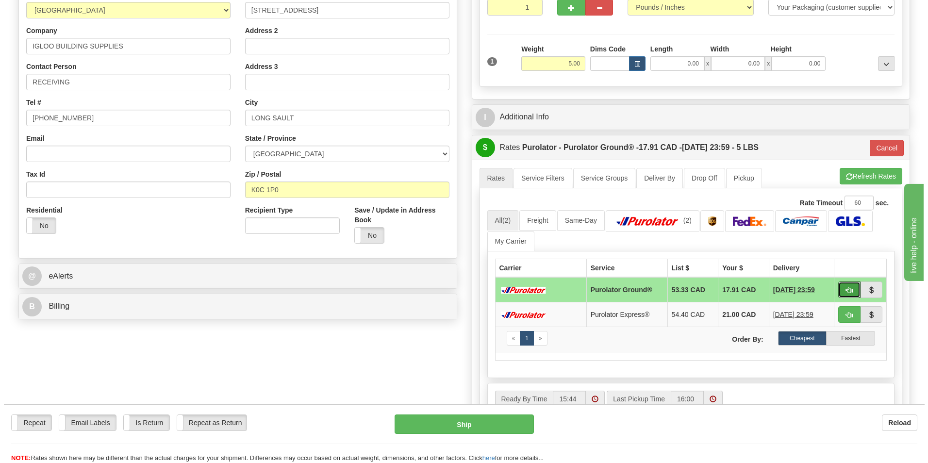
scroll to position [0, 0]
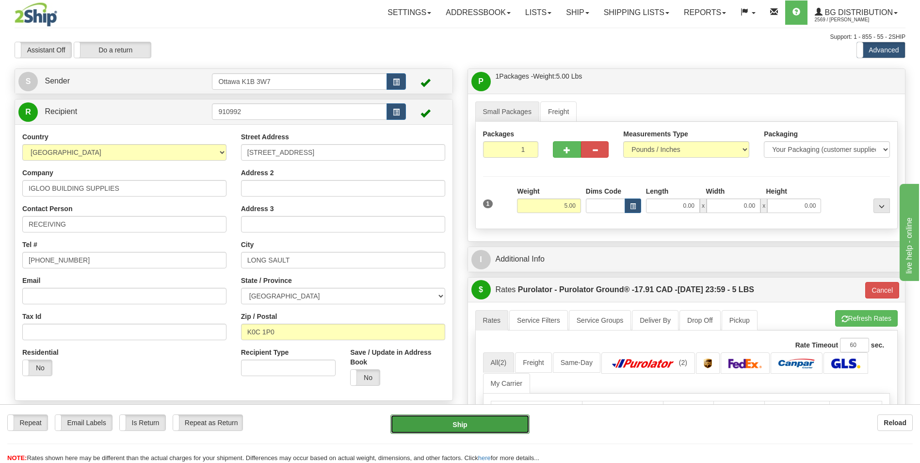
click at [479, 428] on button "Ship" at bounding box center [460, 423] width 139 height 19
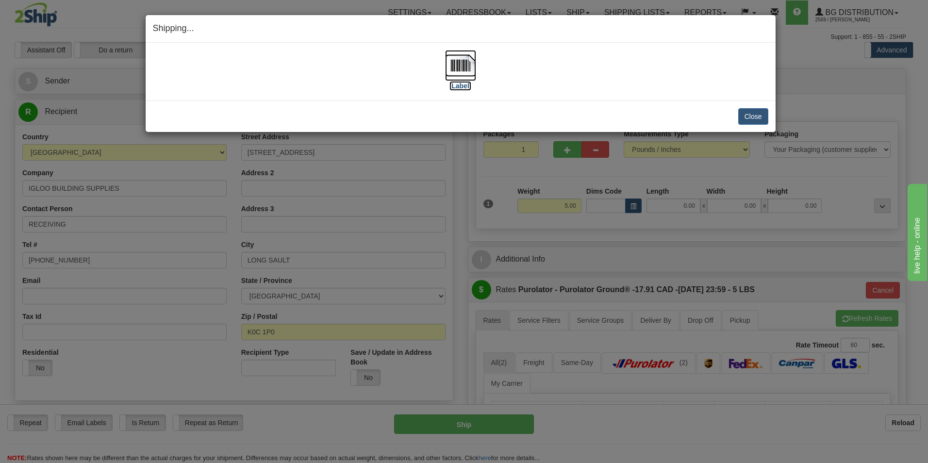
click at [464, 85] on label "[Label]" at bounding box center [460, 86] width 22 height 10
click at [758, 114] on button "Close" at bounding box center [753, 116] width 30 height 16
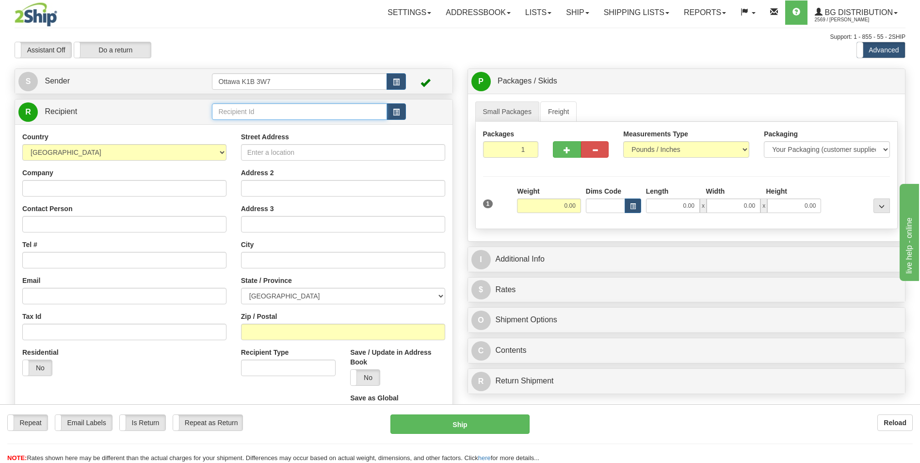
click at [275, 112] on input "text" at bounding box center [299, 111] width 175 height 16
type input "60442"
click button "Delete" at bounding box center [0, 0] width 0 height 0
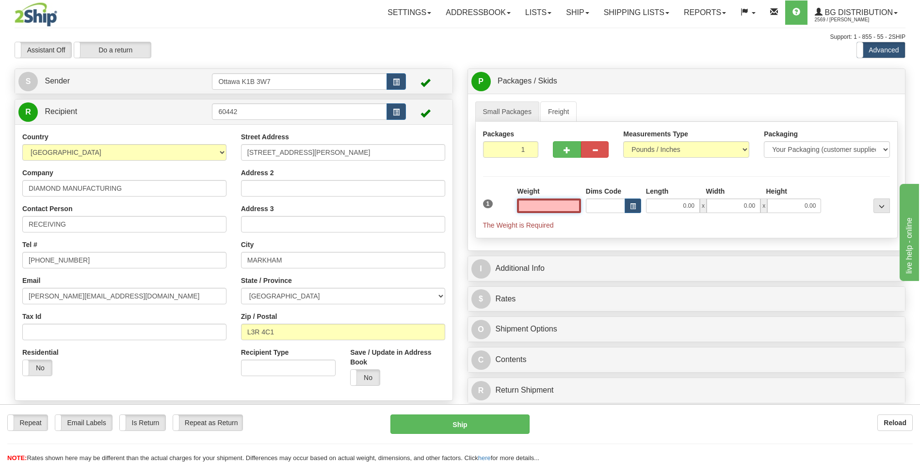
click at [543, 206] on input "text" at bounding box center [549, 205] width 64 height 15
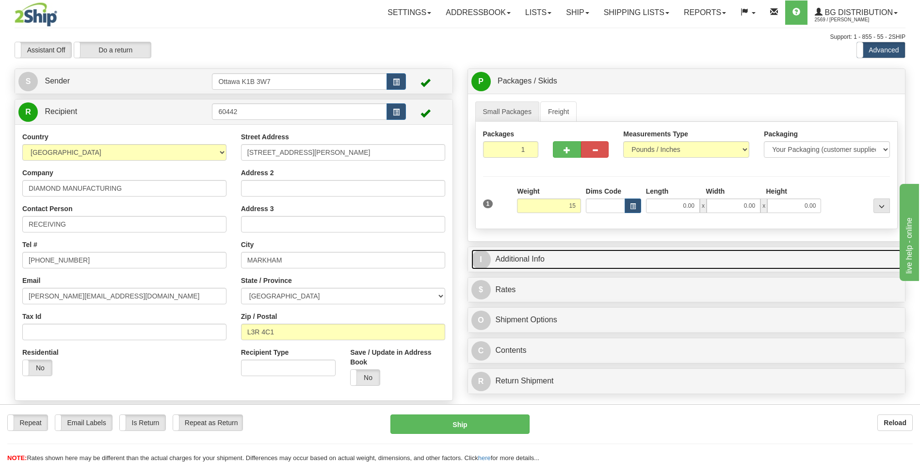
type input "15.00"
click at [648, 260] on link "I Additional Info" at bounding box center [687, 259] width 431 height 20
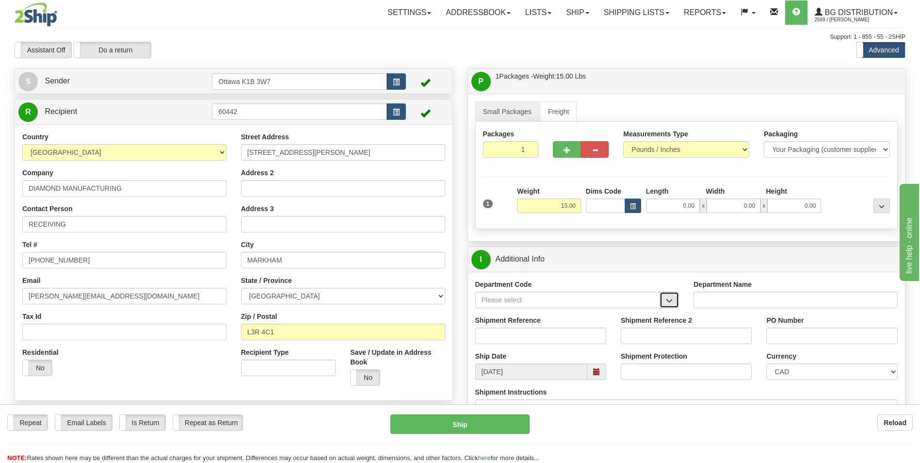
click at [673, 302] on span "button" at bounding box center [669, 300] width 7 height 6
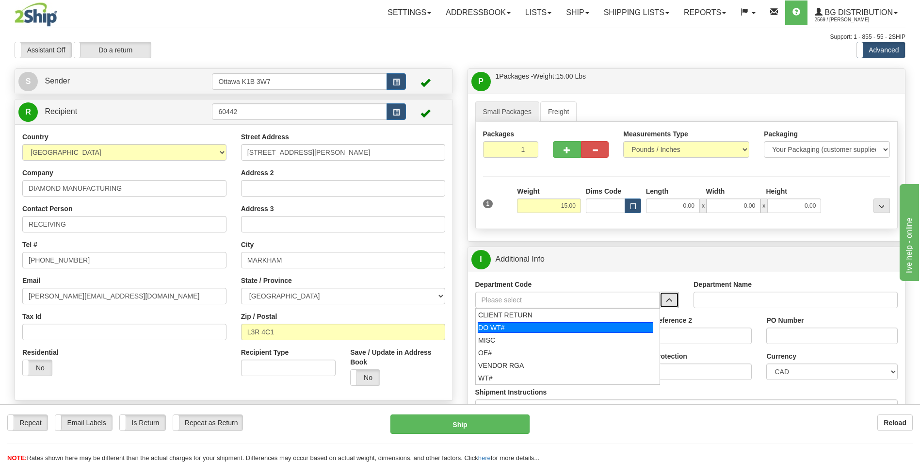
click at [552, 331] on div "DO WT#" at bounding box center [566, 327] width 176 height 11
type input "DO WT#"
type input "DIRECT ORDERS"
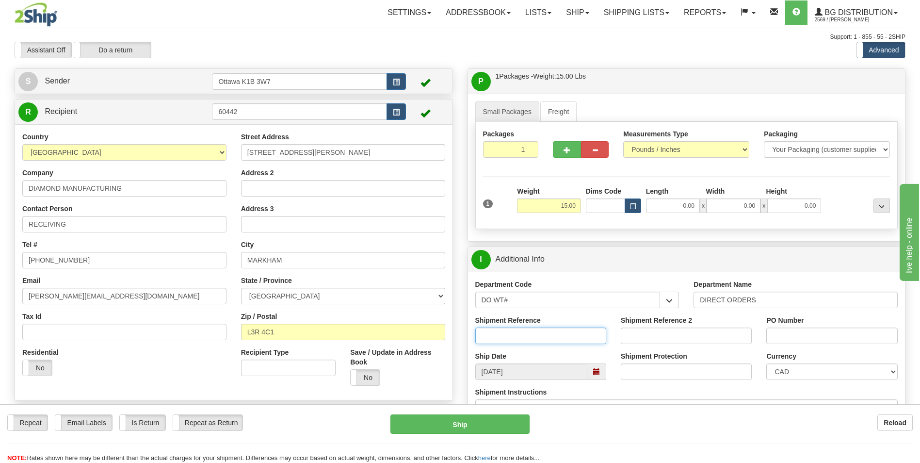
click at [531, 335] on input "Shipment Reference" at bounding box center [540, 335] width 131 height 16
type input "165119-00"
click at [815, 337] on input "PO Number" at bounding box center [831, 335] width 131 height 16
type input "PO-1699"
click at [773, 247] on div "I Additional Info" at bounding box center [687, 259] width 438 height 25
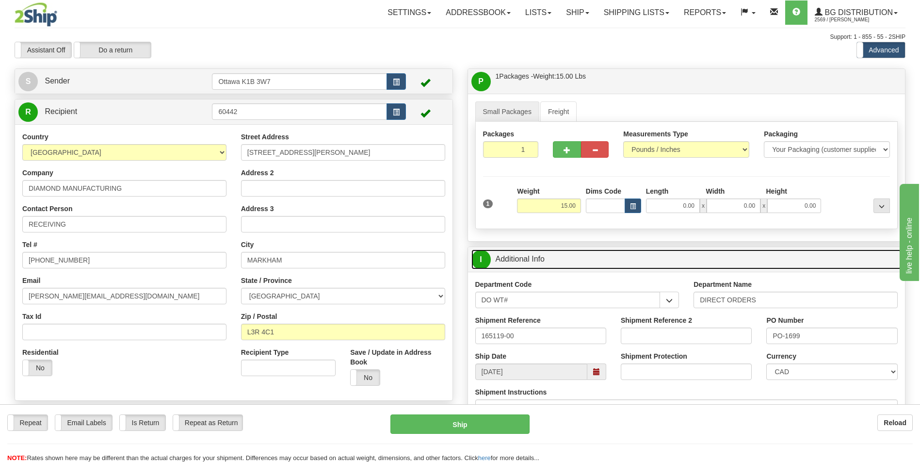
click at [773, 258] on link "I Additional Info" at bounding box center [687, 259] width 431 height 20
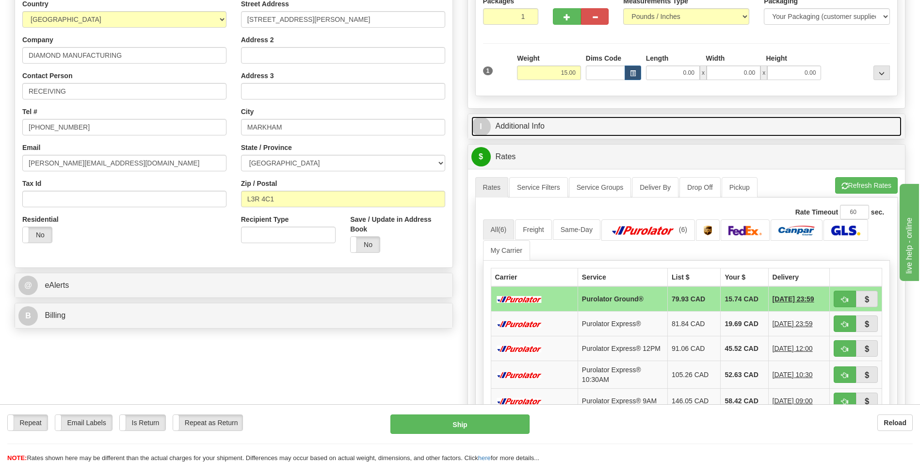
scroll to position [146, 0]
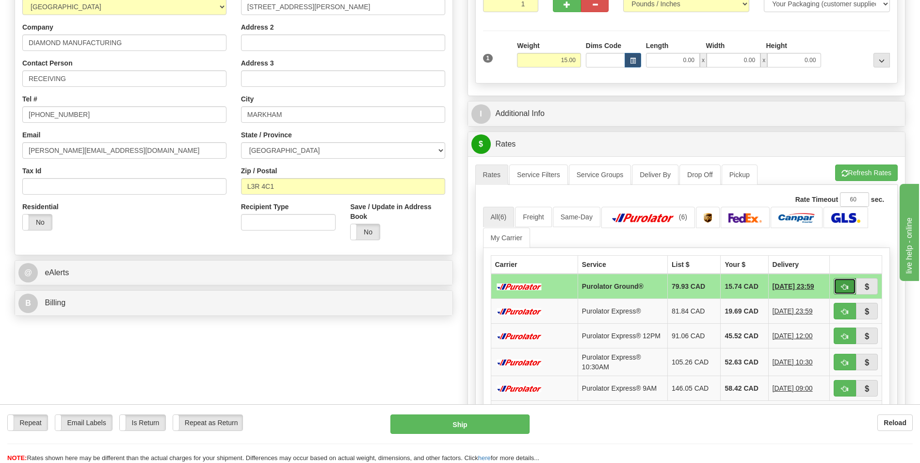
click at [840, 282] on button "button" at bounding box center [845, 286] width 22 height 16
type input "260"
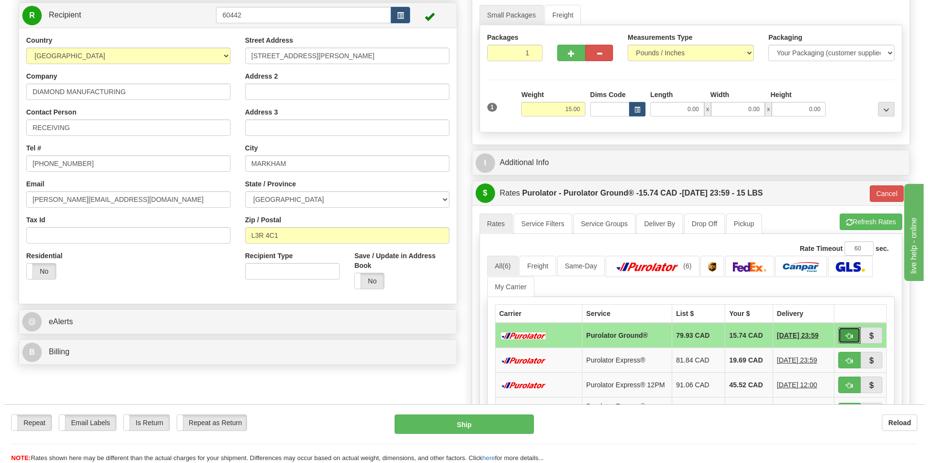
scroll to position [0, 0]
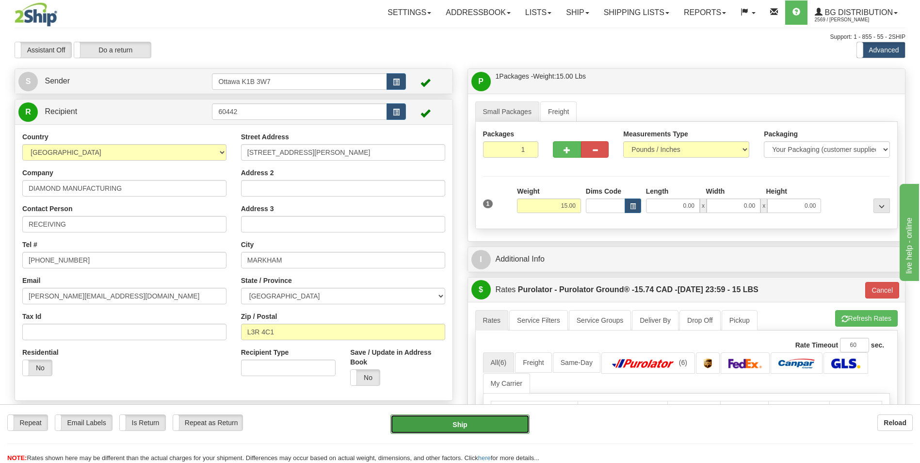
click at [462, 429] on button "Ship" at bounding box center [460, 423] width 139 height 19
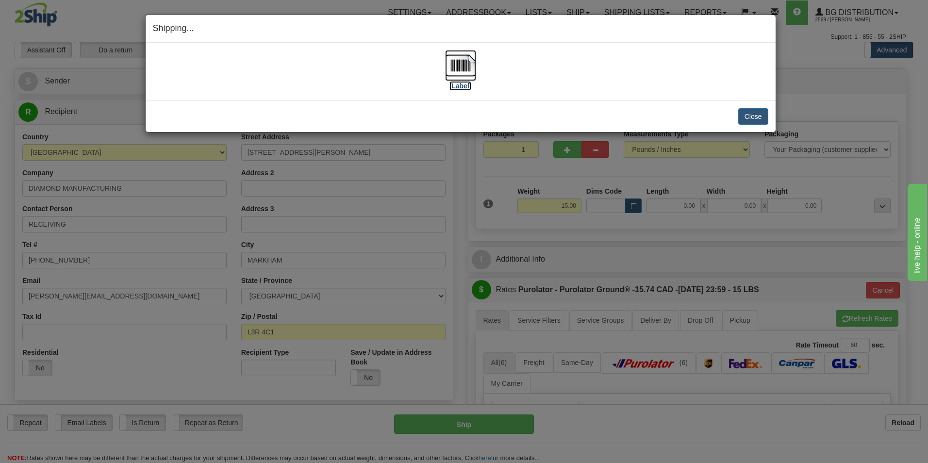
click at [459, 88] on label "[Label]" at bounding box center [460, 86] width 22 height 10
click at [759, 119] on button "Close" at bounding box center [753, 116] width 30 height 16
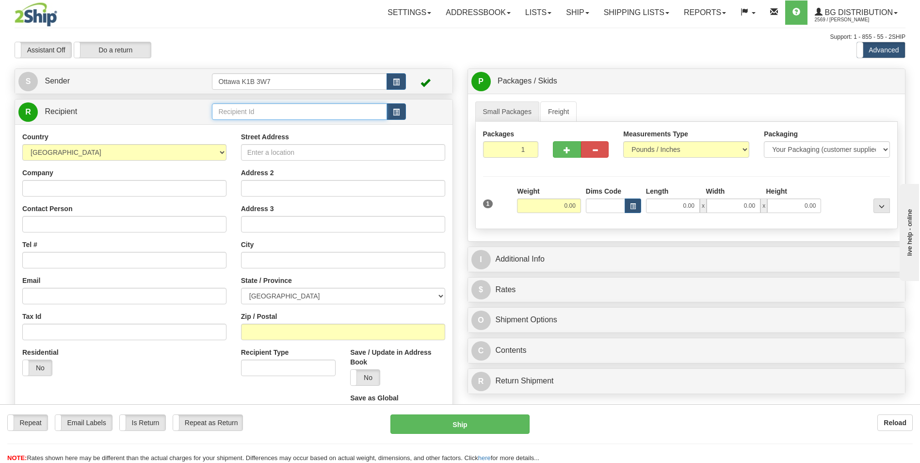
click at [301, 107] on input "text" at bounding box center [299, 111] width 175 height 16
type input "1029"
click button "Delete" at bounding box center [0, 0] width 0 height 0
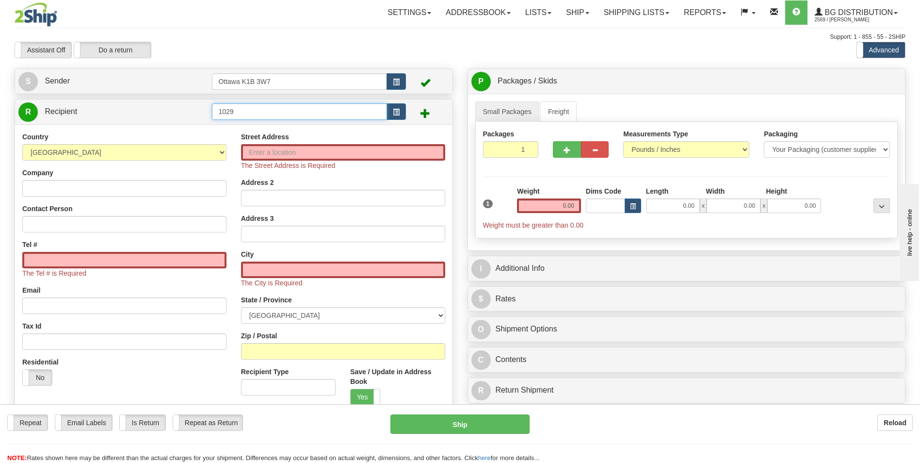
click at [279, 113] on input "1029" at bounding box center [299, 111] width 175 height 16
click at [543, 204] on input "0.00" at bounding box center [549, 205] width 64 height 15
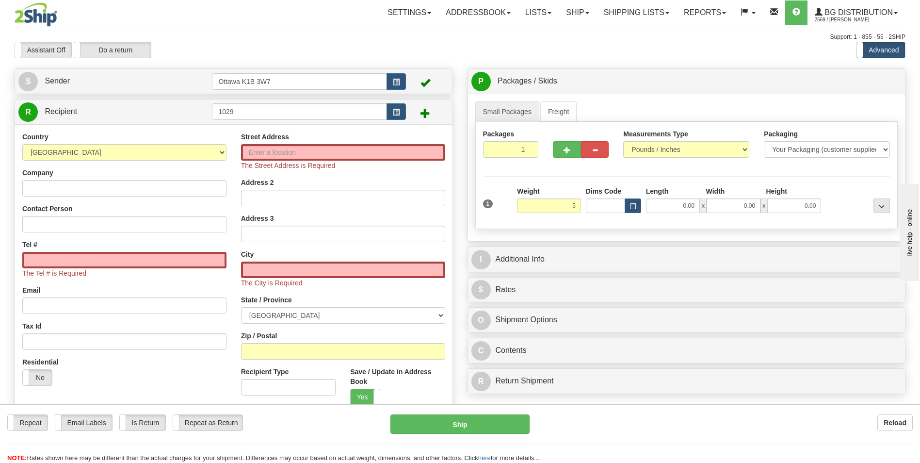
type input "5.00"
click at [369, 178] on div "Address 2" at bounding box center [343, 192] width 204 height 29
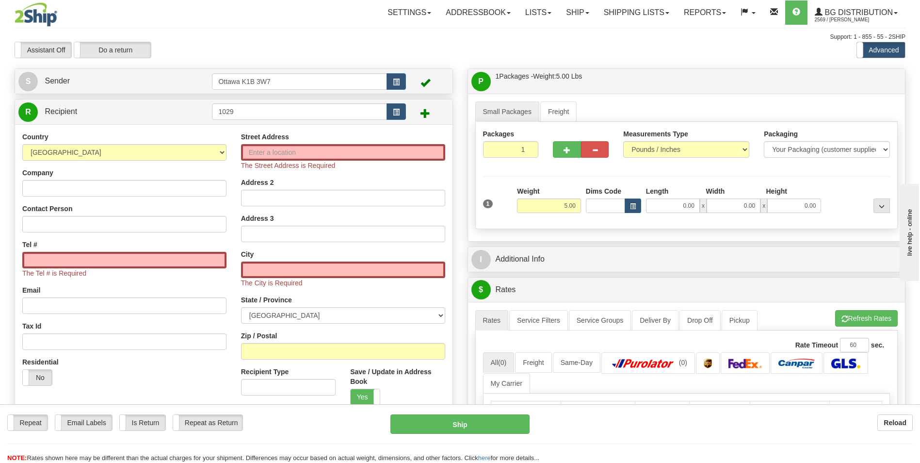
click at [308, 121] on td "1029" at bounding box center [309, 112] width 194 height 20
click at [308, 112] on input "1029" at bounding box center [299, 111] width 175 height 16
click at [304, 113] on input "1029" at bounding box center [299, 111] width 175 height 16
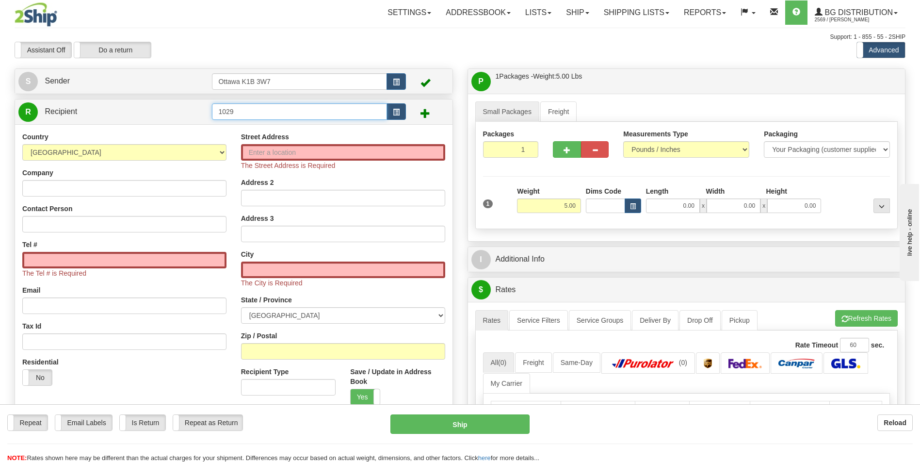
click at [304, 113] on input "1029" at bounding box center [299, 111] width 175 height 16
type input "1029"
click button "Delete" at bounding box center [0, 0] width 0 height 0
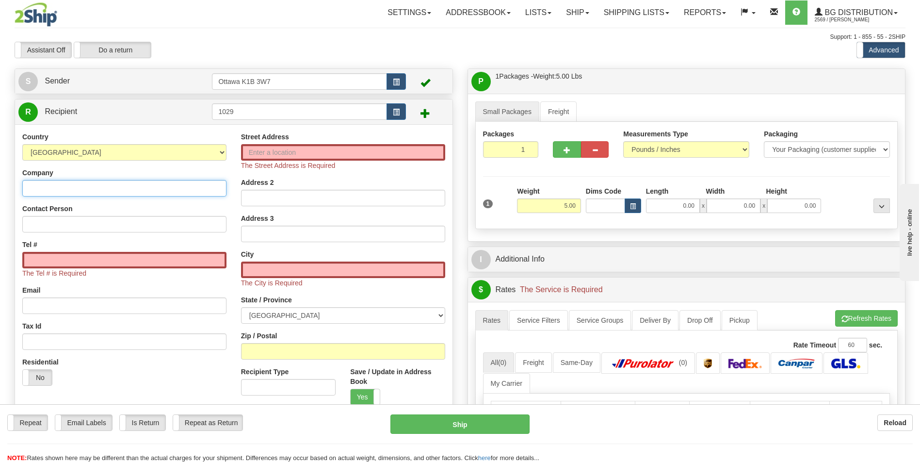
click at [90, 193] on input "Company" at bounding box center [124, 188] width 204 height 16
type input "GSP SERRURIER INC"
click at [286, 152] on input "Street Address" at bounding box center [343, 152] width 204 height 16
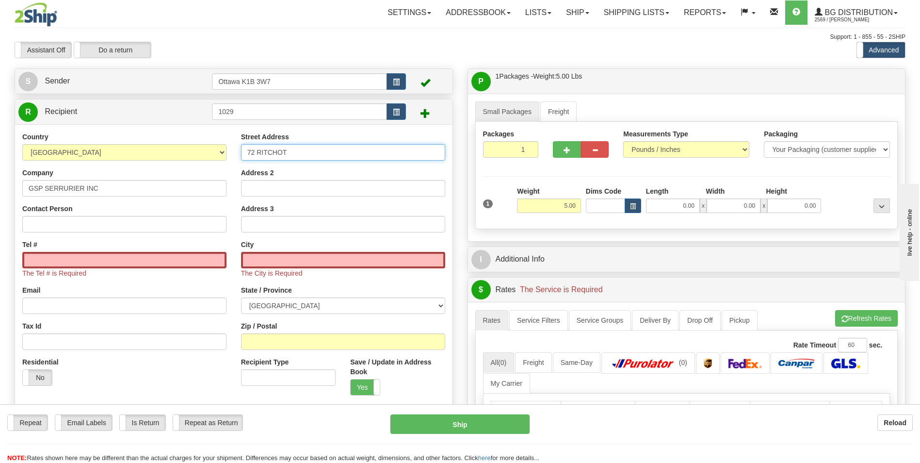
type input "72 RITCHOT"
click at [98, 259] on input "Tel #" at bounding box center [124, 260] width 204 height 16
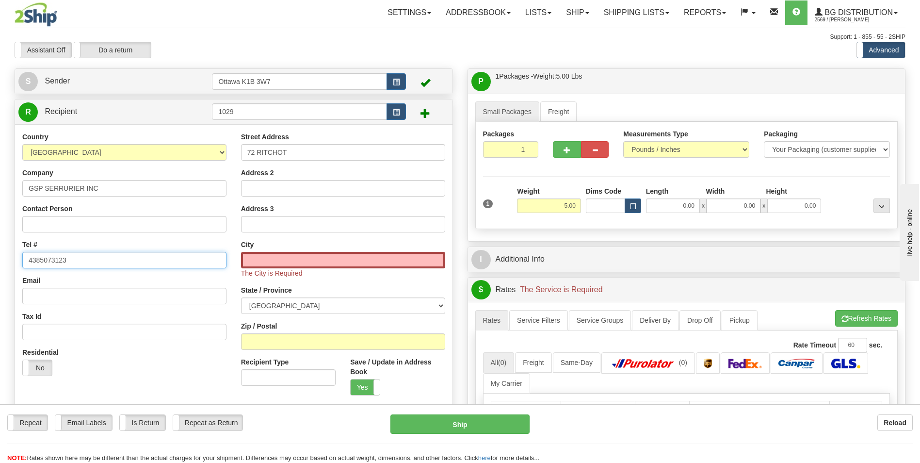
type input "4385073123"
click at [280, 264] on input "text" at bounding box center [343, 260] width 204 height 16
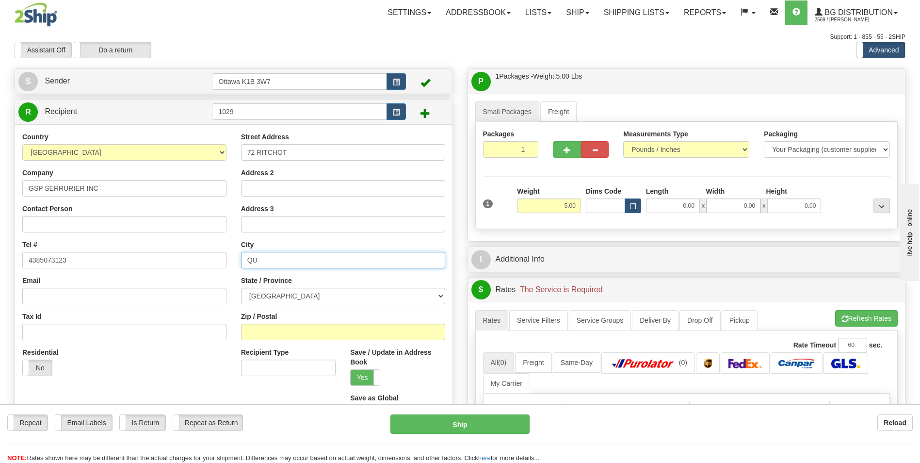
type input "Q"
type input "REPENTIGNY"
click at [280, 299] on select "[GEOGRAPHIC_DATA] [GEOGRAPHIC_DATA] [GEOGRAPHIC_DATA] [GEOGRAPHIC_DATA] [GEOGRA…" at bounding box center [343, 296] width 204 height 16
select select "QC"
click at [241, 288] on select "[GEOGRAPHIC_DATA] [GEOGRAPHIC_DATA] [GEOGRAPHIC_DATA] [GEOGRAPHIC_DATA] [GEOGRA…" at bounding box center [343, 296] width 204 height 16
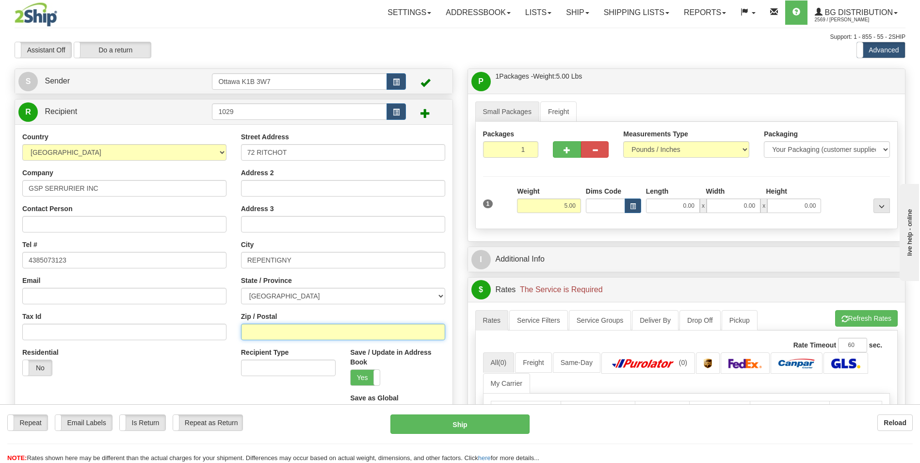
click at [294, 330] on input "Zip / Postal" at bounding box center [343, 332] width 204 height 16
type input "J6A4T6"
click at [868, 322] on button "Refresh Rates" at bounding box center [866, 318] width 63 height 16
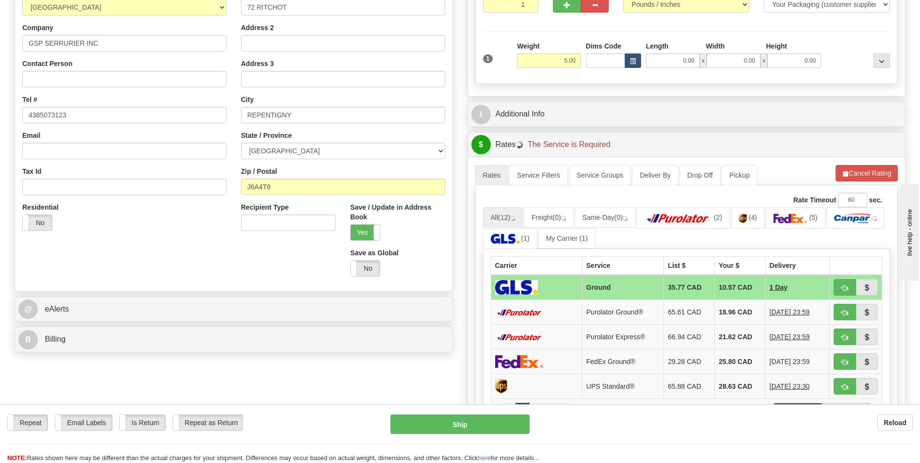
scroll to position [146, 0]
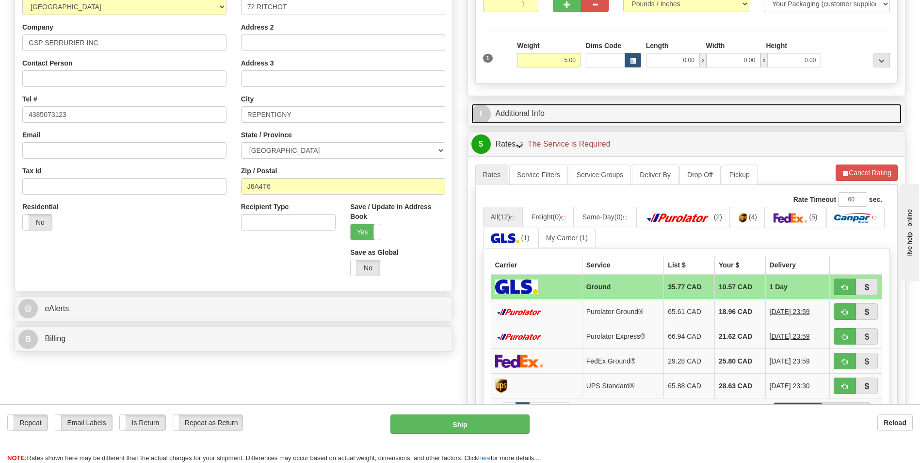
click at [682, 108] on link "I Additional Info" at bounding box center [687, 114] width 431 height 20
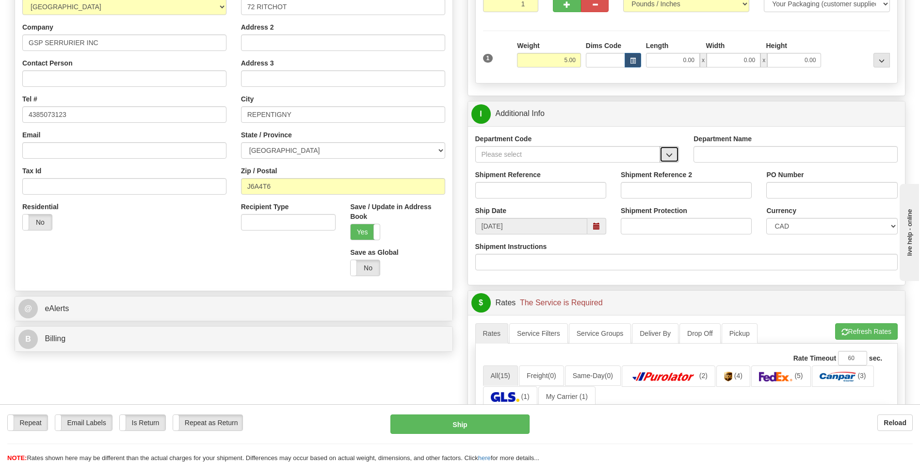
click at [677, 160] on button "button" at bounding box center [669, 154] width 19 height 16
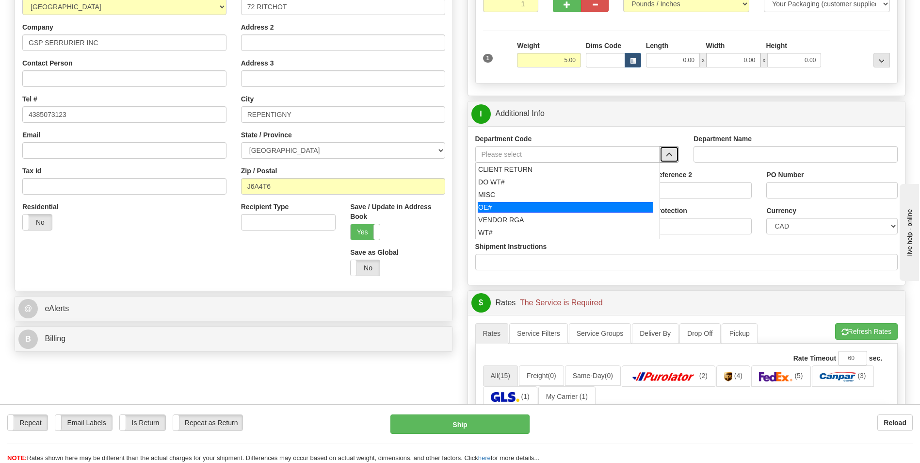
click at [537, 204] on div "OE#" at bounding box center [566, 207] width 176 height 11
type input "OE#"
type input "ORDERS"
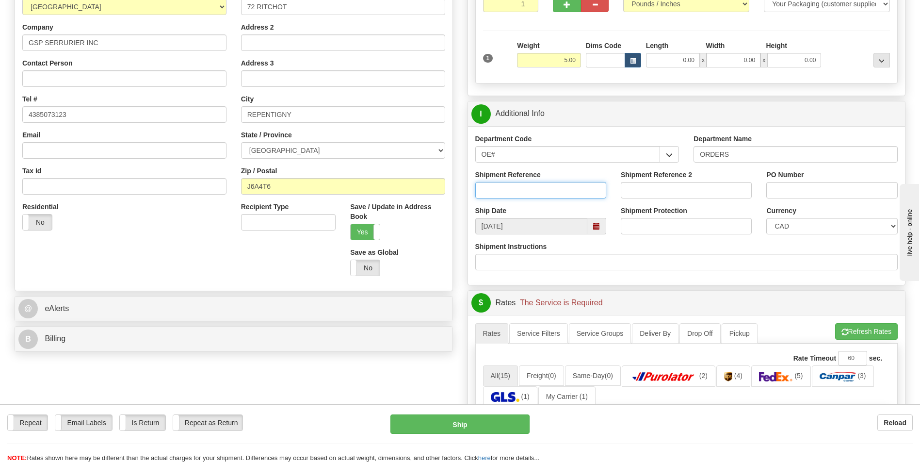
click at [513, 191] on input "Shipment Reference" at bounding box center [540, 190] width 131 height 16
type input "10203242-00"
click at [830, 193] on input "PO Number" at bounding box center [831, 190] width 131 height 16
type input "GSP 21-08-2025"
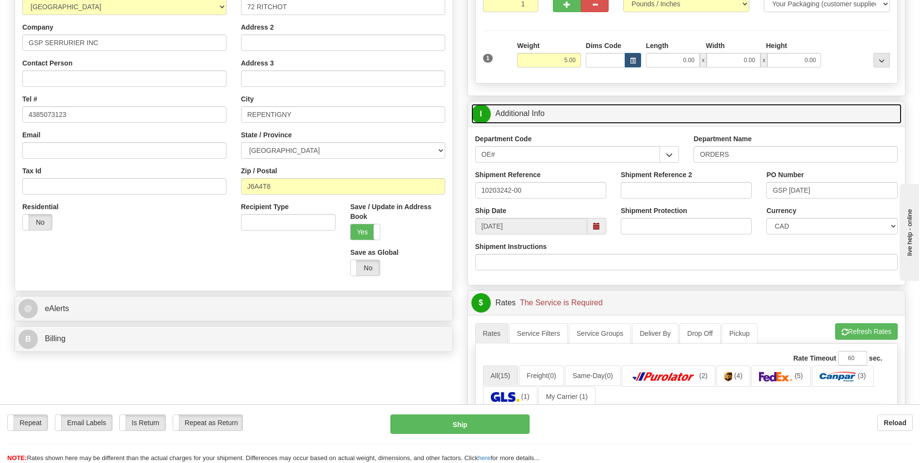
click at [831, 113] on link "I Additional Info" at bounding box center [687, 114] width 431 height 20
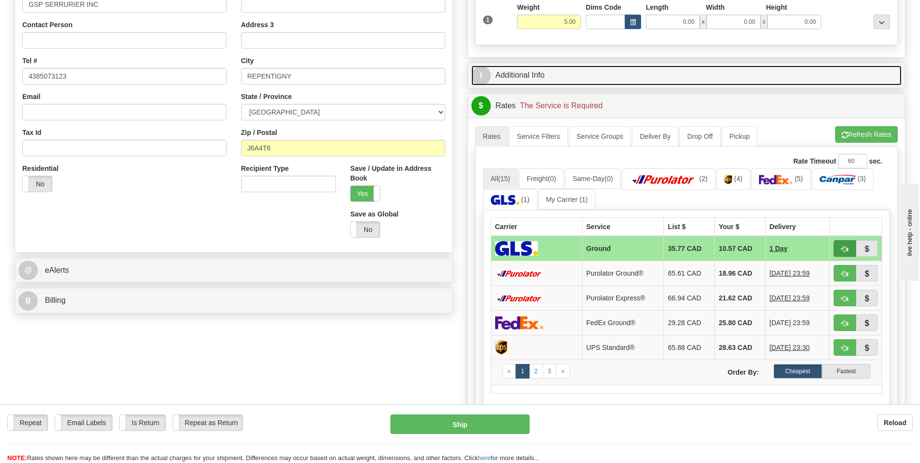
scroll to position [243, 0]
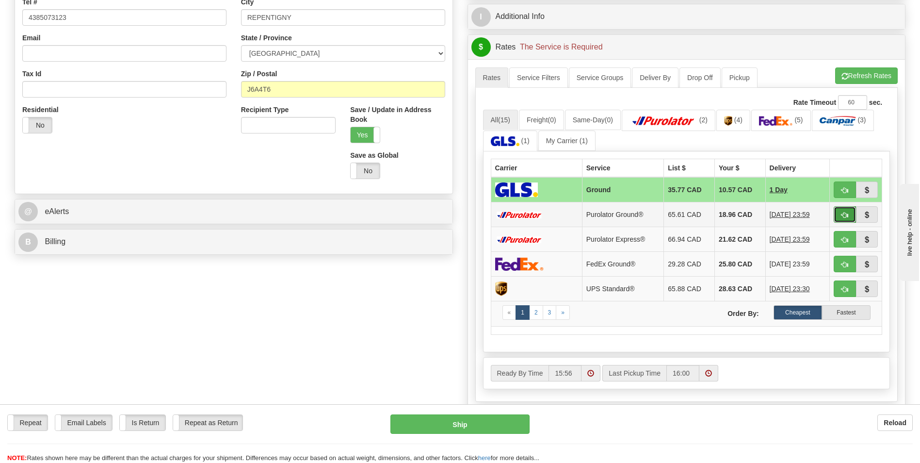
click at [846, 211] on button "button" at bounding box center [845, 214] width 22 height 16
type input "260"
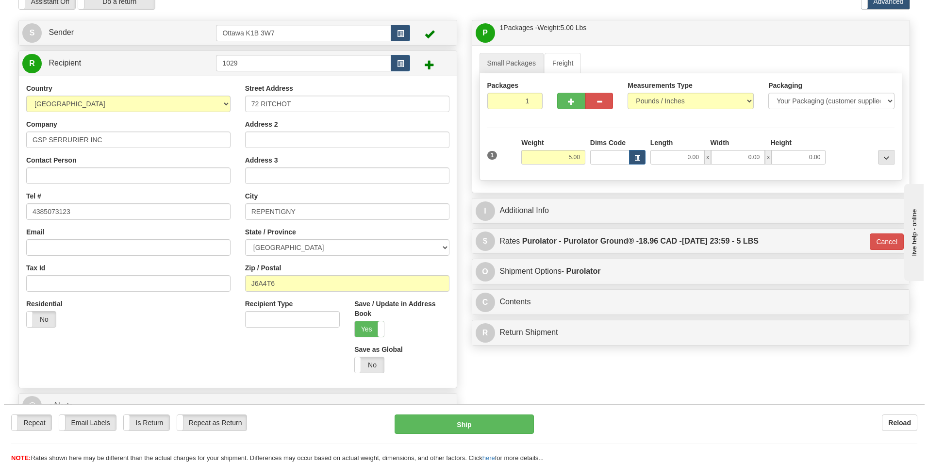
scroll to position [0, 0]
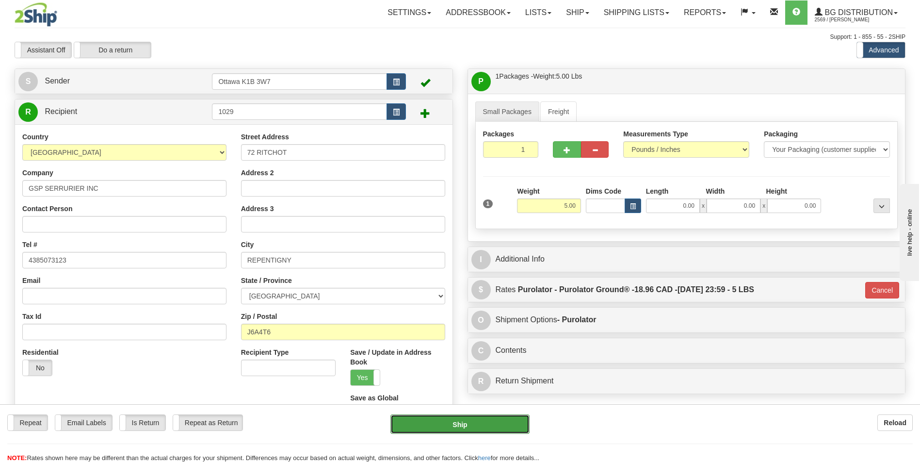
click at [468, 430] on button "Ship" at bounding box center [460, 423] width 139 height 19
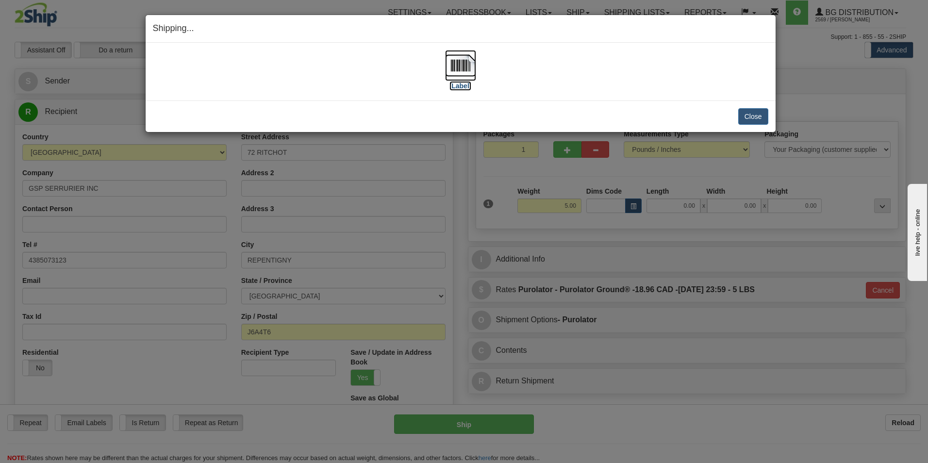
click at [455, 86] on label "[Label]" at bounding box center [460, 86] width 22 height 10
click at [758, 117] on button "Close" at bounding box center [753, 116] width 30 height 16
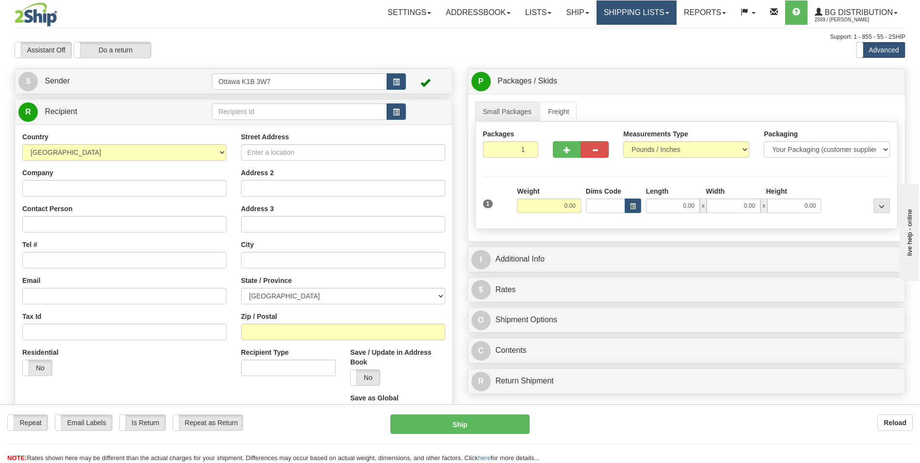
click at [612, 13] on link "Shipping lists" at bounding box center [637, 12] width 80 height 24
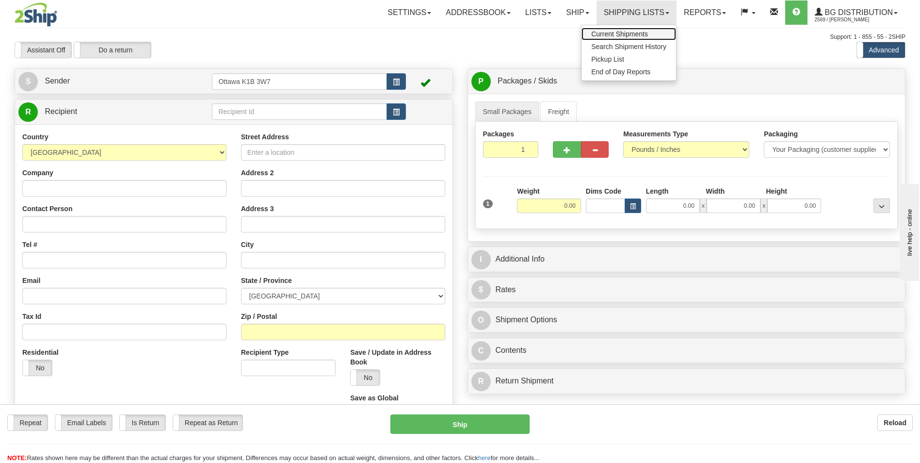
click at [612, 33] on span "Current Shipments" at bounding box center [619, 34] width 57 height 8
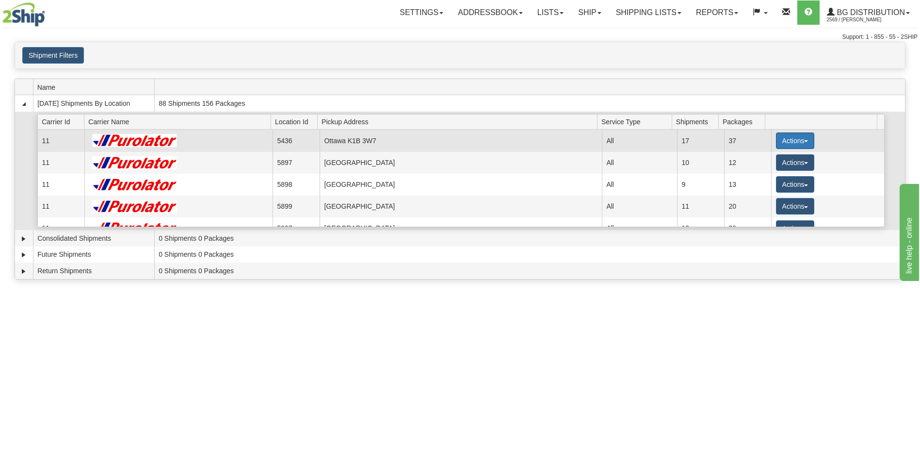
click at [779, 132] on button "Actions" at bounding box center [795, 140] width 39 height 16
click at [771, 158] on span "Details" at bounding box center [759, 158] width 26 height 7
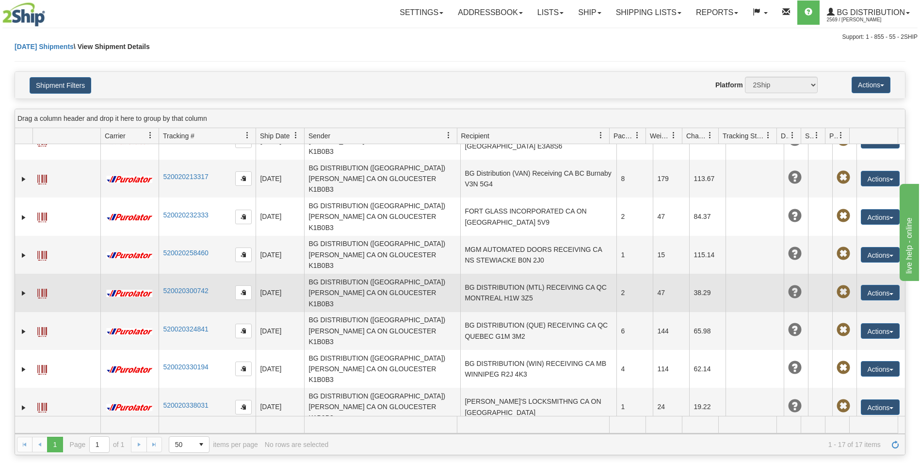
scroll to position [190, 0]
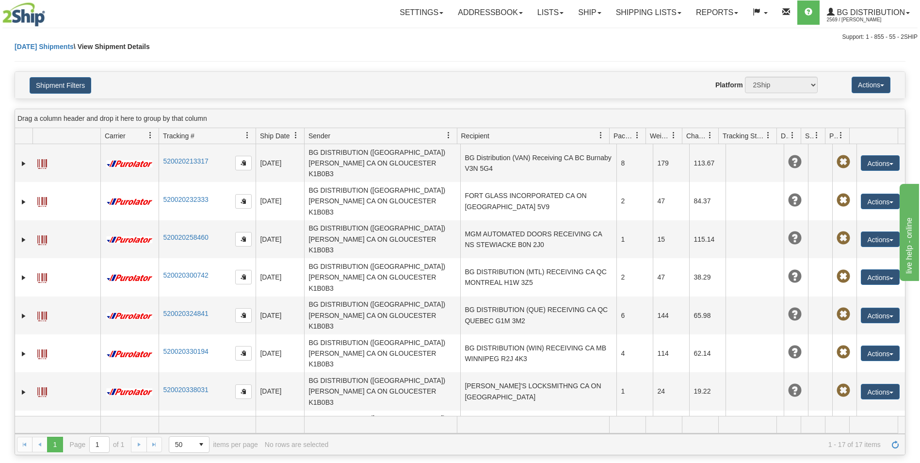
drag, startPoint x: 217, startPoint y: 374, endPoint x: 165, endPoint y: 371, distance: 52.0
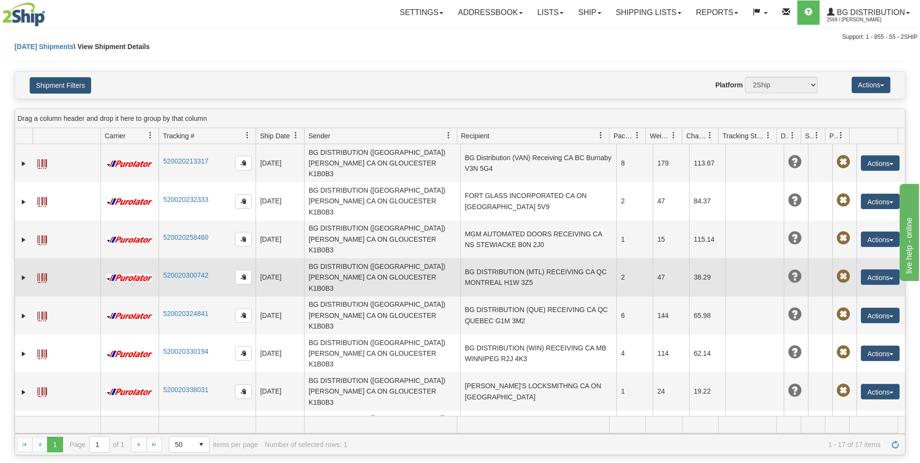
click at [552, 258] on td "BG DISTRIBUTION (MTL) RECEIVING CA QC MONTREAL H1W 3Z5" at bounding box center [538, 277] width 156 height 38
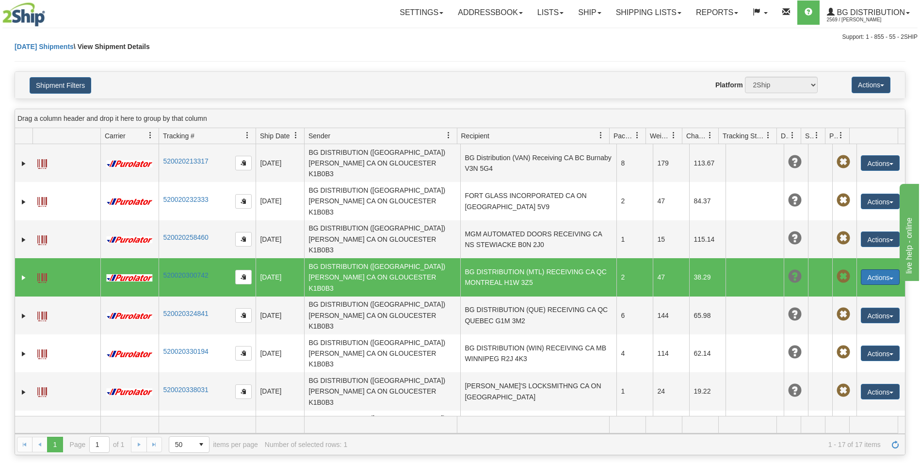
click at [874, 269] on button "Actions" at bounding box center [880, 277] width 39 height 16
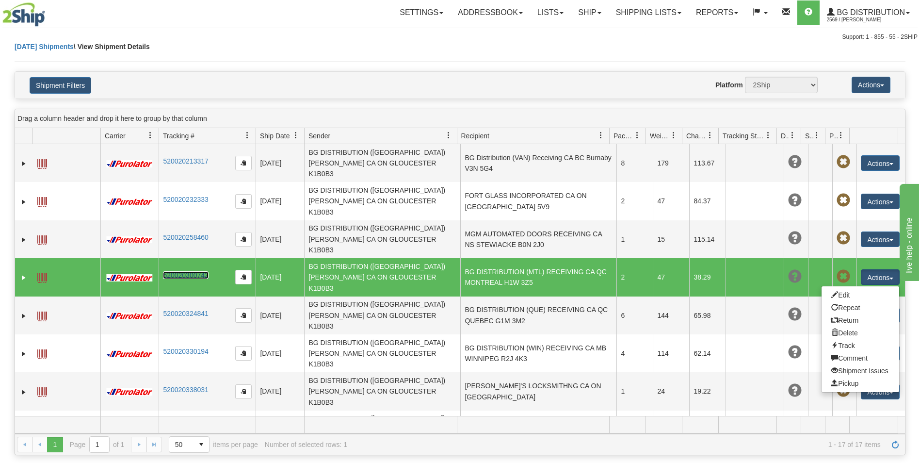
click at [192, 271] on link "520020300742" at bounding box center [185, 275] width 45 height 8
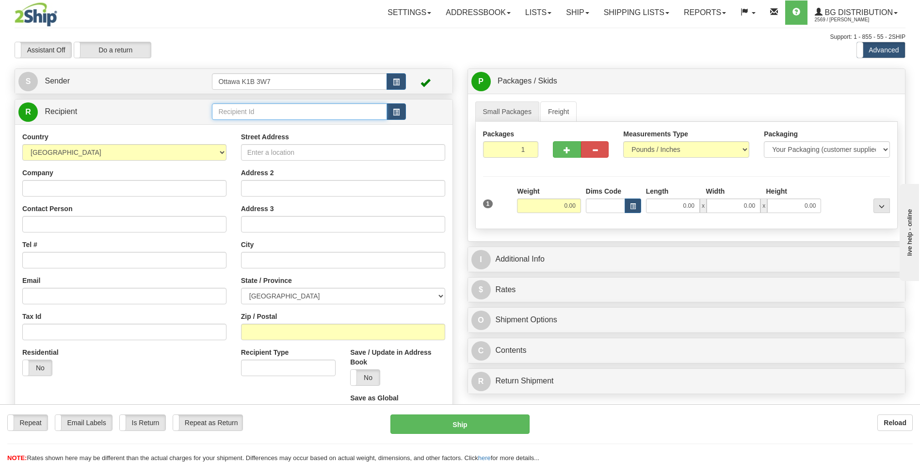
click at [267, 114] on input "text" at bounding box center [299, 111] width 175 height 16
type input "60731"
click button "Delete" at bounding box center [0, 0] width 0 height 0
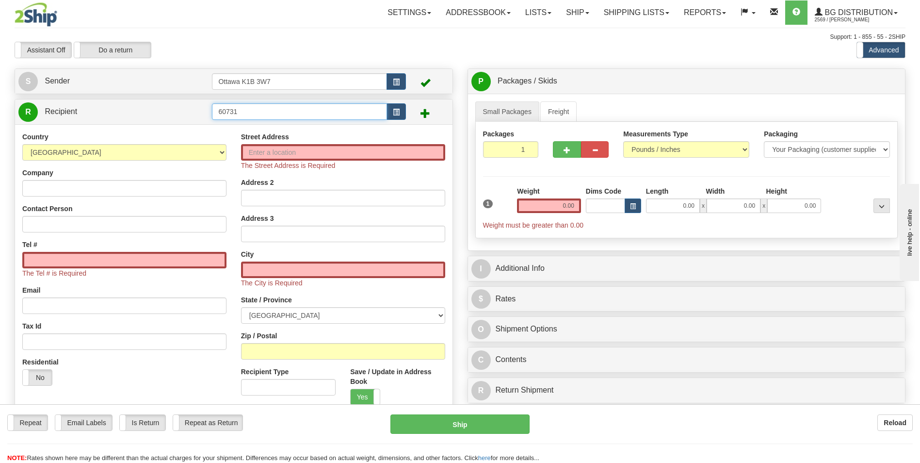
click at [261, 113] on input "60731" at bounding box center [299, 111] width 175 height 16
click button "Delete" at bounding box center [0, 0] width 0 height 0
click at [298, 108] on input "60731" at bounding box center [299, 111] width 175 height 16
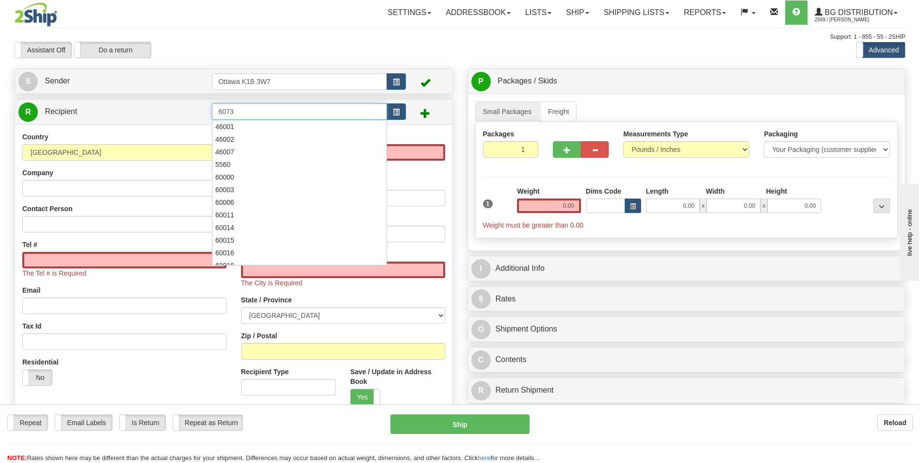
type input "60731"
click button "Delete" at bounding box center [0, 0] width 0 height 0
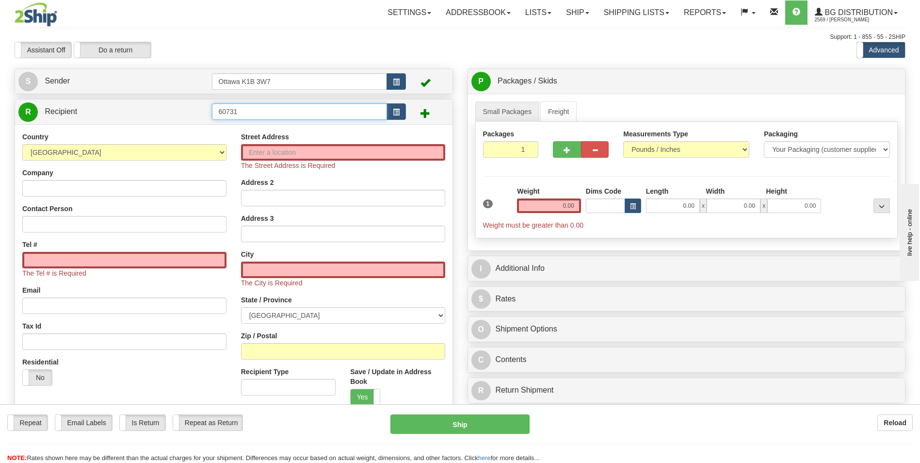
click at [298, 113] on input "60731" at bounding box center [299, 111] width 175 height 16
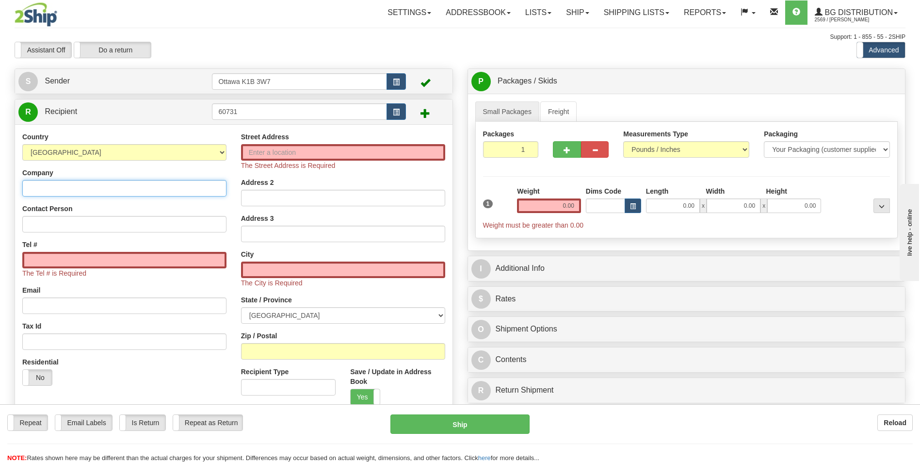
drag, startPoint x: 135, startPoint y: 193, endPoint x: 138, endPoint y: 187, distance: 6.3
click at [136, 192] on input "Company" at bounding box center [124, 188] width 204 height 16
type input "g"
drag, startPoint x: 165, startPoint y: 193, endPoint x: 87, endPoint y: 188, distance: 77.8
click at [87, 188] on input "GLOBAL DOOR & haRDWARE cOMPANY" at bounding box center [124, 188] width 204 height 16
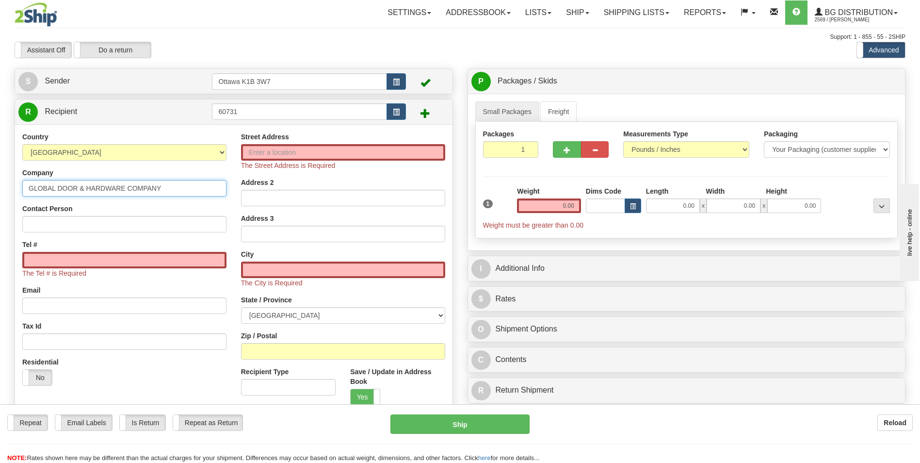
type input "GLOBAL DOOR & HARDWARE COMPANY"
click at [329, 156] on input "Street Address" at bounding box center [343, 152] width 204 height 16
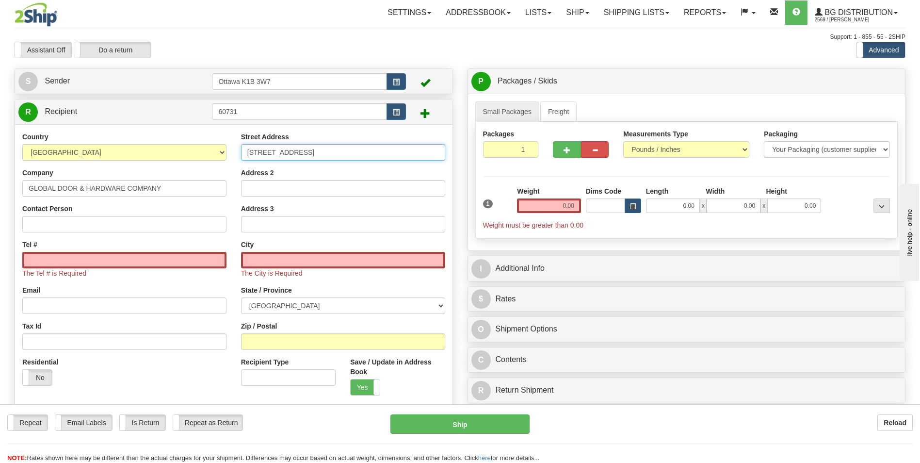
type input "[STREET_ADDRESS]"
click at [330, 186] on input "Address 2" at bounding box center [343, 188] width 204 height 16
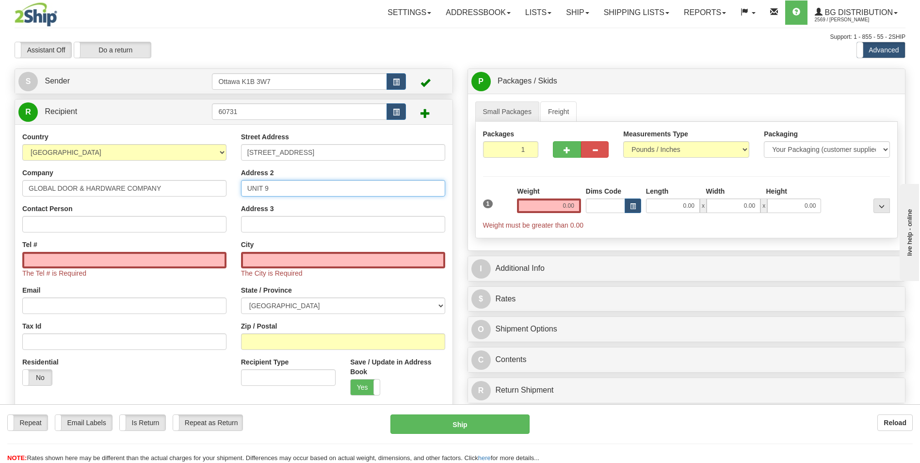
type input "UNIT 9"
click at [137, 261] on input "Tel #" at bounding box center [124, 260] width 204 height 16
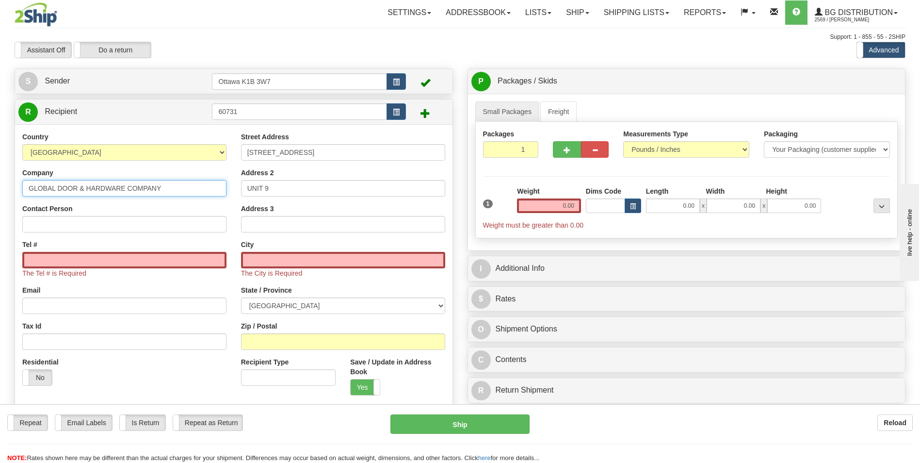
drag, startPoint x: 166, startPoint y: 193, endPoint x: 23, endPoint y: 196, distance: 143.1
click at [23, 196] on input "GLOBAL DOOR & HARDWARE COMPANY" at bounding box center [124, 188] width 204 height 16
click at [120, 261] on input "Tel #" at bounding box center [124, 260] width 204 height 16
paste input "[PHONE_NUMBER]"
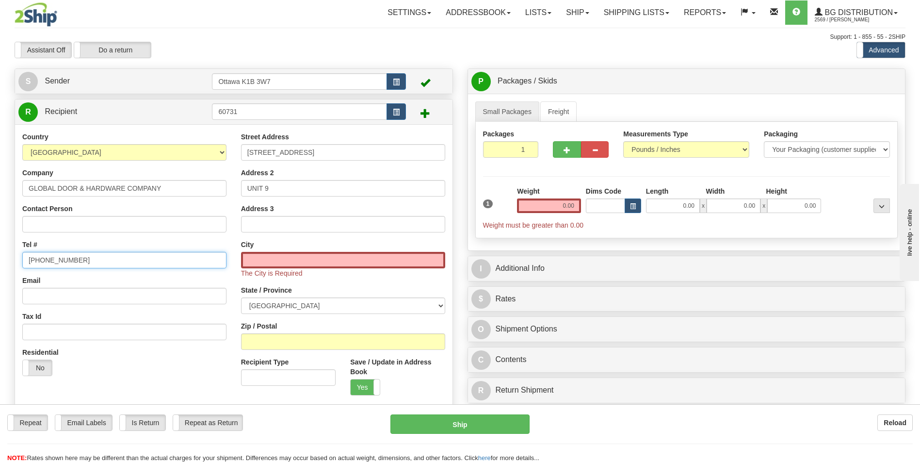
type input "[PHONE_NUMBER]"
click at [277, 251] on div "City The City is Required" at bounding box center [343, 259] width 204 height 38
click at [280, 260] on input "text" at bounding box center [343, 260] width 204 height 16
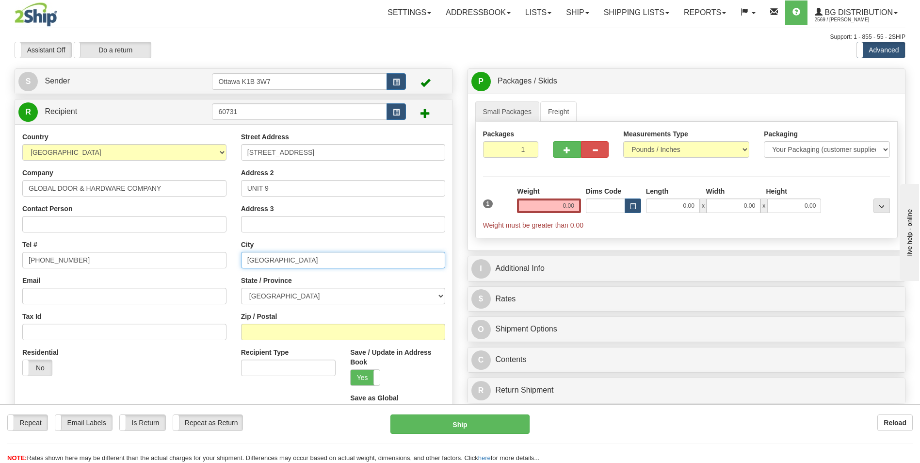
type input "[GEOGRAPHIC_DATA]"
drag, startPoint x: 274, startPoint y: 283, endPoint x: 275, endPoint y: 294, distance: 11.7
click at [274, 284] on label "State / Province" at bounding box center [266, 281] width 51 height 10
click at [274, 288] on select "[GEOGRAPHIC_DATA] [GEOGRAPHIC_DATA] [GEOGRAPHIC_DATA] [GEOGRAPHIC_DATA] [GEOGRA…" at bounding box center [343, 296] width 204 height 16
click at [275, 295] on select "[GEOGRAPHIC_DATA] [GEOGRAPHIC_DATA] [GEOGRAPHIC_DATA] [GEOGRAPHIC_DATA] [GEOGRA…" at bounding box center [343, 296] width 204 height 16
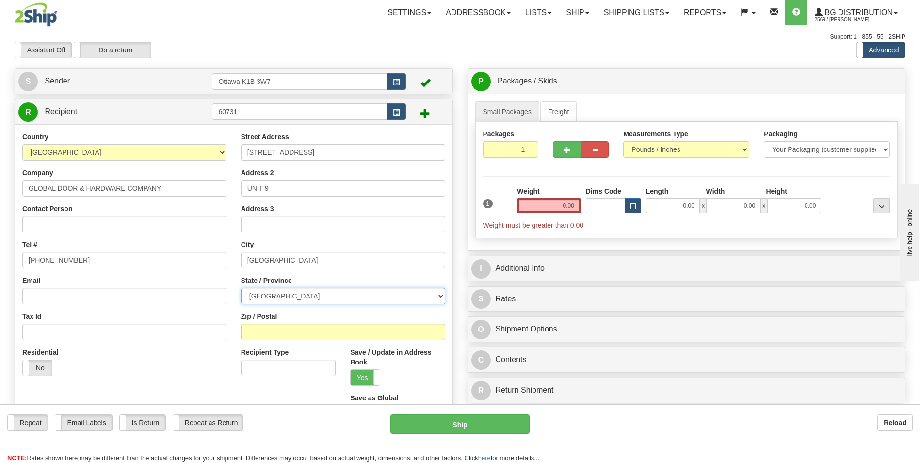
select select "ON"
click at [241, 288] on select "[GEOGRAPHIC_DATA] [GEOGRAPHIC_DATA] [GEOGRAPHIC_DATA] [GEOGRAPHIC_DATA] [GEOGRA…" at bounding box center [343, 296] width 204 height 16
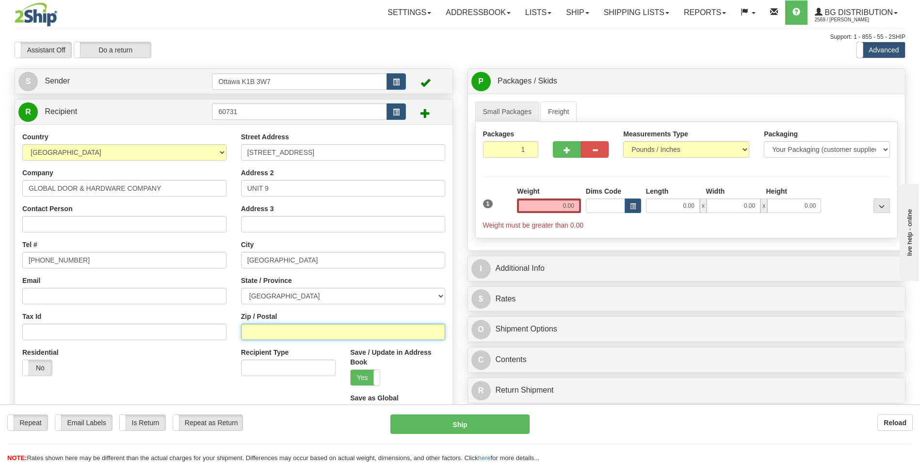
click at [282, 325] on input "Zip / Postal" at bounding box center [343, 332] width 204 height 16
type input "M1S4J3"
click at [567, 209] on input "0.00" at bounding box center [549, 205] width 64 height 15
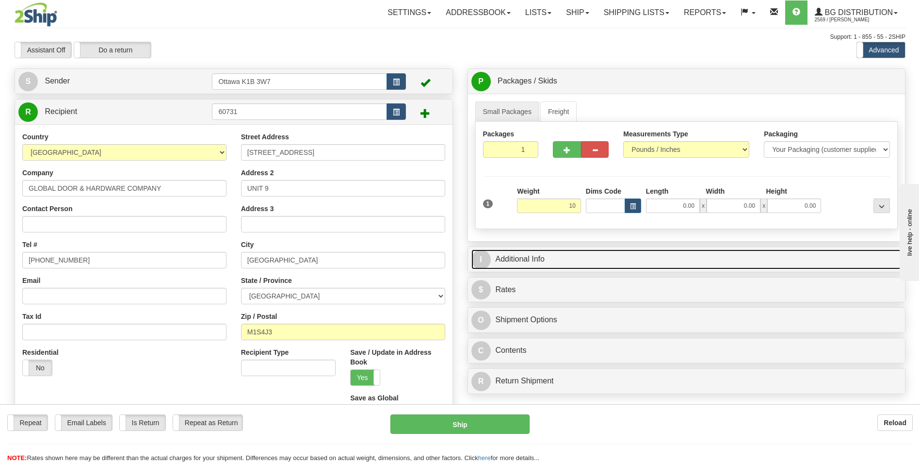
type input "10.00"
click at [660, 257] on link "I Additional Info" at bounding box center [687, 259] width 431 height 20
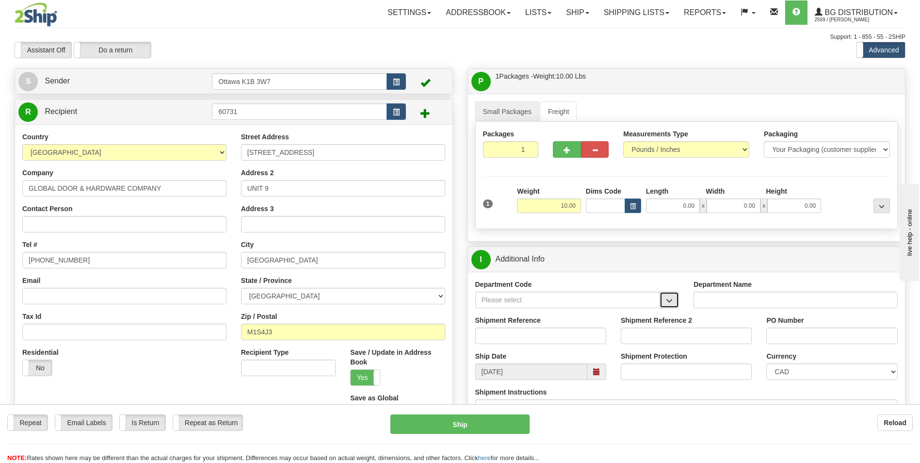
click at [673, 303] on button "button" at bounding box center [669, 300] width 19 height 16
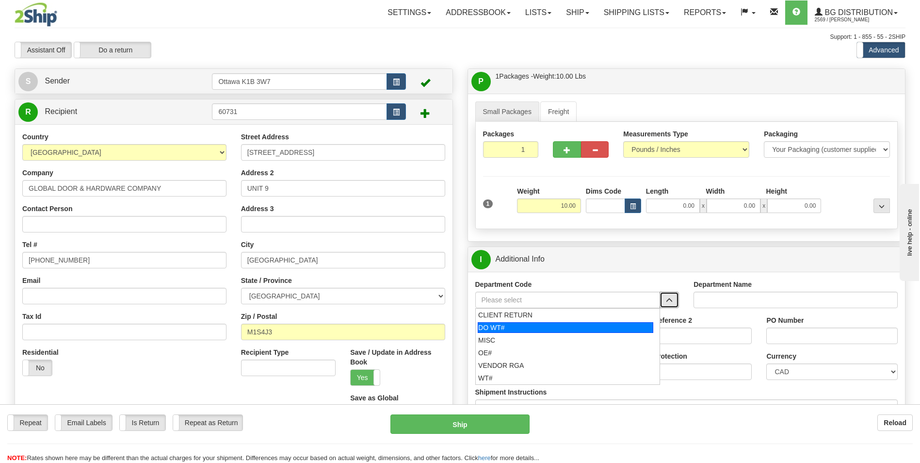
click at [506, 324] on div "DO WT#" at bounding box center [566, 327] width 176 height 11
type input "DO WT#"
type input "DIRECT ORDERS"
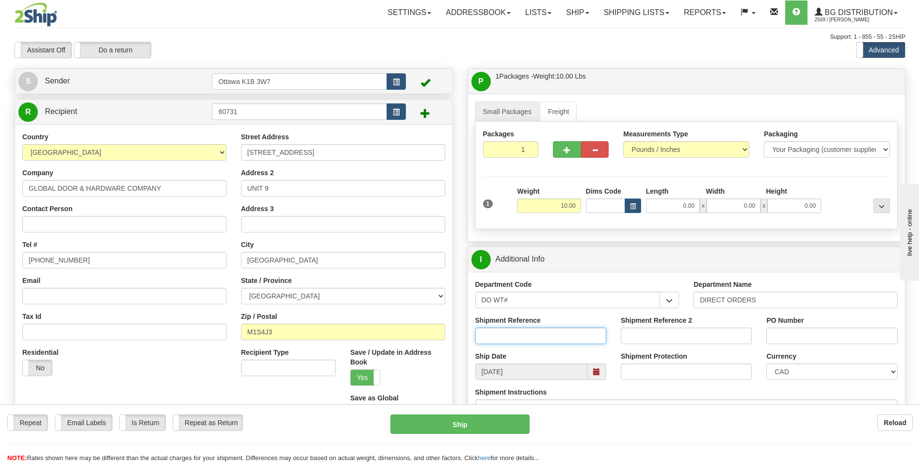
click at [506, 336] on input "Shipment Reference" at bounding box center [540, 335] width 131 height 16
click at [782, 339] on input "PO Number" at bounding box center [831, 335] width 131 height 16
drag, startPoint x: 537, startPoint y: 339, endPoint x: 349, endPoint y: 323, distance: 188.9
click at [349, 68] on div "Create a label for the return Create Pickup Without Label S Sender" at bounding box center [460, 68] width 906 height 0
type input "165148-00"
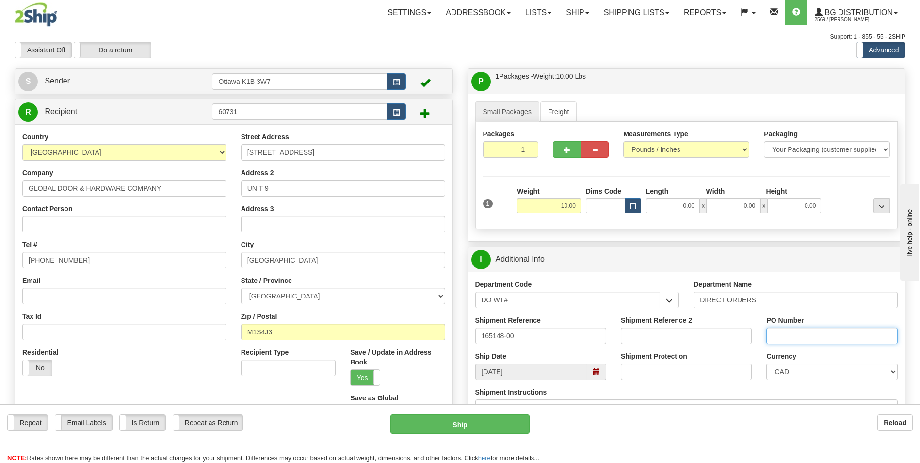
click at [840, 338] on input "PO Number" at bounding box center [831, 335] width 131 height 16
type input "[PERSON_NAME] [DATE]"
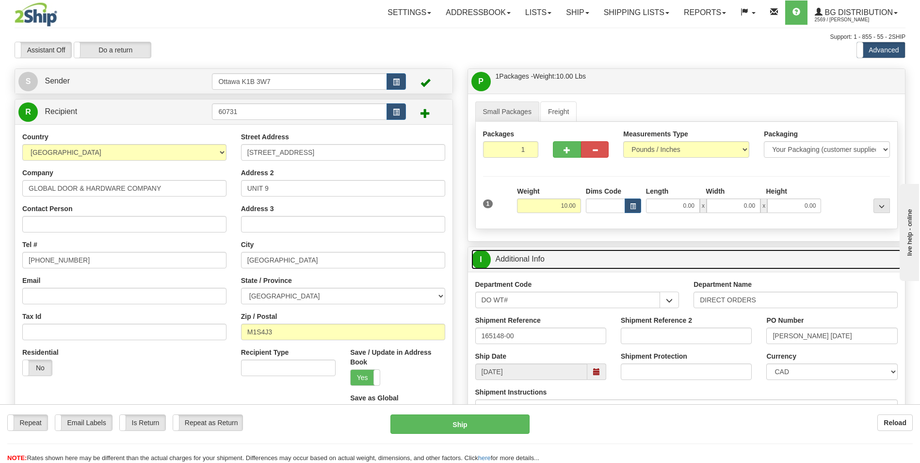
click at [770, 258] on link "I Additional Info" at bounding box center [687, 259] width 431 height 20
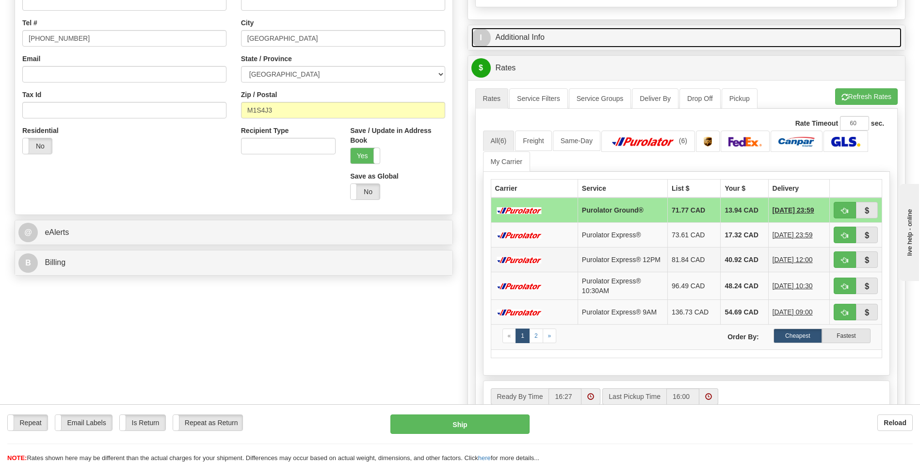
scroll to position [243, 0]
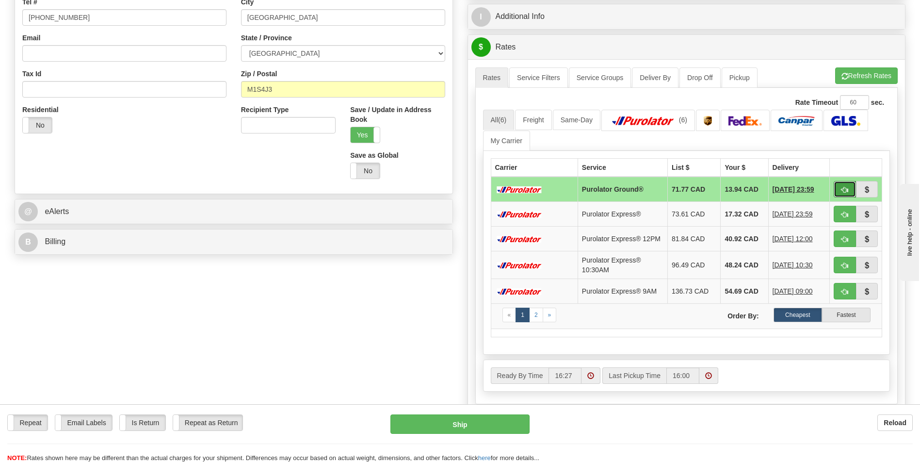
click at [842, 191] on span "button" at bounding box center [845, 190] width 7 height 6
type input "260"
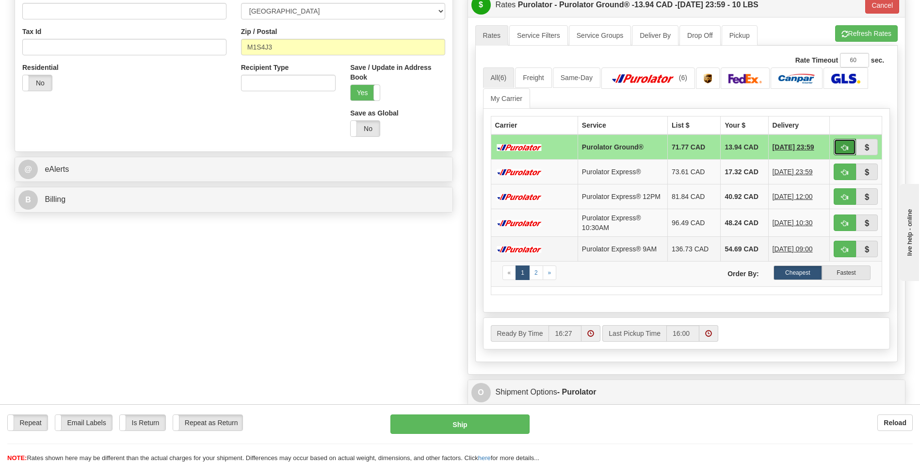
scroll to position [291, 0]
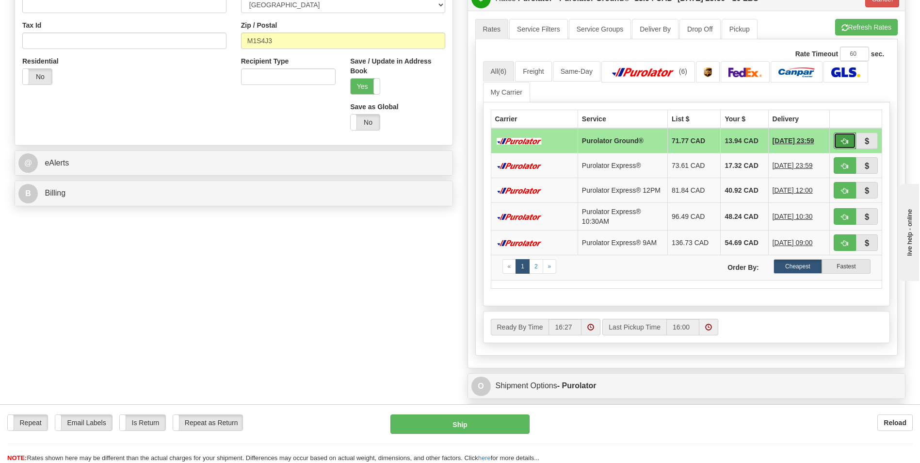
click at [844, 137] on button "button" at bounding box center [845, 140] width 22 height 16
click at [853, 105] on div "Carrier Service List $ Your $ Delivery Purolator Ground® 71.77 CAD 13.94 CAD [D…" at bounding box center [686, 204] width 407 height 204
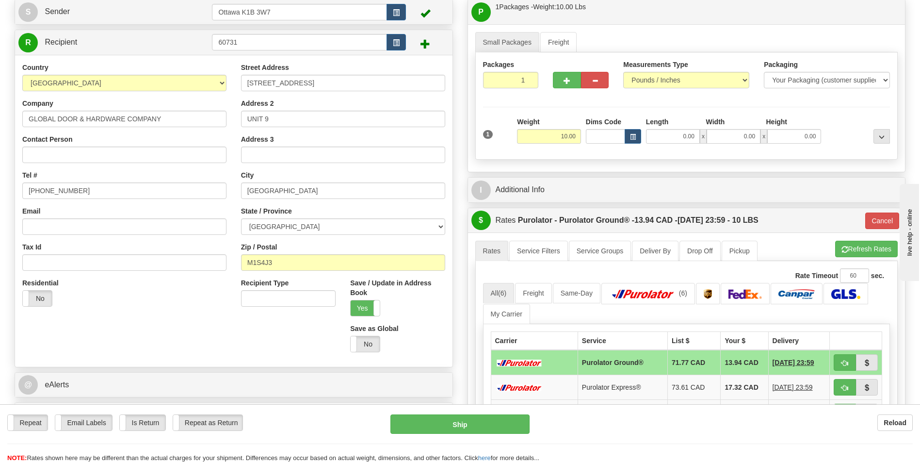
scroll to position [0, 0]
